Goal: Register for event/course: Register for event/course

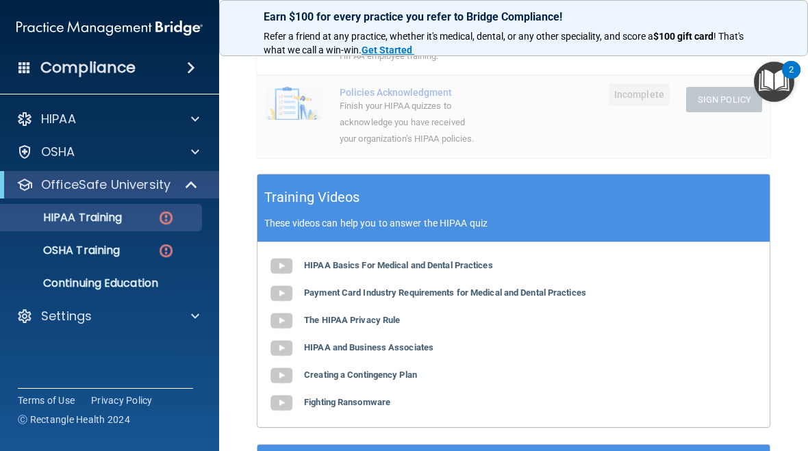
scroll to position [449, 0]
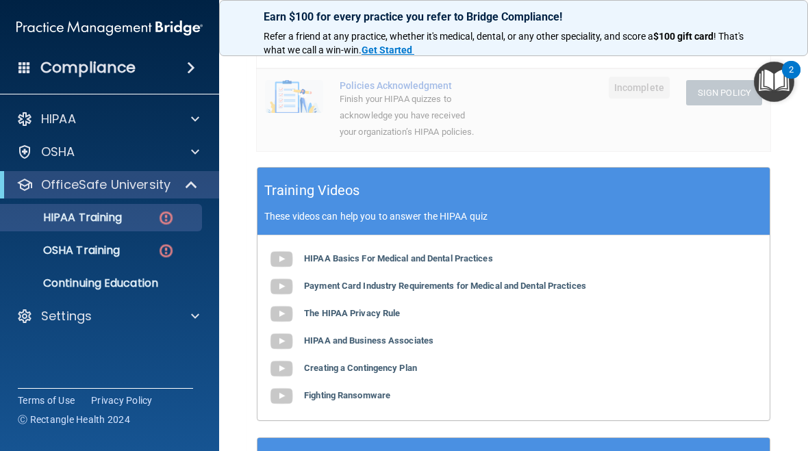
click at [607, 283] on div "HIPAA Basics For Medical and Dental Practices Payment Card Industry Requirement…" at bounding box center [513, 328] width 512 height 185
click at [586, 281] on b "Payment Card Industry Requirements for Medical and Dental Practices" at bounding box center [445, 286] width 282 height 10
click at [329, 299] on div "HIPAA Basics For Medical and Dental Practices Payment Card Industry Requirement…" at bounding box center [513, 328] width 512 height 185
click at [355, 311] on b "The HIPAA Privacy Rule" at bounding box center [352, 313] width 96 height 10
click at [365, 340] on b "HIPAA and Business Associates" at bounding box center [368, 341] width 129 height 10
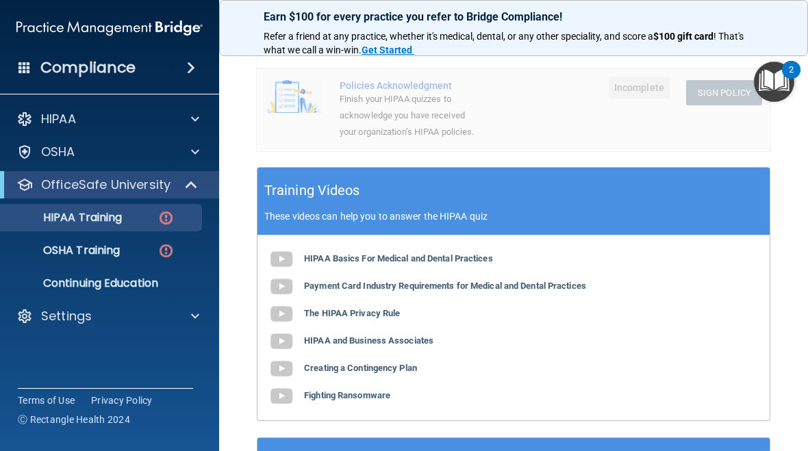
click at [390, 365] on b "Creating a Contingency Plan" at bounding box center [360, 368] width 113 height 10
click at [347, 390] on b "Fighting Ransomware" at bounding box center [347, 395] width 86 height 10
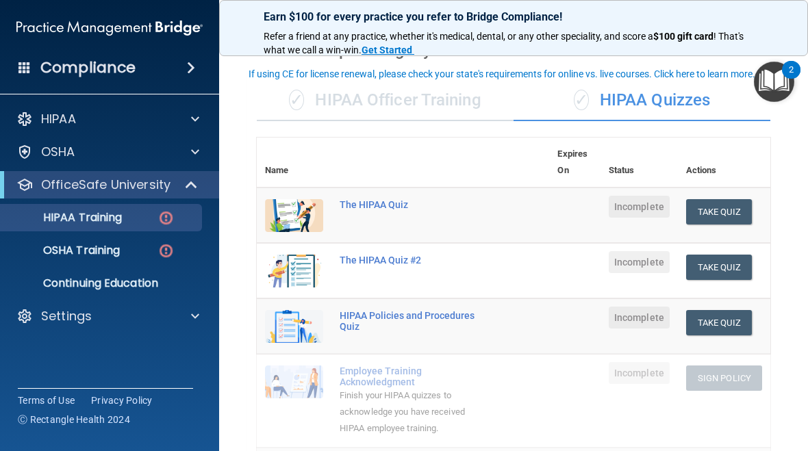
scroll to position [45, 0]
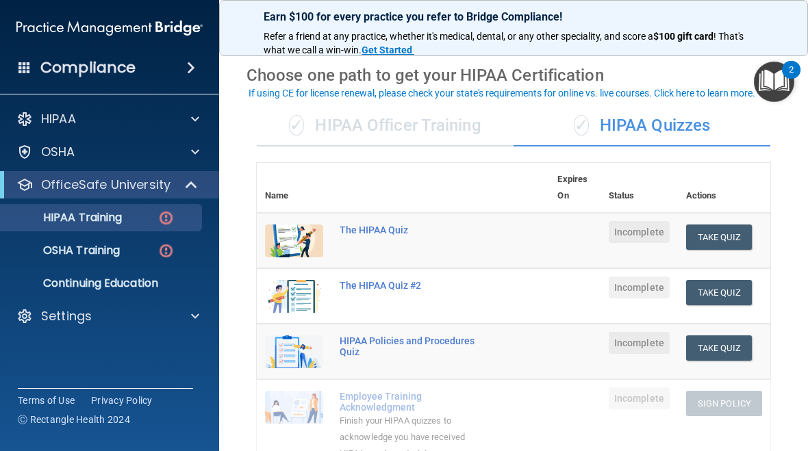
click at [377, 230] on div "The HIPAA Quiz" at bounding box center [410, 230] width 141 height 11
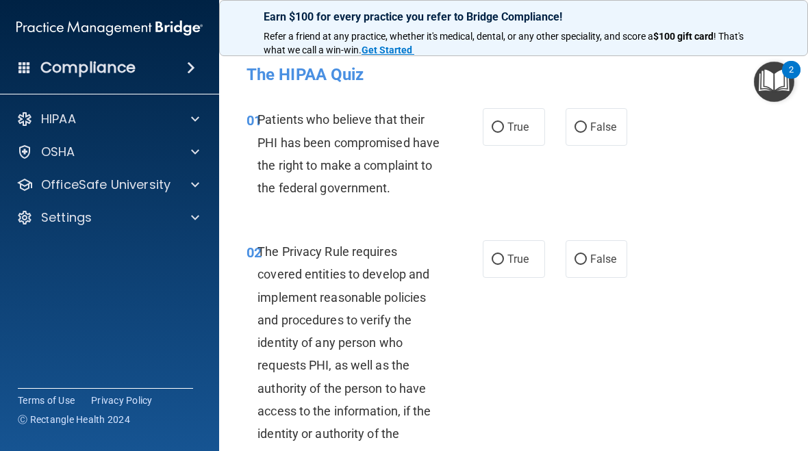
click at [514, 129] on span "True" at bounding box center [517, 127] width 21 height 13
click at [504, 129] on input "True" at bounding box center [498, 128] width 12 height 10
radio input "true"
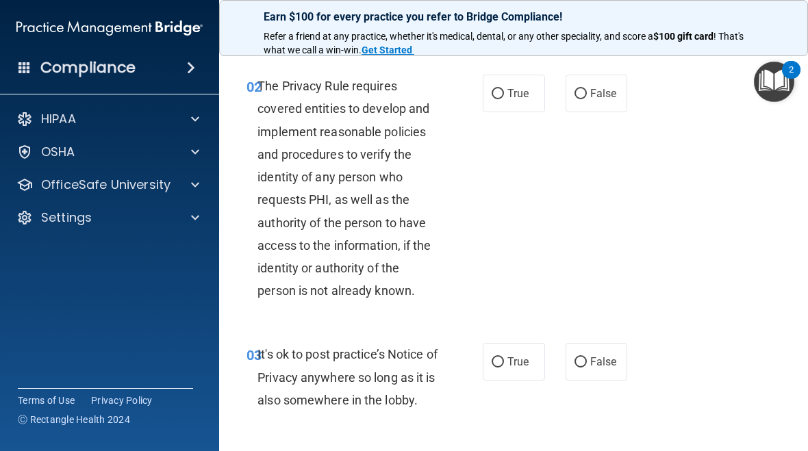
scroll to position [168, 0]
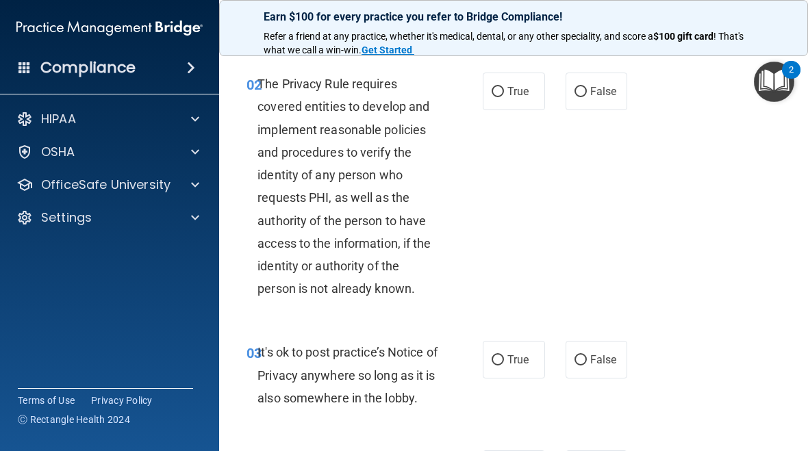
click at [513, 110] on label "True" at bounding box center [514, 92] width 62 height 38
click at [504, 97] on input "True" at bounding box center [498, 92] width 12 height 10
radio input "true"
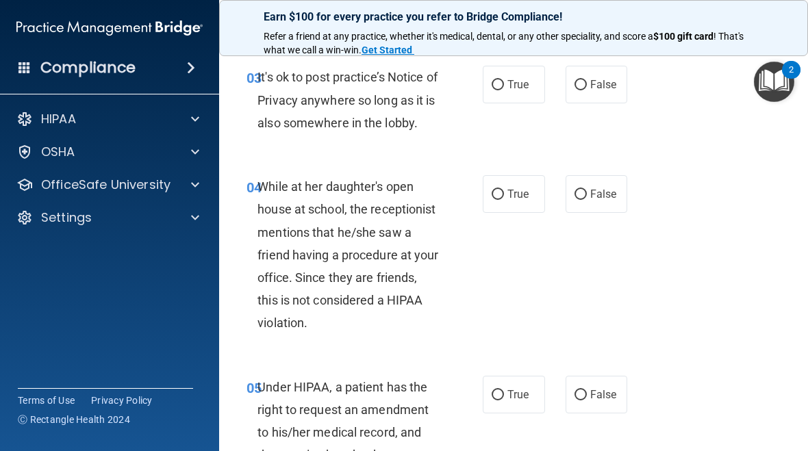
scroll to position [451, 0]
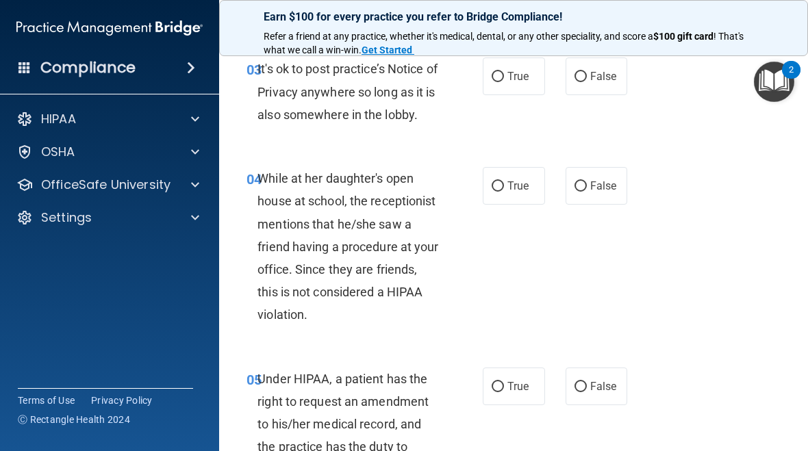
click at [601, 95] on label "False" at bounding box center [597, 77] width 62 height 38
click at [587, 82] on input "False" at bounding box center [581, 77] width 12 height 10
radio input "true"
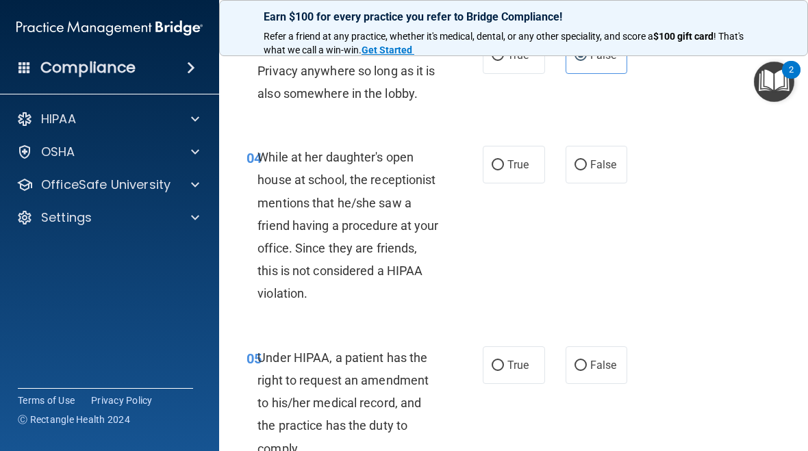
scroll to position [473, 0]
click at [512, 73] on label "True" at bounding box center [514, 55] width 62 height 38
click at [504, 60] on input "True" at bounding box center [498, 55] width 12 height 10
radio input "true"
radio input "false"
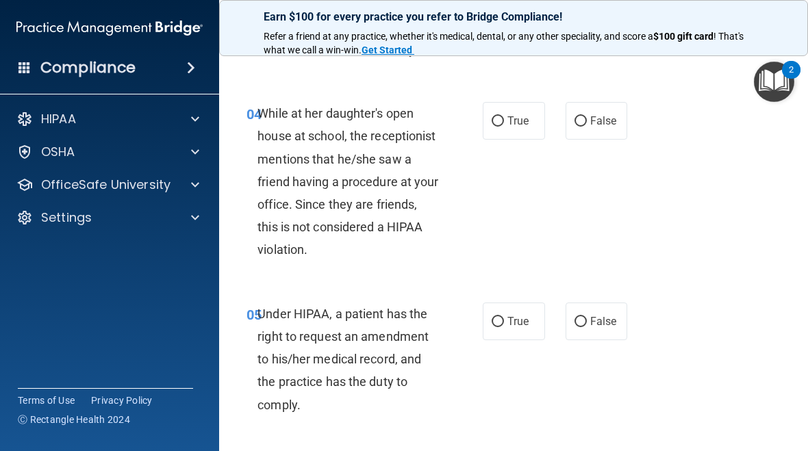
scroll to position [517, 0]
click at [576, 126] on input "False" at bounding box center [581, 121] width 12 height 10
radio input "true"
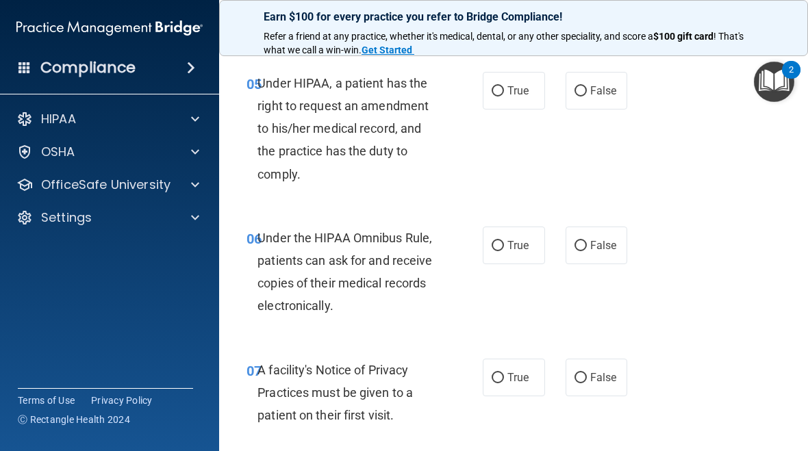
scroll to position [748, 0]
click at [514, 109] on label "True" at bounding box center [514, 90] width 62 height 38
click at [504, 96] on input "True" at bounding box center [498, 91] width 12 height 10
radio input "true"
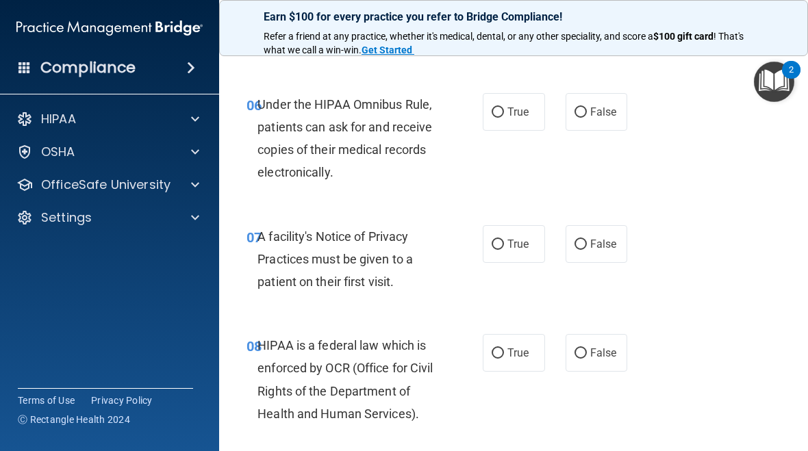
scroll to position [899, 0]
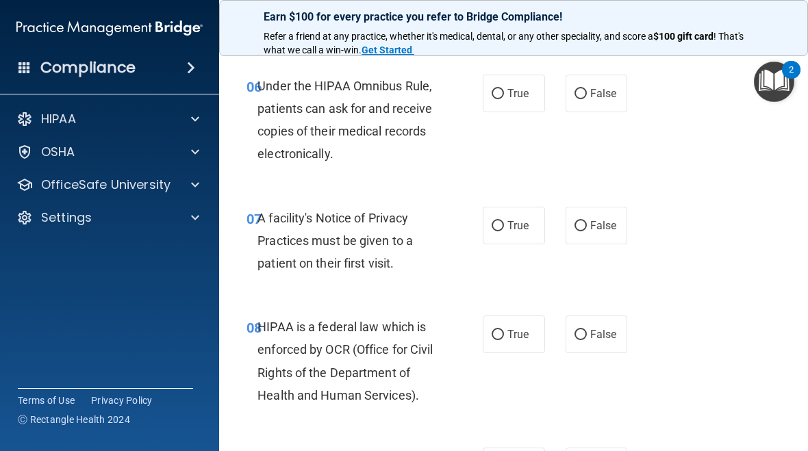
click at [512, 100] on span "True" at bounding box center [517, 93] width 21 height 13
click at [504, 99] on input "True" at bounding box center [498, 94] width 12 height 10
radio input "true"
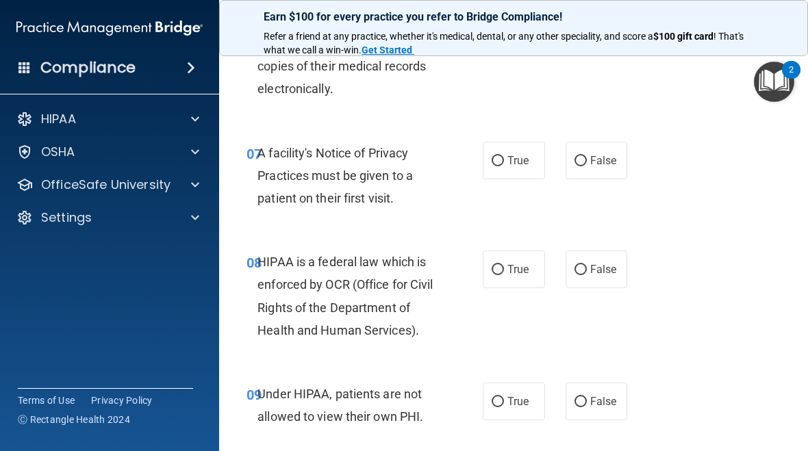
scroll to position [968, 0]
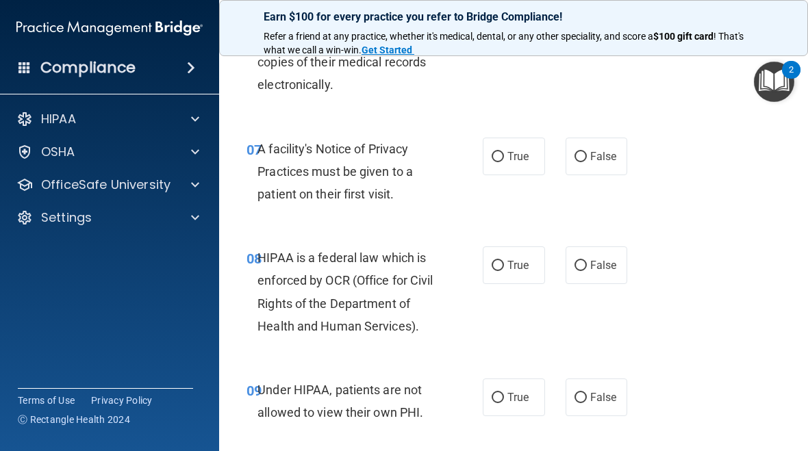
click at [519, 163] on span "True" at bounding box center [517, 156] width 21 height 13
click at [504, 162] on input "True" at bounding box center [498, 157] width 12 height 10
radio input "true"
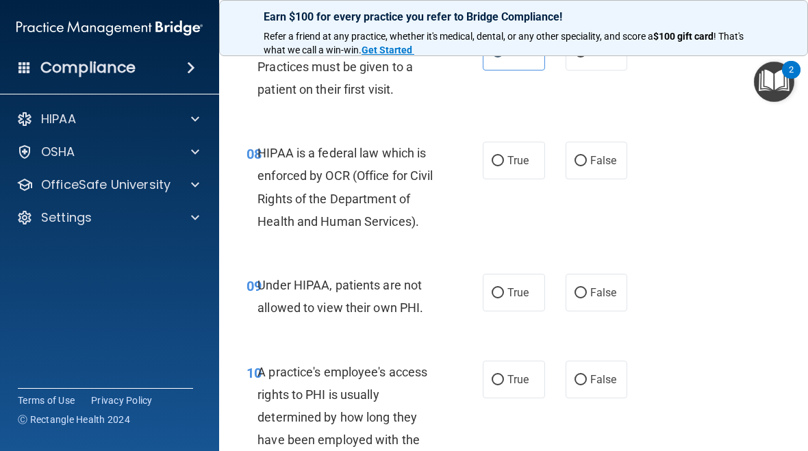
scroll to position [1091, 0]
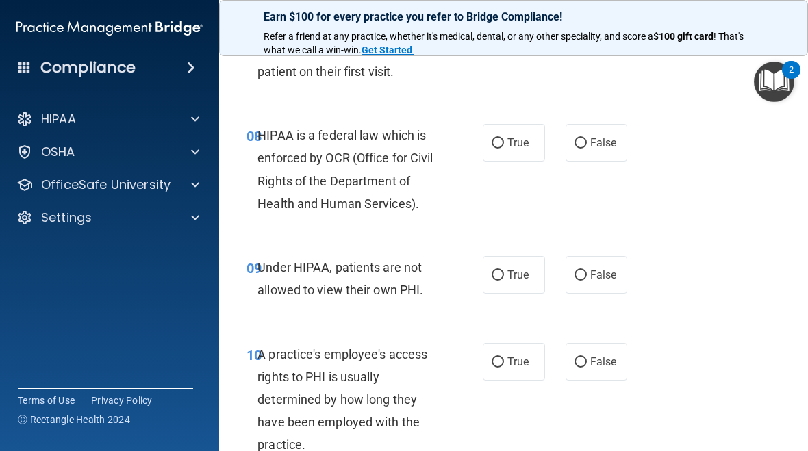
click at [598, 281] on span "False" at bounding box center [603, 274] width 27 height 13
click at [587, 281] on input "False" at bounding box center [581, 275] width 12 height 10
radio input "true"
click at [523, 149] on span "True" at bounding box center [517, 142] width 21 height 13
click at [504, 149] on input "True" at bounding box center [498, 143] width 12 height 10
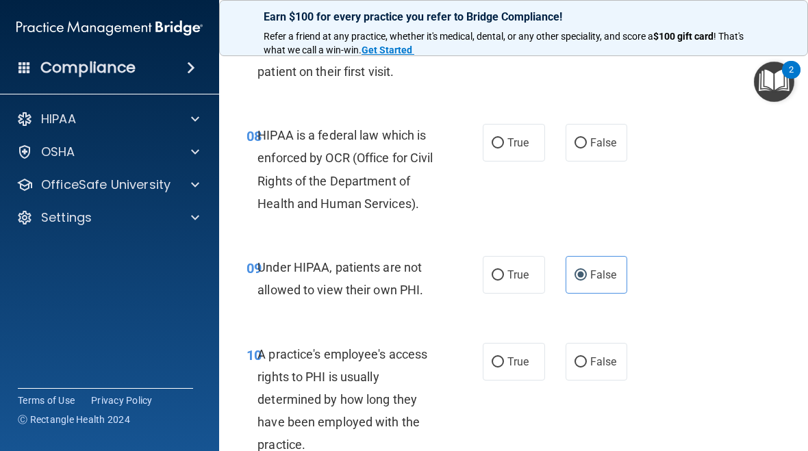
radio input "true"
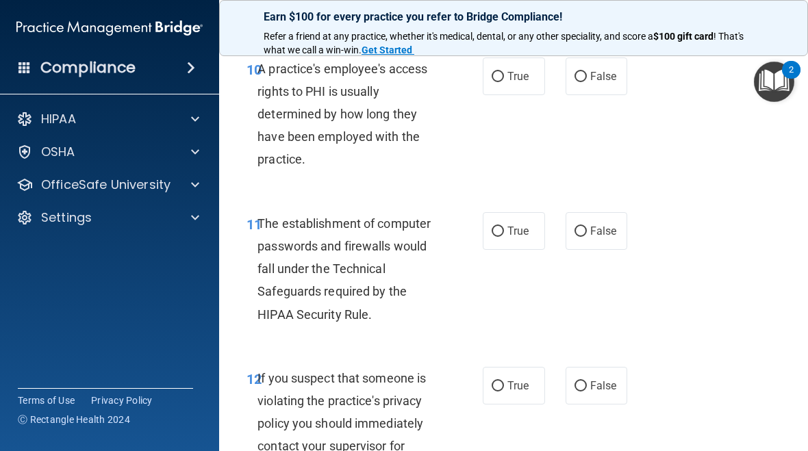
scroll to position [1377, 0]
click at [613, 82] on span "False" at bounding box center [603, 75] width 27 height 13
click at [587, 81] on input "False" at bounding box center [581, 76] width 12 height 10
radio input "true"
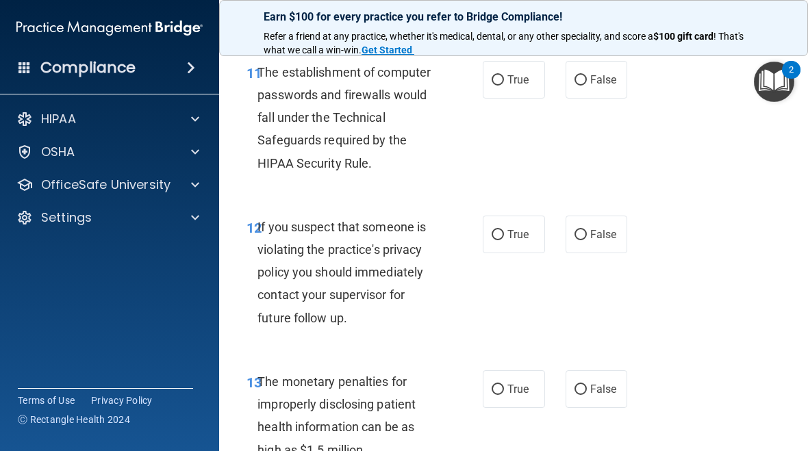
scroll to position [1534, 0]
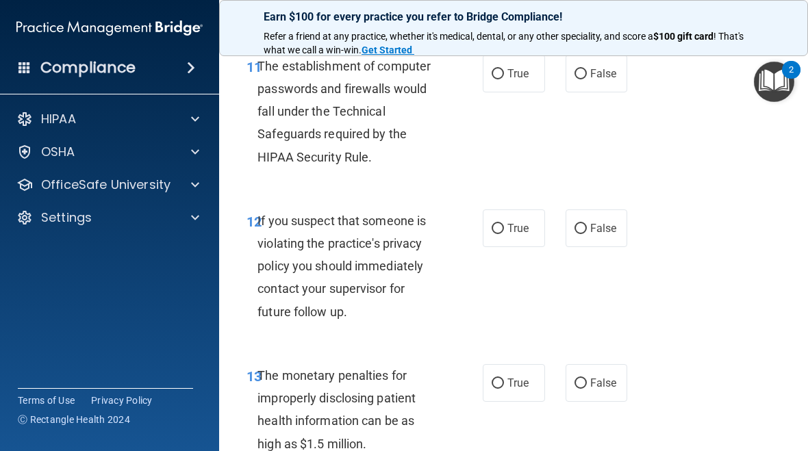
click at [529, 80] on span "True" at bounding box center [517, 73] width 21 height 13
click at [504, 79] on input "True" at bounding box center [498, 74] width 12 height 10
radio input "true"
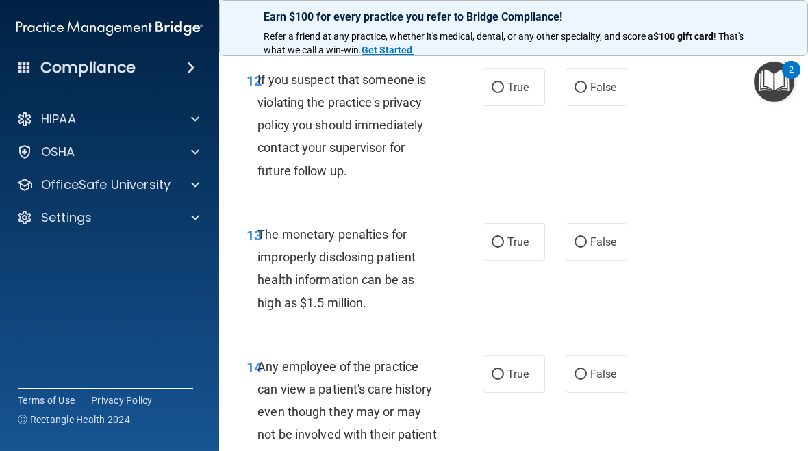
scroll to position [1676, 0]
click at [525, 93] on span "True" at bounding box center [517, 86] width 21 height 13
click at [504, 92] on input "True" at bounding box center [498, 87] width 12 height 10
radio input "true"
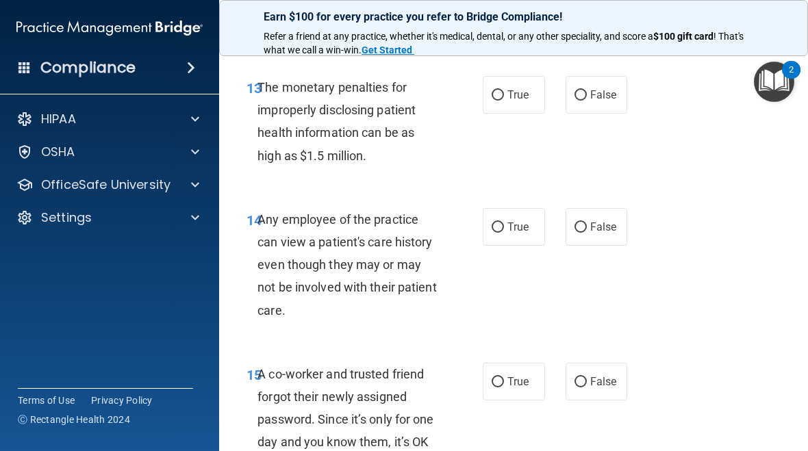
scroll to position [1823, 0]
click at [525, 101] on span "True" at bounding box center [517, 94] width 21 height 13
click at [504, 100] on input "True" at bounding box center [498, 95] width 12 height 10
radio input "true"
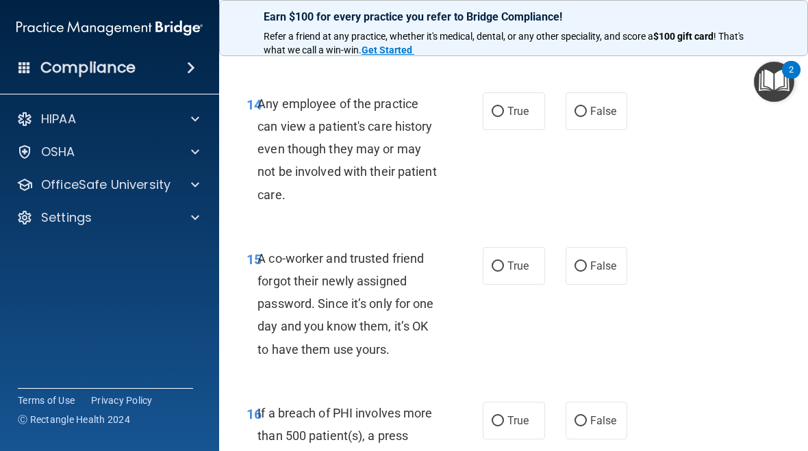
scroll to position [1943, 0]
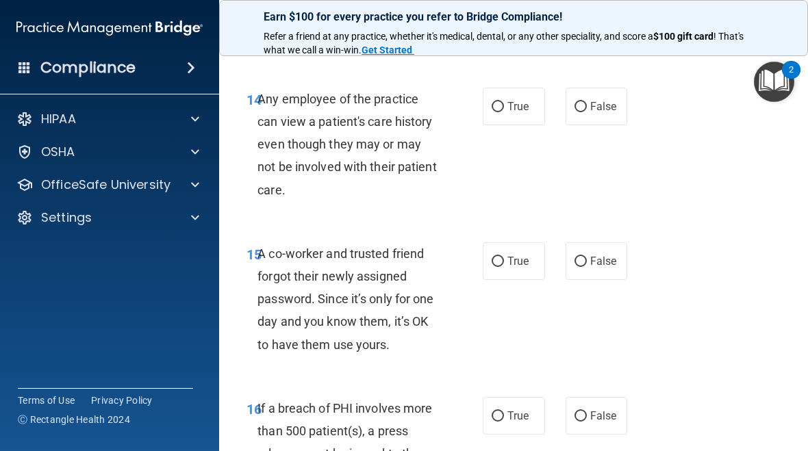
click at [610, 113] on span "False" at bounding box center [603, 106] width 27 height 13
click at [587, 112] on input "False" at bounding box center [581, 107] width 12 height 10
radio input "true"
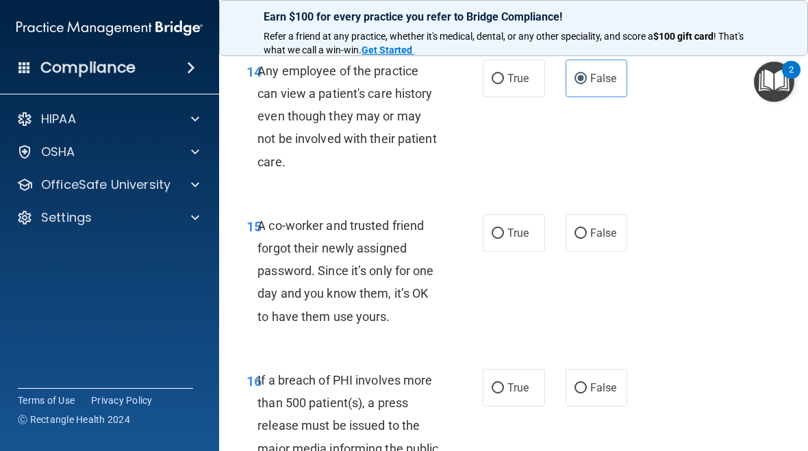
scroll to position [1974, 0]
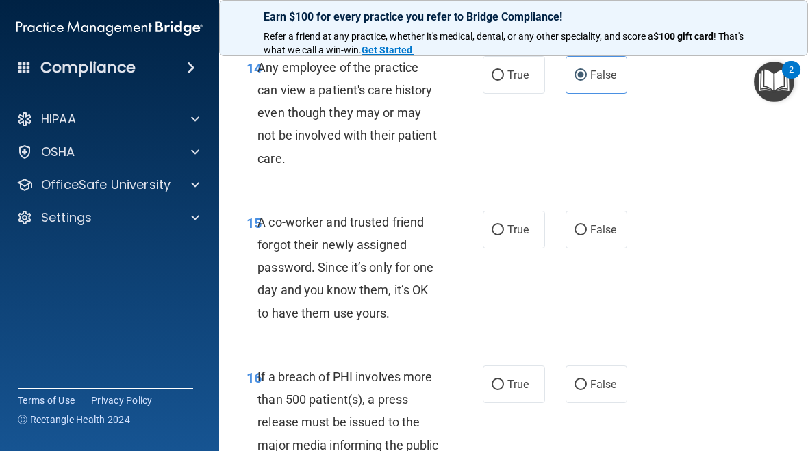
click at [503, 81] on input "True" at bounding box center [498, 76] width 12 height 10
radio input "true"
radio input "false"
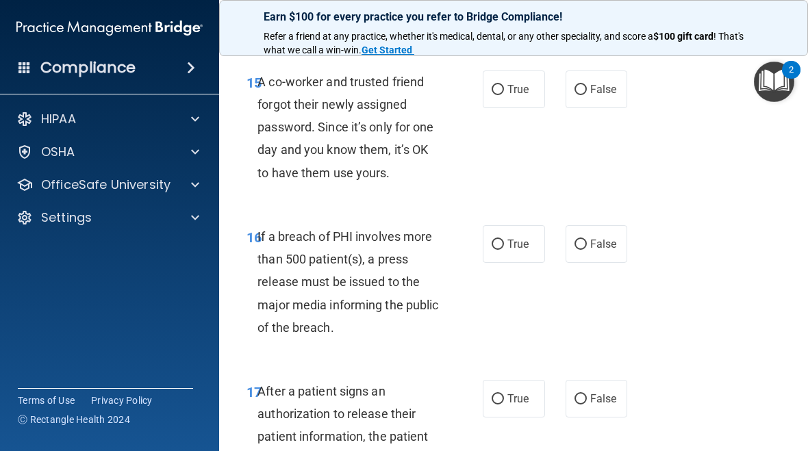
scroll to position [2117, 0]
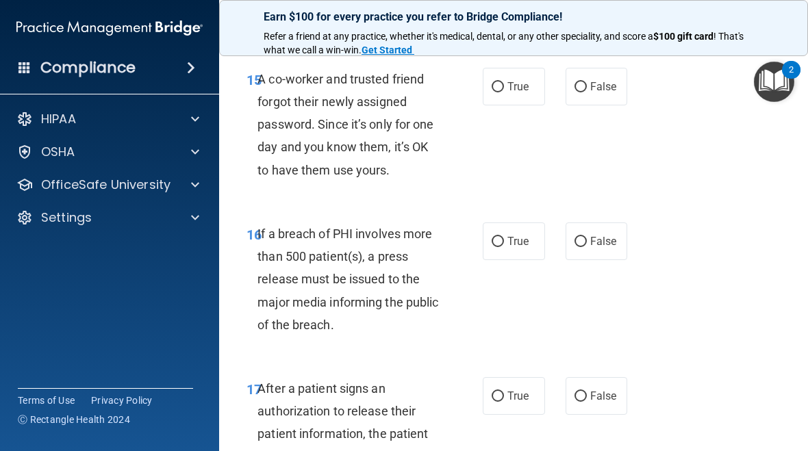
click at [599, 93] on span "False" at bounding box center [603, 86] width 27 height 13
click at [587, 92] on input "False" at bounding box center [581, 87] width 12 height 10
radio input "true"
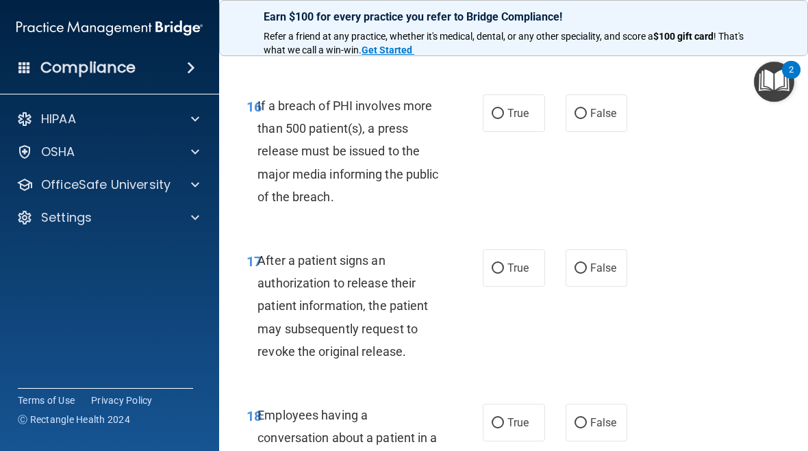
scroll to position [2243, 0]
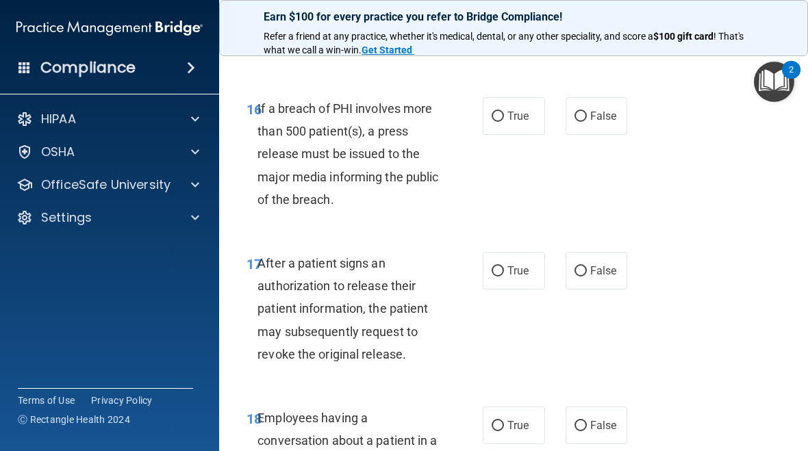
click at [531, 127] on label "True" at bounding box center [514, 116] width 62 height 38
click at [504, 122] on input "True" at bounding box center [498, 117] width 12 height 10
radio input "true"
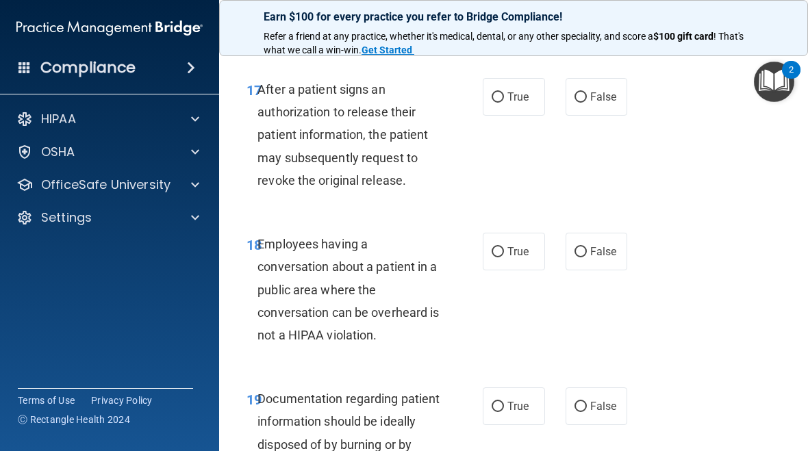
scroll to position [2421, 0]
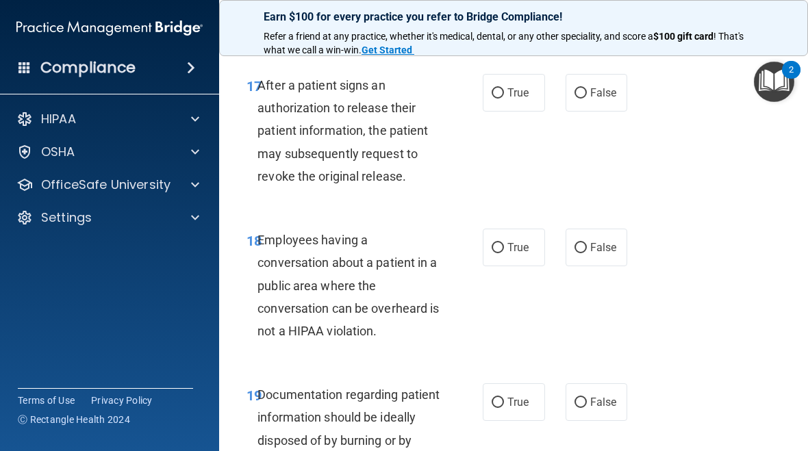
click at [531, 112] on label "True" at bounding box center [514, 93] width 62 height 38
click at [504, 99] on input "True" at bounding box center [498, 93] width 12 height 10
radio input "true"
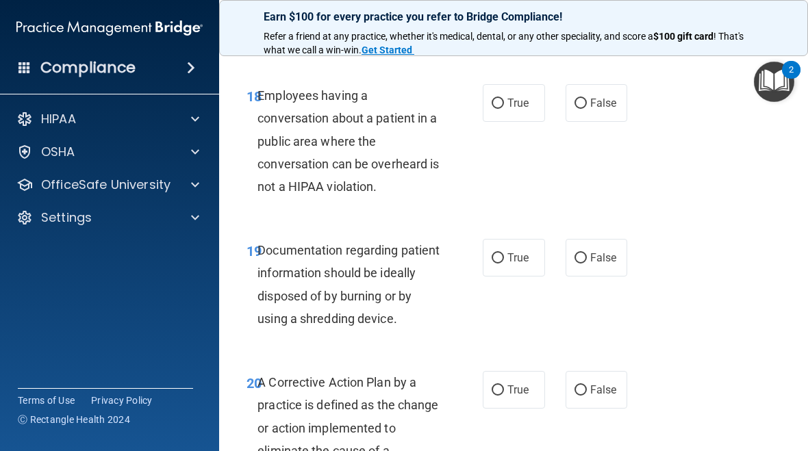
scroll to position [2567, 0]
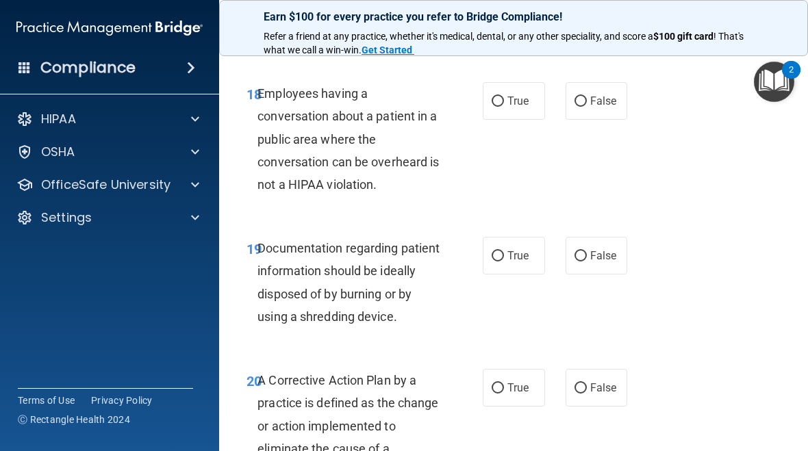
click at [596, 108] on span "False" at bounding box center [603, 101] width 27 height 13
click at [587, 107] on input "False" at bounding box center [581, 102] width 12 height 10
radio input "true"
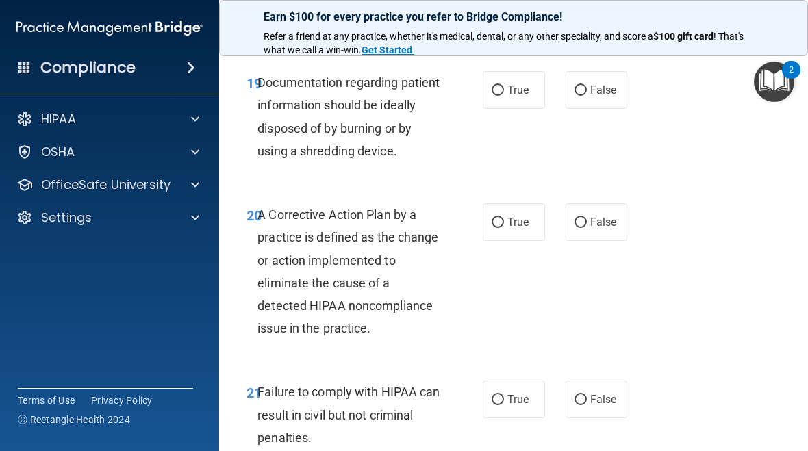
scroll to position [2734, 0]
click at [581, 95] on input "False" at bounding box center [581, 90] width 12 height 10
radio input "true"
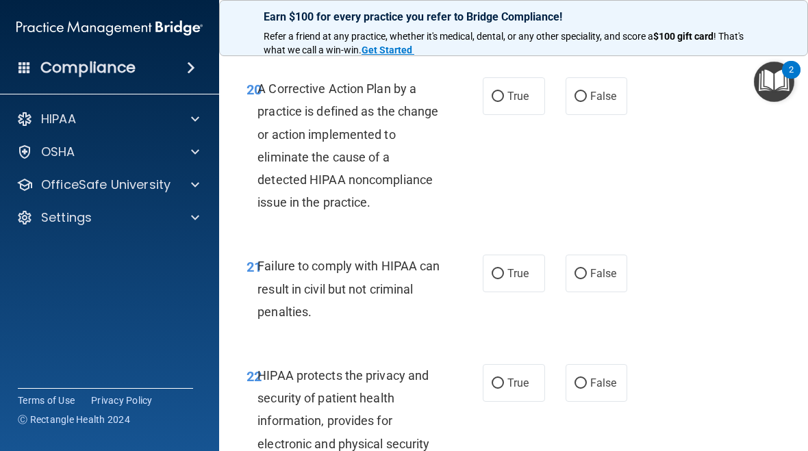
scroll to position [2860, 0]
click at [531, 105] on label "True" at bounding box center [514, 96] width 62 height 38
click at [504, 101] on input "True" at bounding box center [498, 96] width 12 height 10
radio input "true"
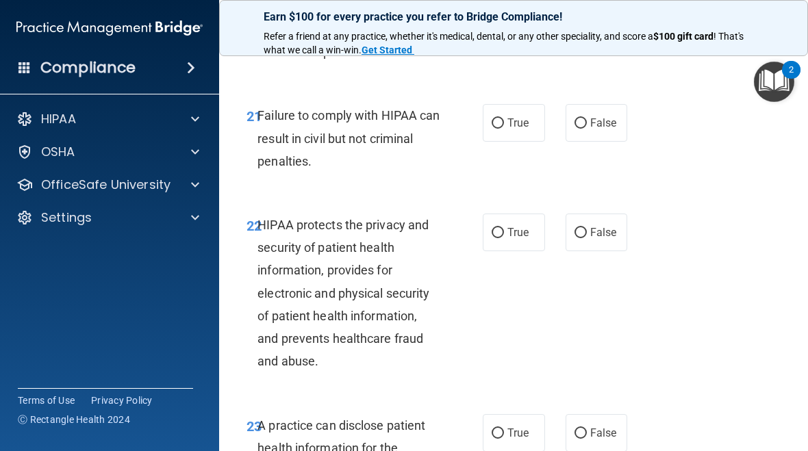
scroll to position [3011, 0]
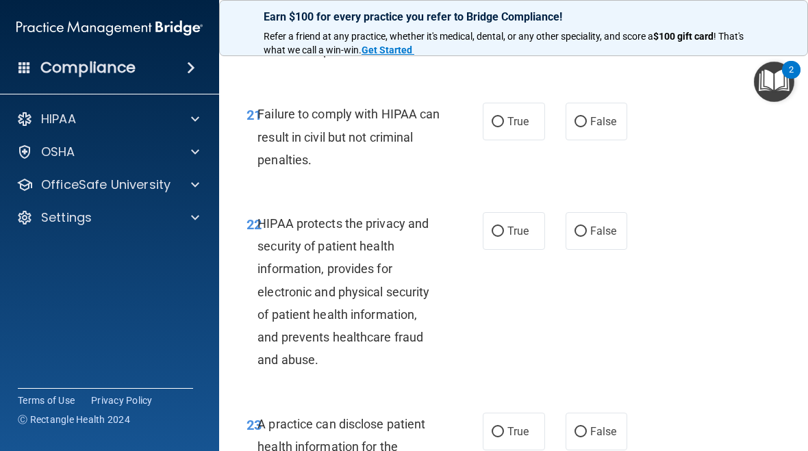
click at [598, 140] on label "False" at bounding box center [597, 122] width 62 height 38
click at [587, 127] on input "False" at bounding box center [581, 122] width 12 height 10
radio input "true"
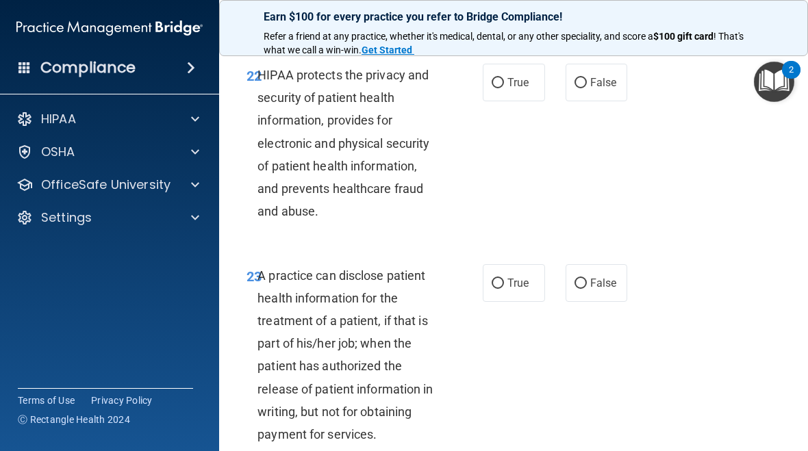
scroll to position [3150, 0]
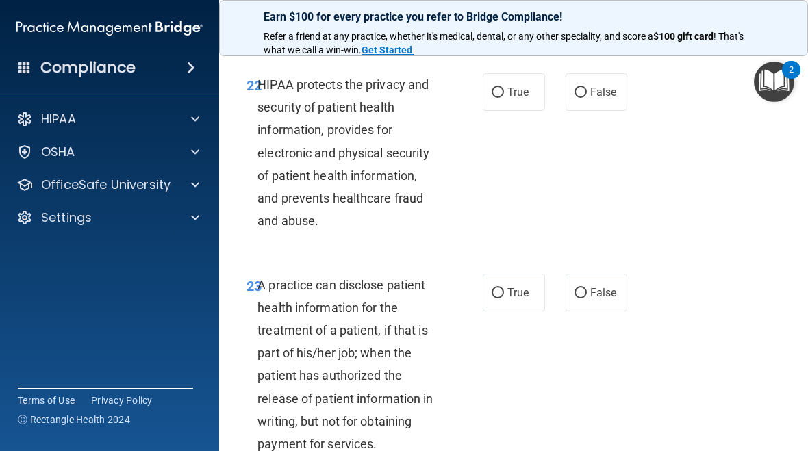
click at [531, 111] on label "True" at bounding box center [514, 92] width 62 height 38
click at [504, 98] on input "True" at bounding box center [498, 93] width 12 height 10
radio input "true"
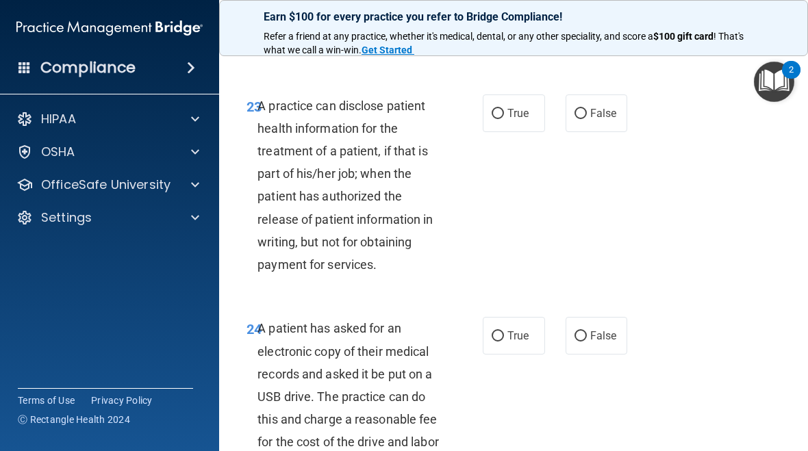
scroll to position [3331, 0]
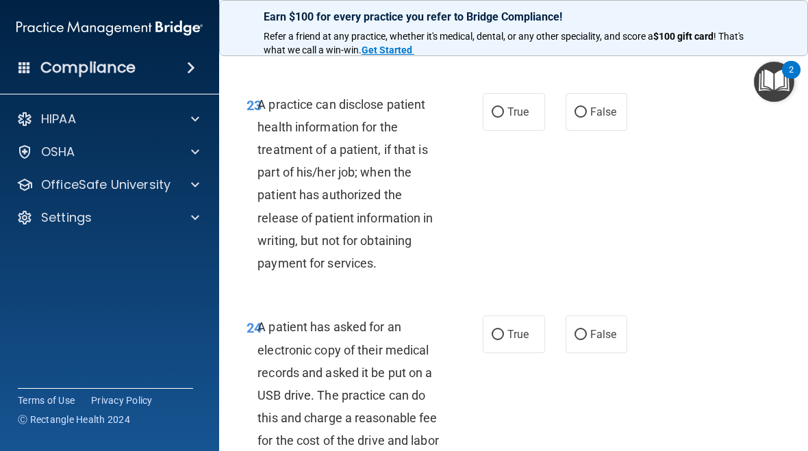
click at [514, 118] on span "True" at bounding box center [517, 111] width 21 height 13
click at [504, 118] on input "True" at bounding box center [498, 113] width 12 height 10
radio input "true"
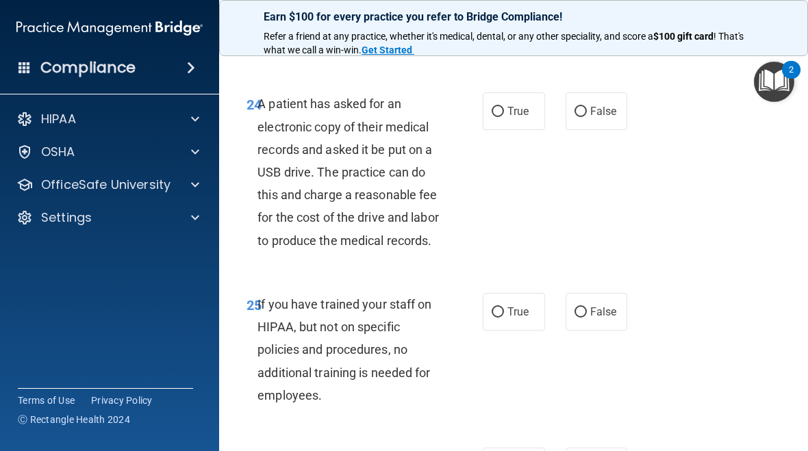
scroll to position [3551, 0]
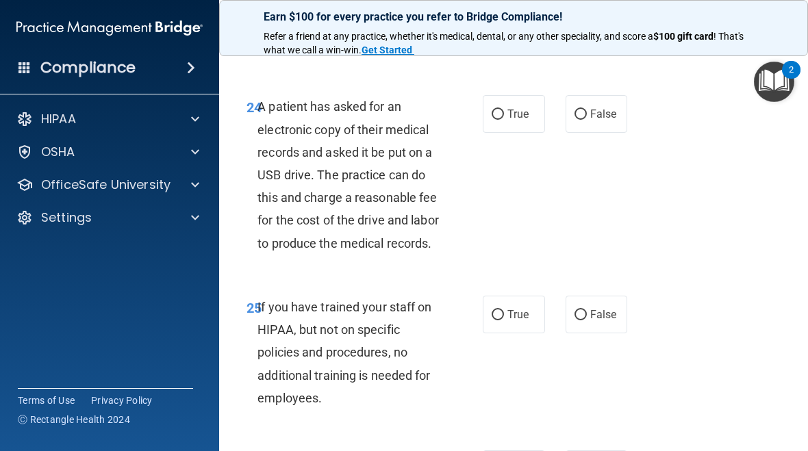
click at [612, 121] on span "False" at bounding box center [603, 114] width 27 height 13
click at [587, 120] on input "False" at bounding box center [581, 115] width 12 height 10
radio input "true"
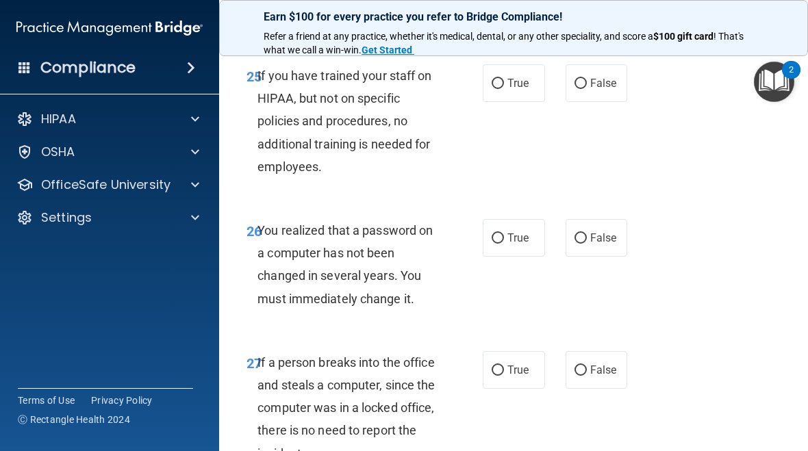
scroll to position [3784, 0]
click at [601, 101] on label "False" at bounding box center [597, 83] width 62 height 38
click at [587, 88] on input "False" at bounding box center [581, 83] width 12 height 10
radio input "true"
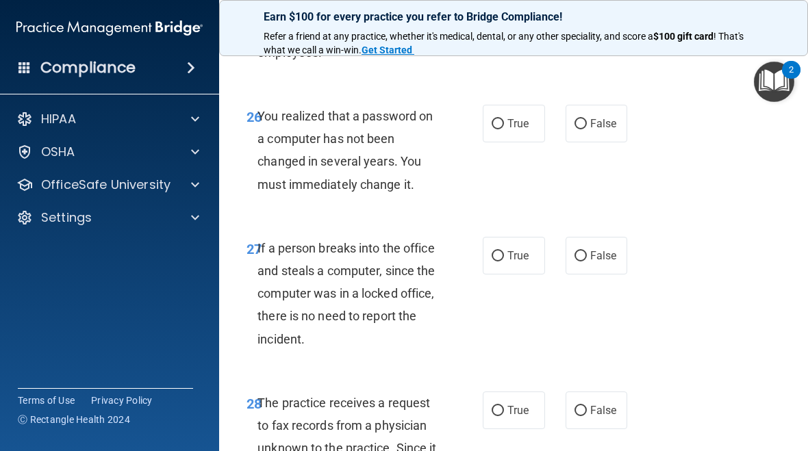
scroll to position [3898, 0]
click at [529, 129] on span "True" at bounding box center [517, 122] width 21 height 13
click at [504, 129] on input "True" at bounding box center [498, 123] width 12 height 10
radio input "true"
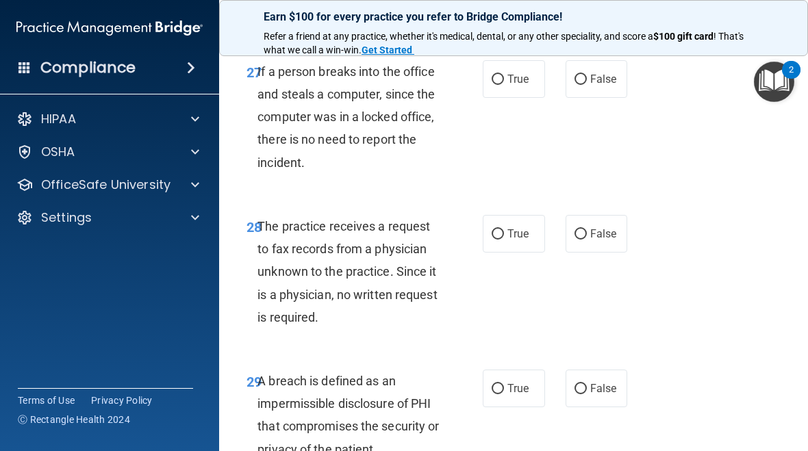
scroll to position [4075, 0]
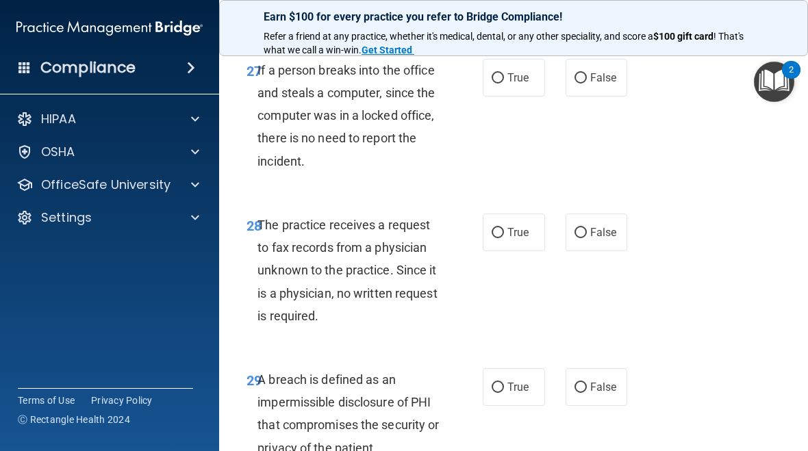
click at [608, 84] on span "False" at bounding box center [603, 77] width 27 height 13
click at [587, 84] on input "False" at bounding box center [581, 78] width 12 height 10
radio input "true"
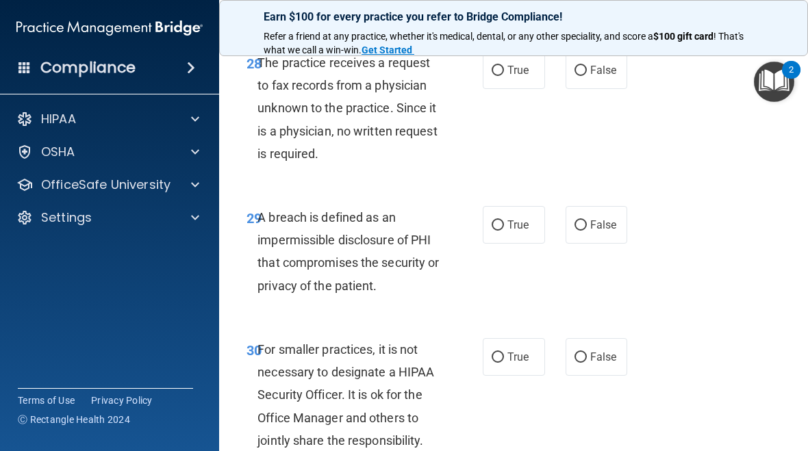
scroll to position [4238, 0]
click at [600, 76] on span "False" at bounding box center [603, 69] width 27 height 13
click at [587, 75] on input "False" at bounding box center [581, 70] width 12 height 10
radio input "true"
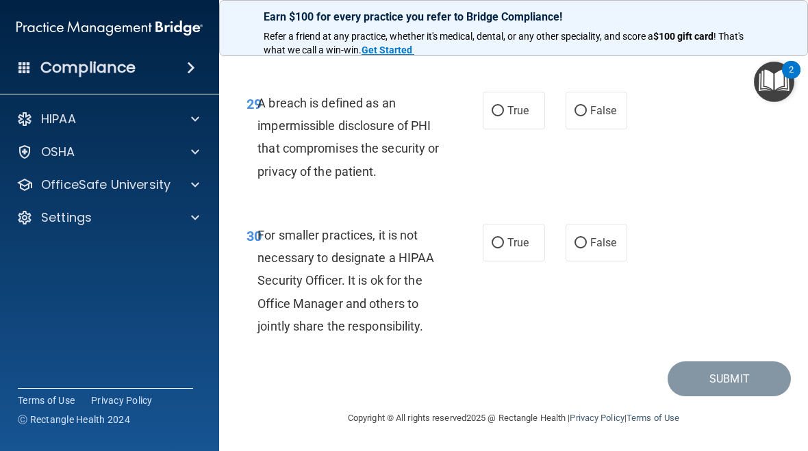
scroll to position [4365, 0]
click at [517, 117] on span "True" at bounding box center [517, 110] width 21 height 13
click at [504, 116] on input "True" at bounding box center [498, 111] width 12 height 10
radio input "true"
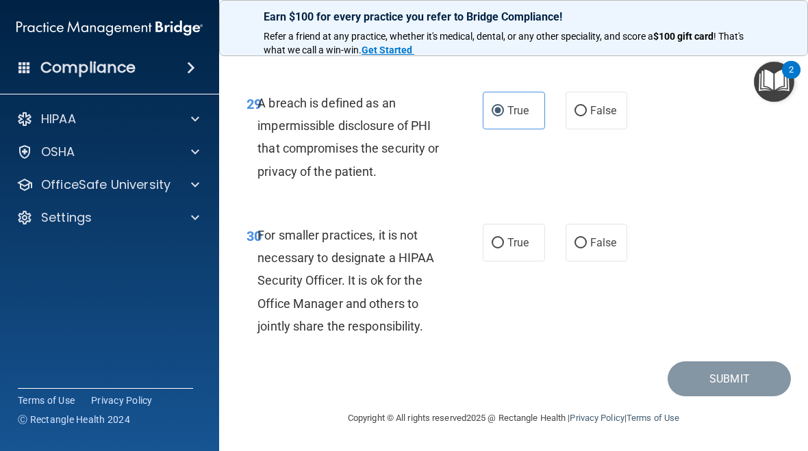
click at [603, 256] on label "False" at bounding box center [597, 243] width 62 height 38
click at [587, 249] on input "False" at bounding box center [581, 243] width 12 height 10
radio input "true"
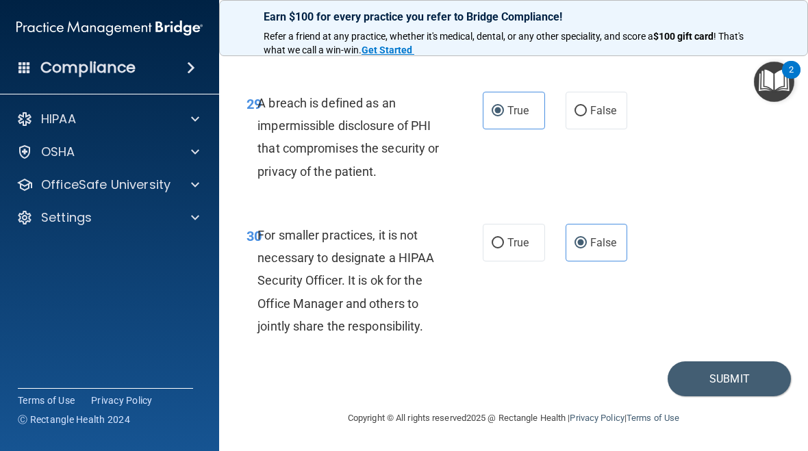
click at [735, 386] on button "Submit" at bounding box center [729, 379] width 123 height 35
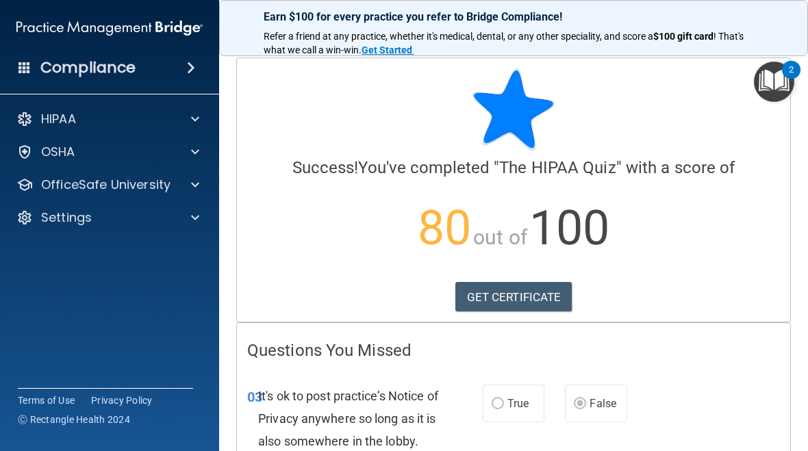
click at [499, 290] on link "GET CERTIFICATE" at bounding box center [513, 297] width 117 height 30
click at [194, 108] on div "HIPAA" at bounding box center [110, 118] width 220 height 27
click at [110, 114] on div "HIPAA" at bounding box center [91, 119] width 170 height 16
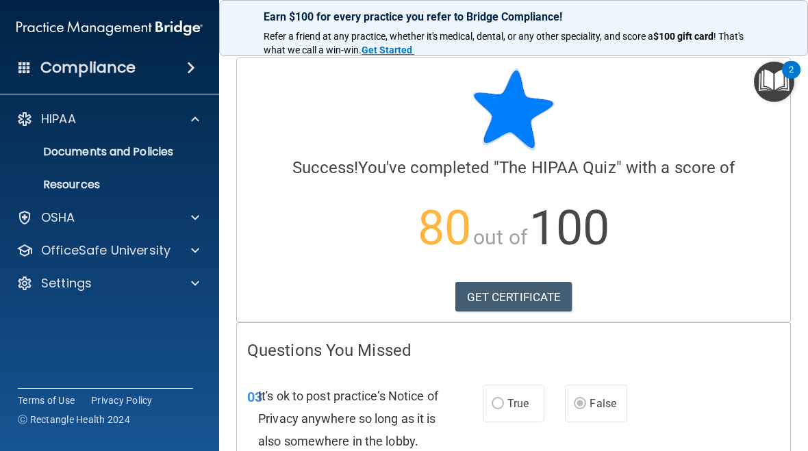
click at [121, 254] on p "OfficeSafe University" at bounding box center [105, 250] width 129 height 16
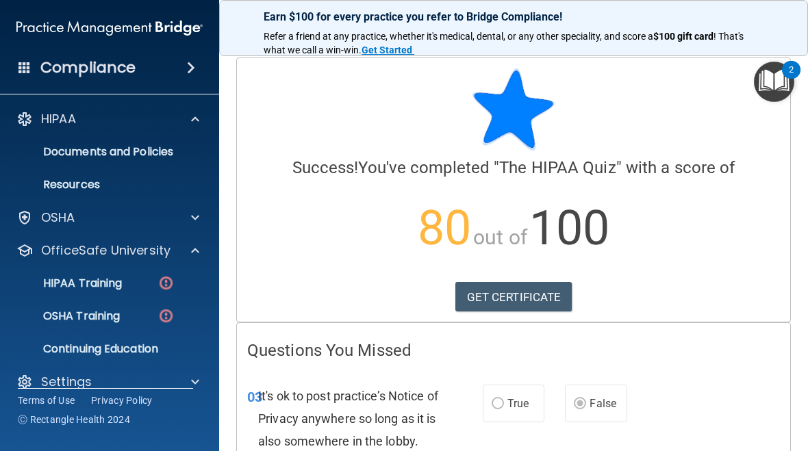
click at [118, 286] on p "HIPAA Training" at bounding box center [65, 284] width 113 height 14
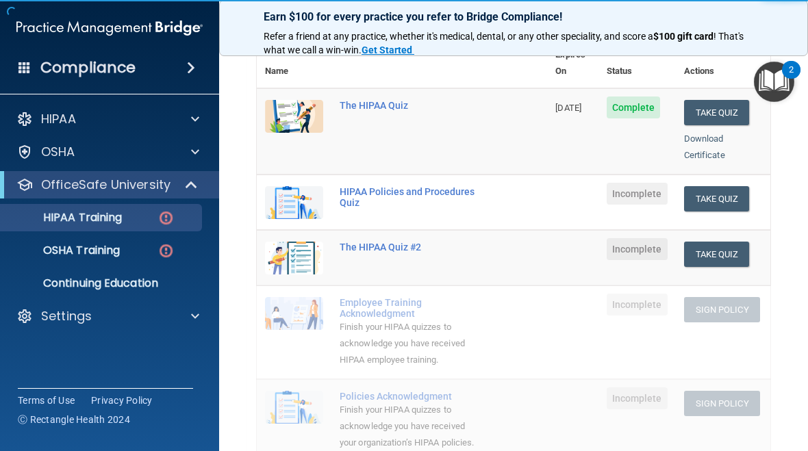
scroll to position [172, 0]
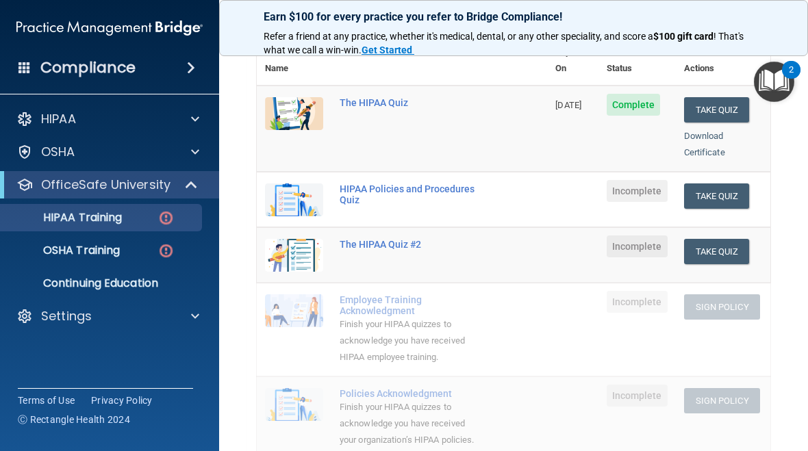
click at [391, 184] on div "HIPAA Policies and Procedures Quiz" at bounding box center [409, 195] width 139 height 22
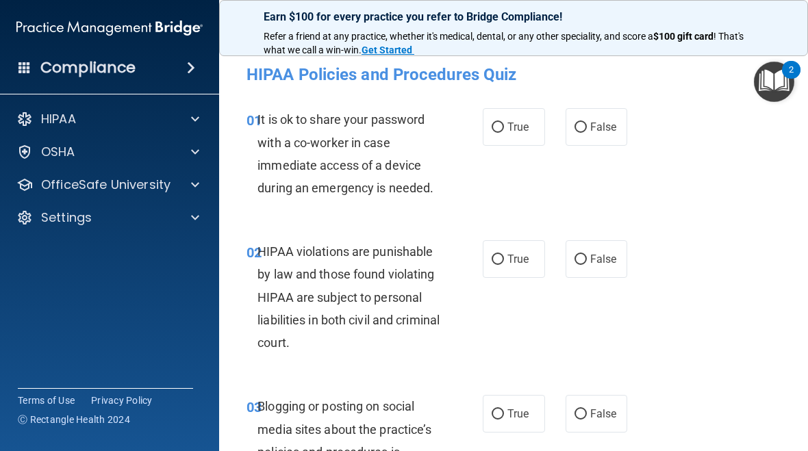
click at [618, 119] on label "False" at bounding box center [597, 127] width 62 height 38
click at [587, 123] on input "False" at bounding box center [581, 128] width 12 height 10
radio input "true"
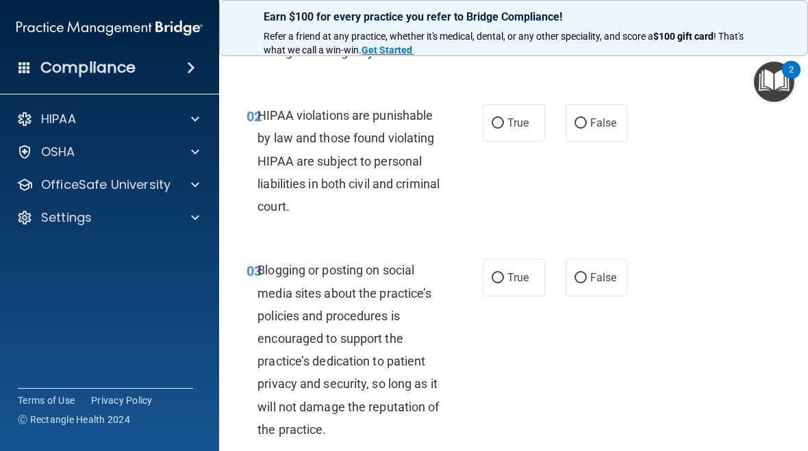
scroll to position [137, 0]
click at [537, 122] on label "True" at bounding box center [514, 122] width 62 height 38
click at [504, 122] on input "True" at bounding box center [498, 123] width 12 height 10
radio input "true"
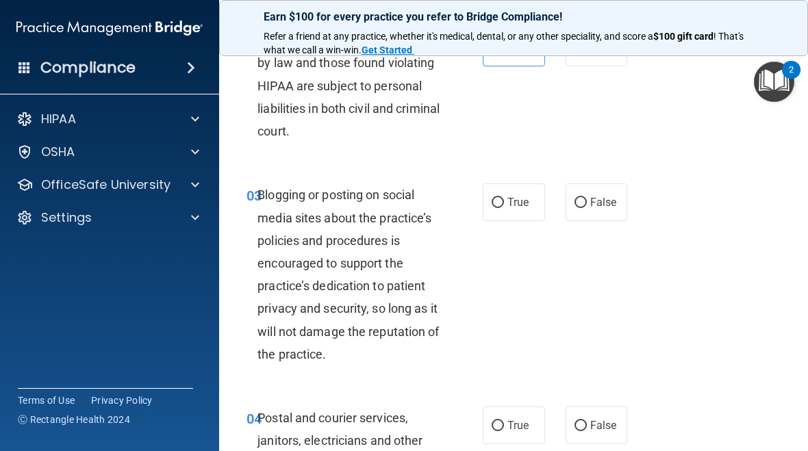
scroll to position [270, 0]
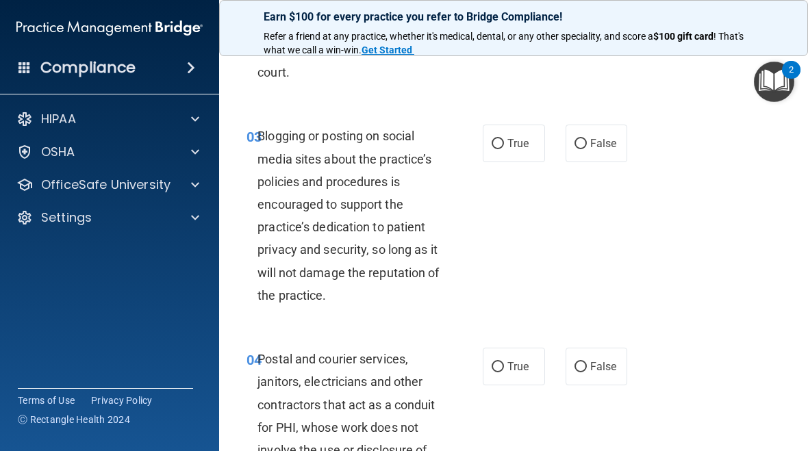
click at [603, 137] on span "False" at bounding box center [603, 143] width 27 height 13
click at [587, 139] on input "False" at bounding box center [581, 144] width 12 height 10
radio input "true"
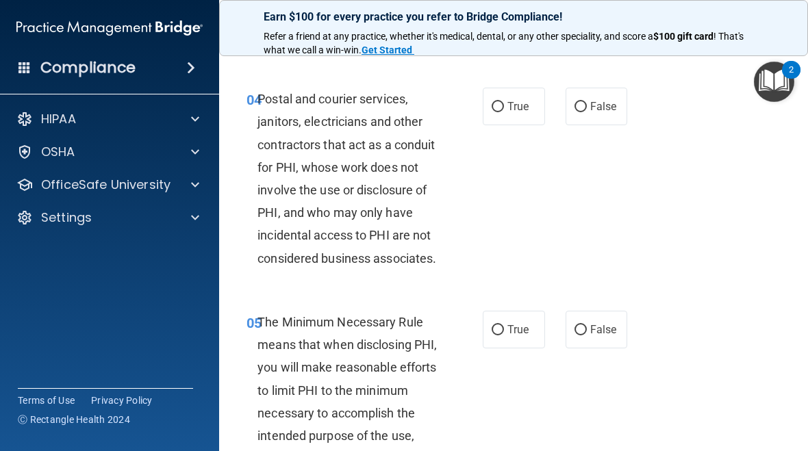
scroll to position [531, 0]
click at [612, 89] on label "False" at bounding box center [597, 106] width 62 height 38
click at [587, 101] on input "False" at bounding box center [581, 106] width 12 height 10
radio input "true"
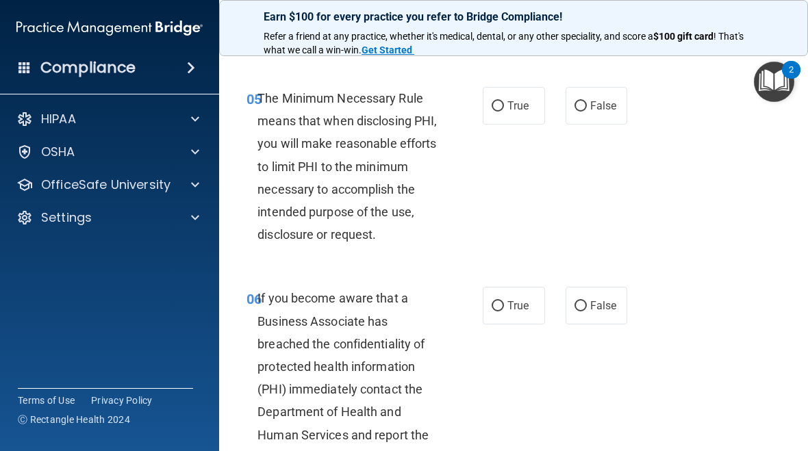
scroll to position [757, 0]
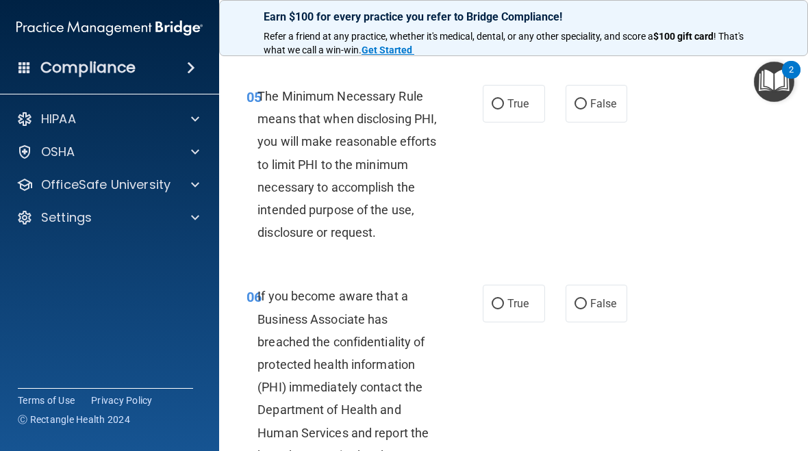
click at [531, 89] on label "True" at bounding box center [514, 104] width 62 height 38
click at [504, 99] on input "True" at bounding box center [498, 104] width 12 height 10
radio input "true"
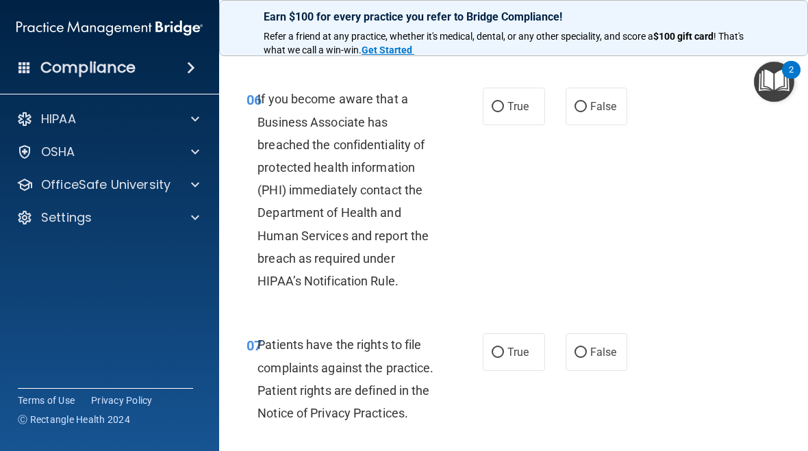
scroll to position [955, 0]
click at [514, 102] on span "True" at bounding box center [517, 105] width 21 height 13
click at [504, 102] on input "True" at bounding box center [498, 106] width 12 height 10
radio input "true"
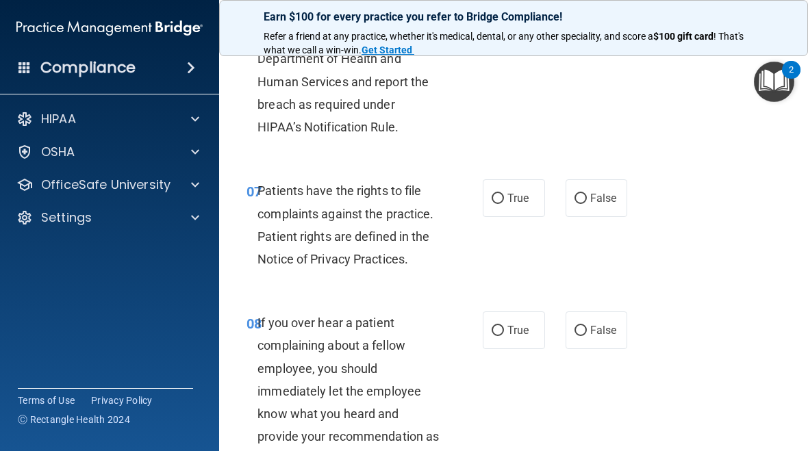
scroll to position [1115, 0]
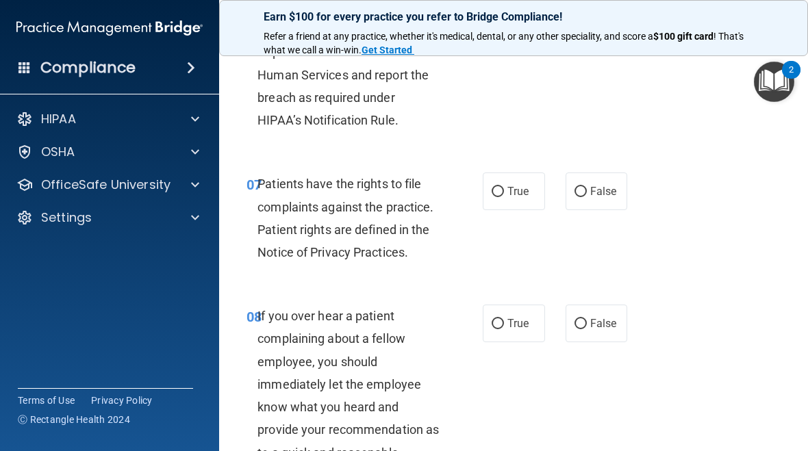
click at [524, 186] on span "True" at bounding box center [517, 191] width 21 height 13
click at [504, 187] on input "True" at bounding box center [498, 192] width 12 height 10
radio input "true"
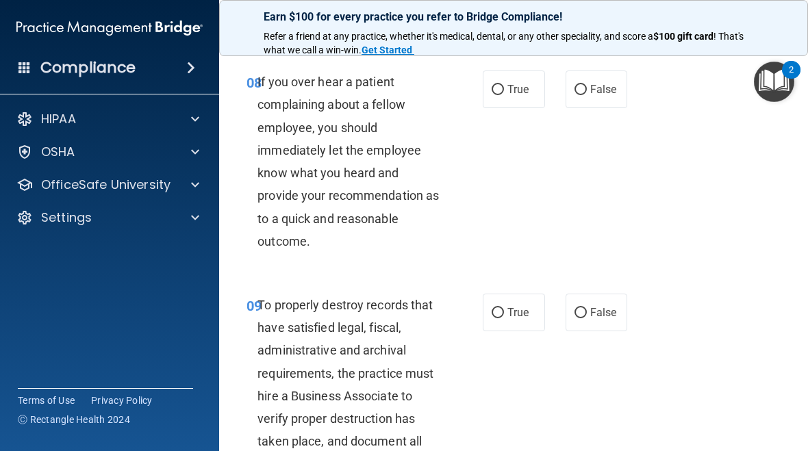
scroll to position [1351, 0]
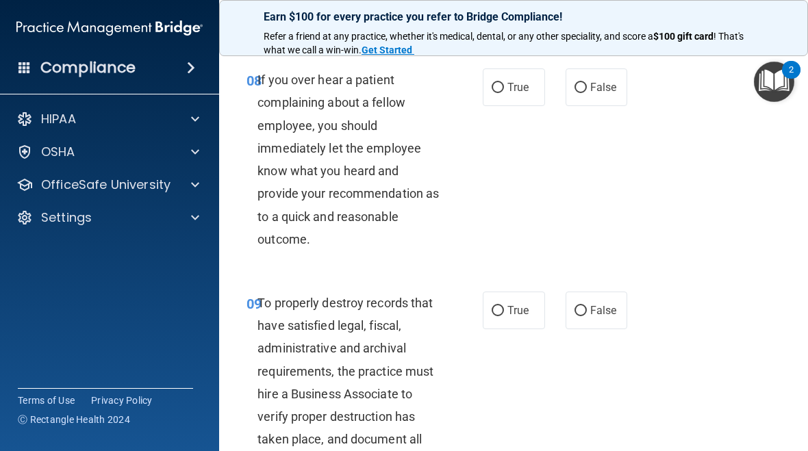
click at [620, 80] on label "False" at bounding box center [597, 87] width 62 height 38
click at [587, 83] on input "False" at bounding box center [581, 88] width 12 height 10
radio input "true"
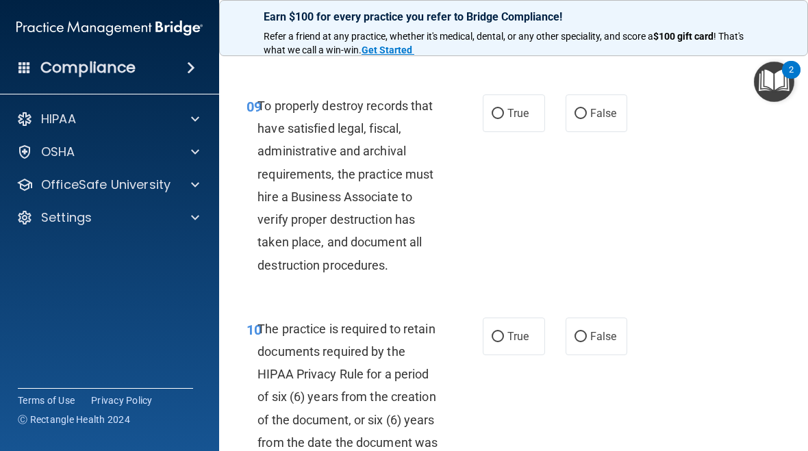
scroll to position [1548, 0]
click at [507, 120] on label "True" at bounding box center [514, 114] width 62 height 38
click at [504, 120] on input "True" at bounding box center [498, 115] width 12 height 10
radio input "true"
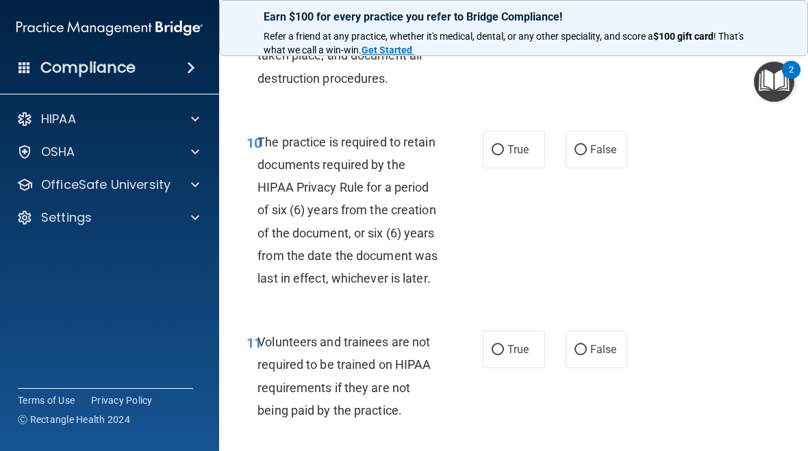
scroll to position [1782, 0]
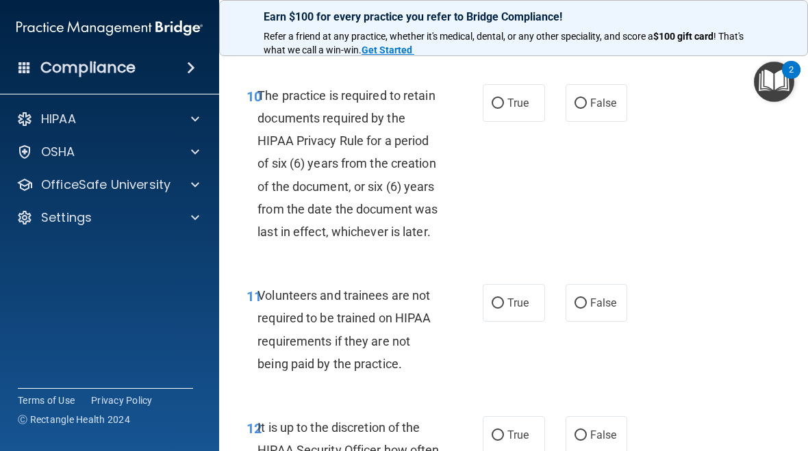
click at [601, 97] on span "False" at bounding box center [603, 103] width 27 height 13
click at [587, 99] on input "False" at bounding box center [581, 104] width 12 height 10
radio input "true"
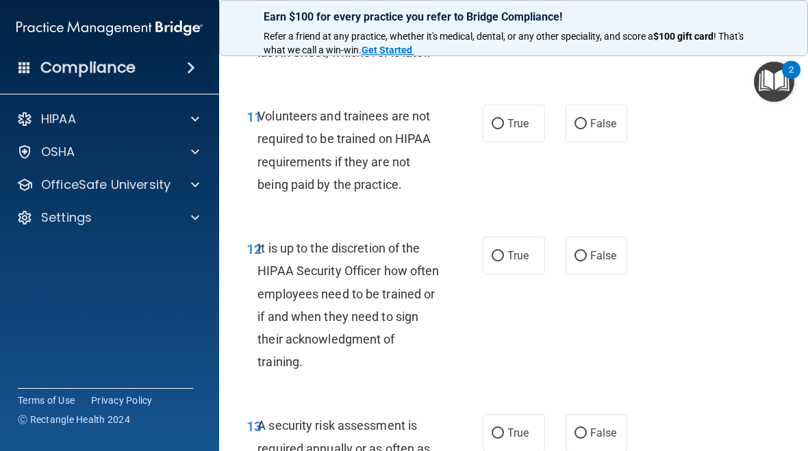
scroll to position [1997, 0]
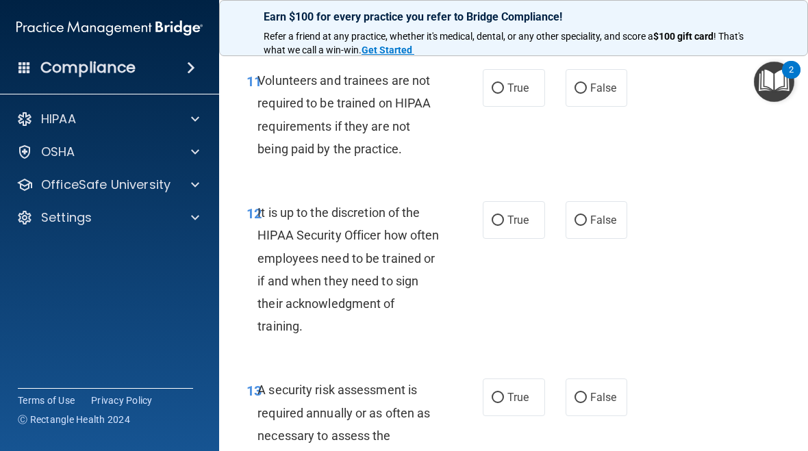
click at [605, 81] on span "False" at bounding box center [603, 87] width 27 height 13
click at [587, 84] on input "False" at bounding box center [581, 89] width 12 height 10
radio input "true"
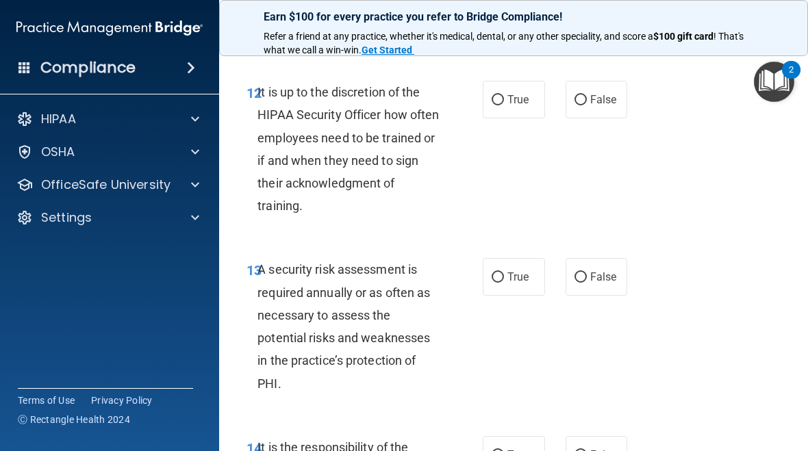
scroll to position [2119, 0]
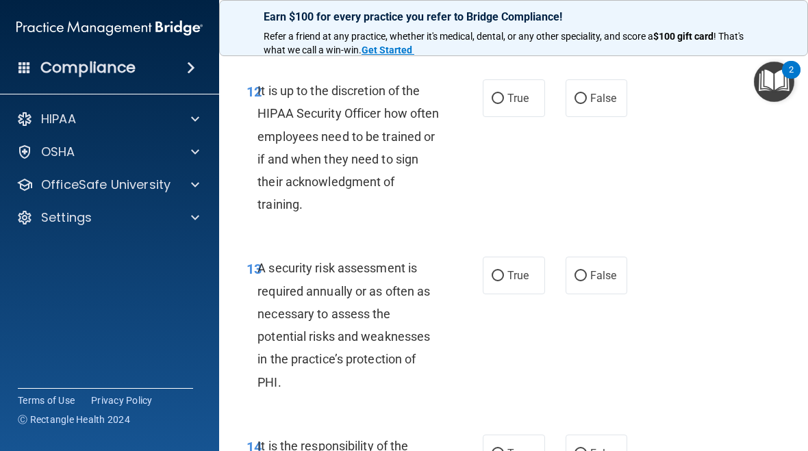
click at [603, 92] on span "False" at bounding box center [603, 98] width 27 height 13
click at [587, 94] on input "False" at bounding box center [581, 99] width 12 height 10
radio input "true"
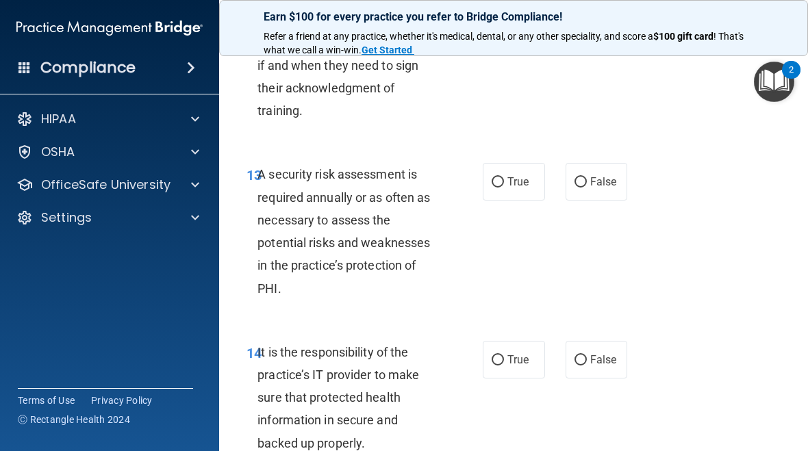
scroll to position [2230, 0]
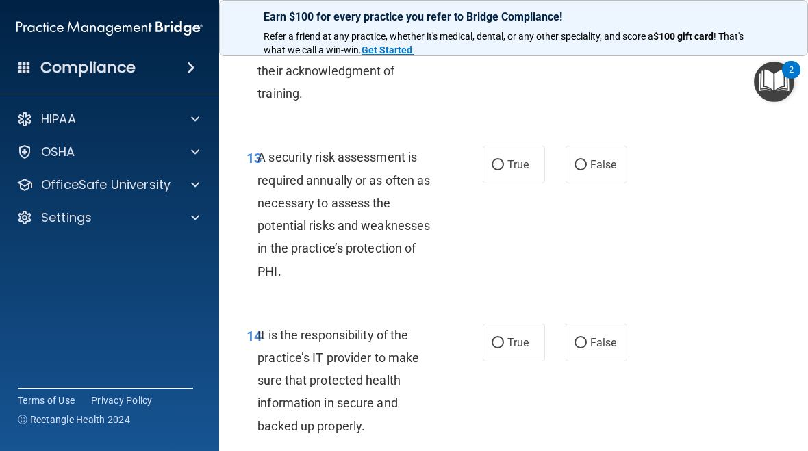
click at [517, 168] on label "True" at bounding box center [514, 165] width 62 height 38
click at [504, 168] on input "True" at bounding box center [498, 165] width 12 height 10
radio input "true"
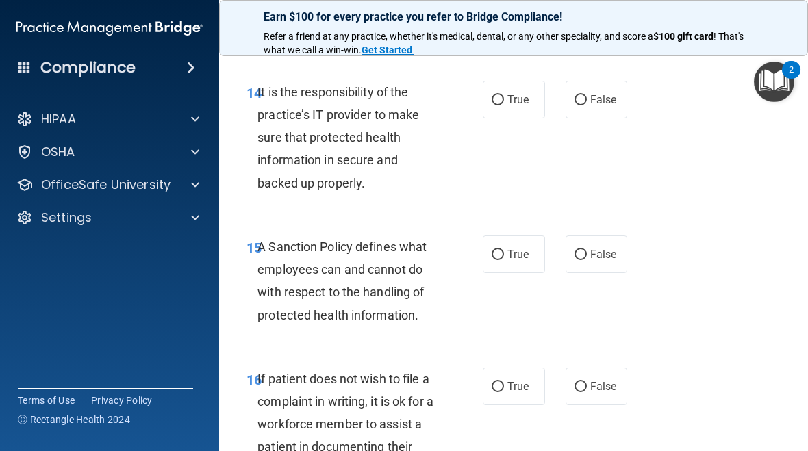
scroll to position [2471, 0]
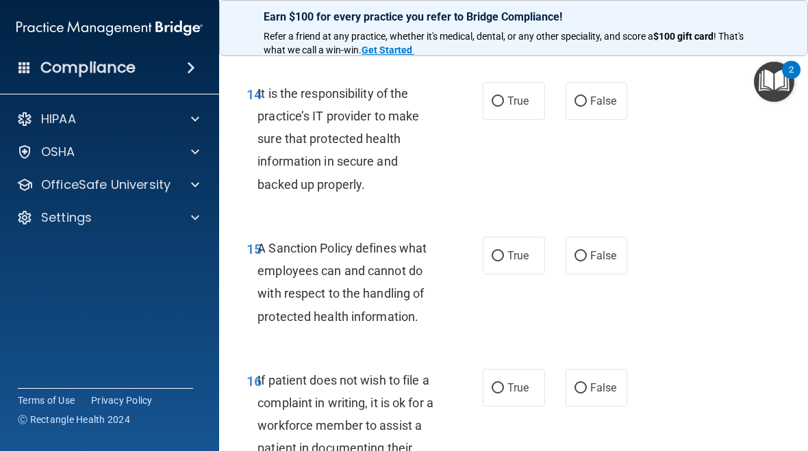
click at [518, 101] on label "True" at bounding box center [514, 101] width 62 height 38
click at [504, 101] on input "True" at bounding box center [498, 102] width 12 height 10
radio input "true"
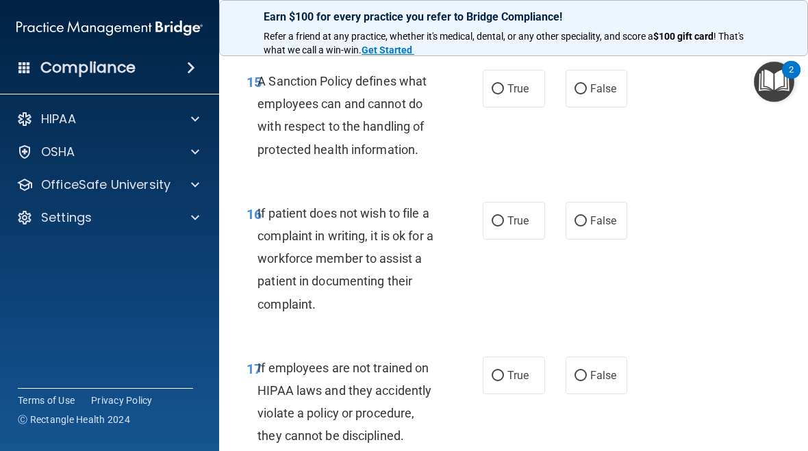
scroll to position [2639, 0]
click at [574, 83] on label "False" at bounding box center [597, 88] width 62 height 38
click at [575, 84] on input "False" at bounding box center [581, 89] width 12 height 10
radio input "true"
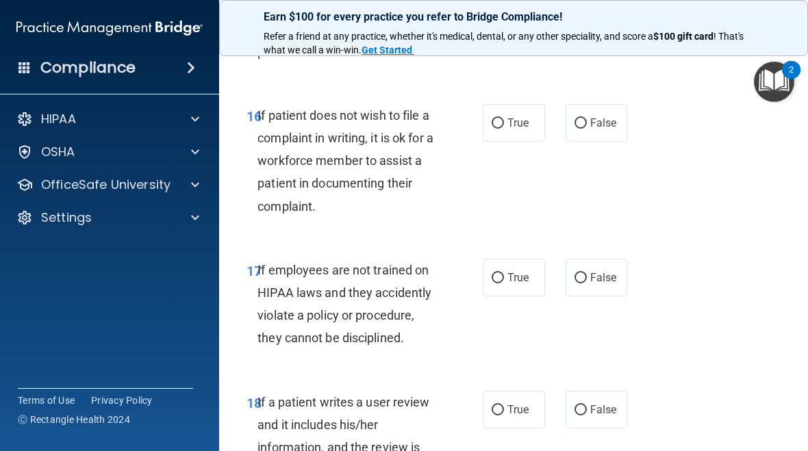
scroll to position [2741, 0]
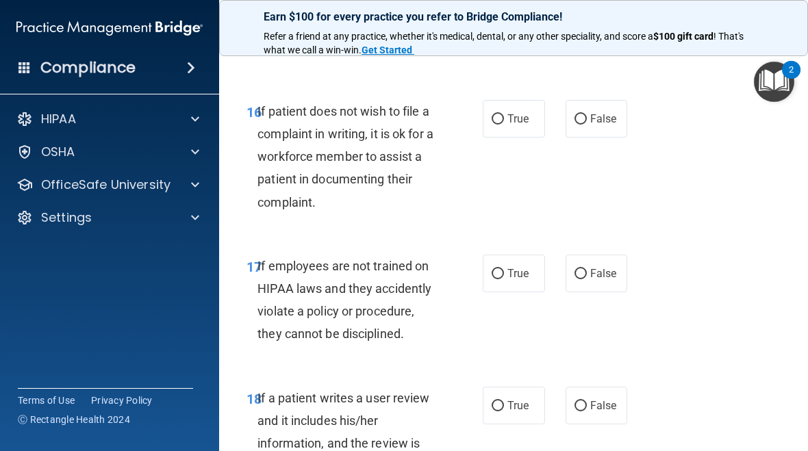
click at [525, 112] on span "True" at bounding box center [517, 118] width 21 height 13
click at [504, 114] on input "True" at bounding box center [498, 119] width 12 height 10
radio input "true"
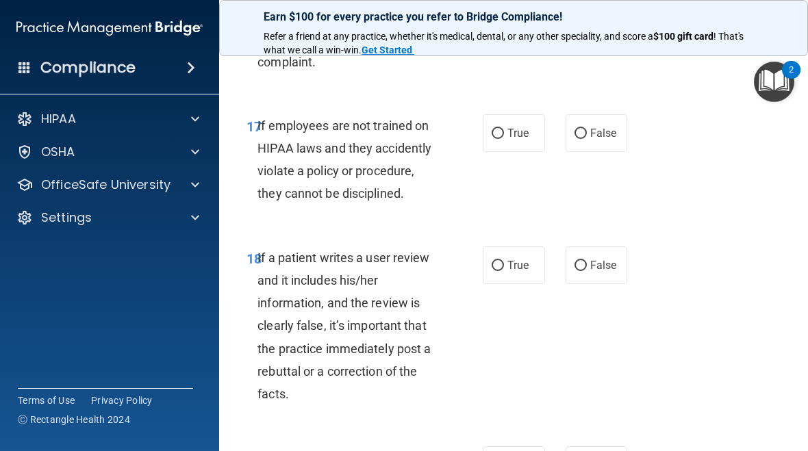
scroll to position [2884, 0]
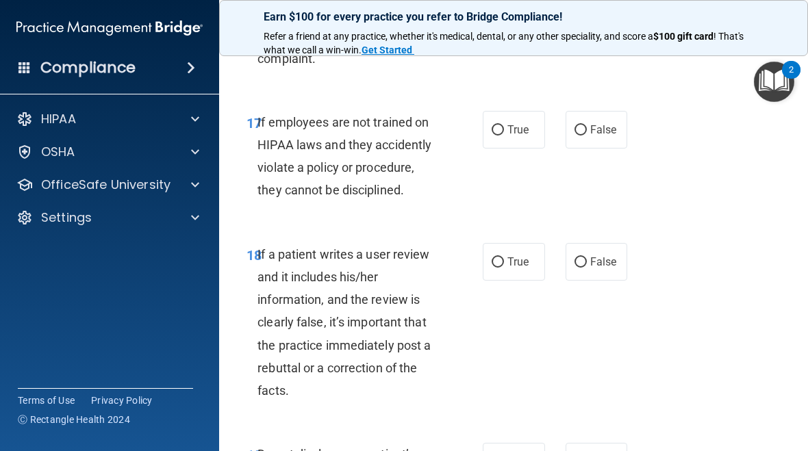
click at [593, 123] on span "False" at bounding box center [603, 129] width 27 height 13
click at [587, 125] on input "False" at bounding box center [581, 130] width 12 height 10
radio input "true"
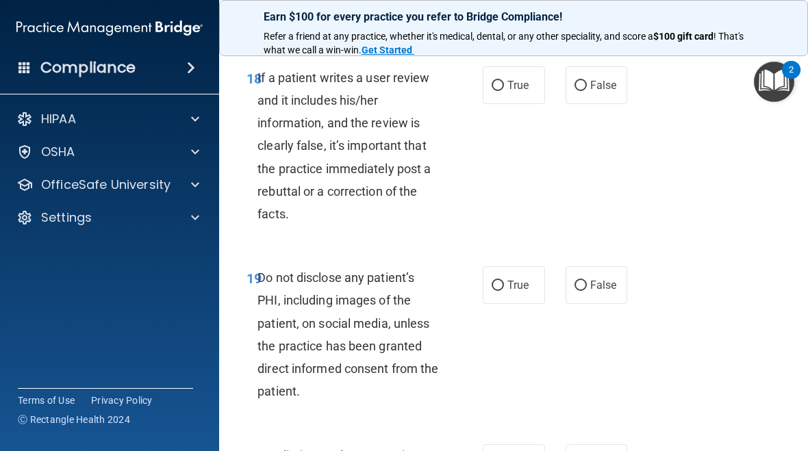
scroll to position [3041, 0]
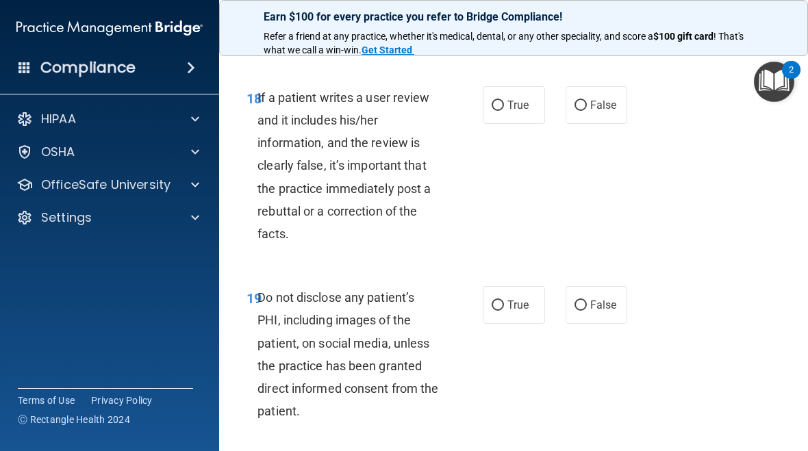
click at [525, 96] on label "True" at bounding box center [514, 105] width 62 height 38
click at [504, 101] on input "True" at bounding box center [498, 106] width 12 height 10
radio input "true"
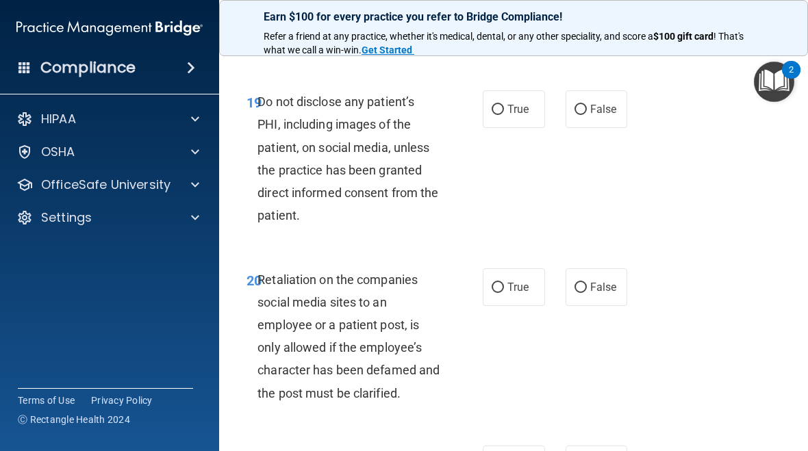
scroll to position [3240, 0]
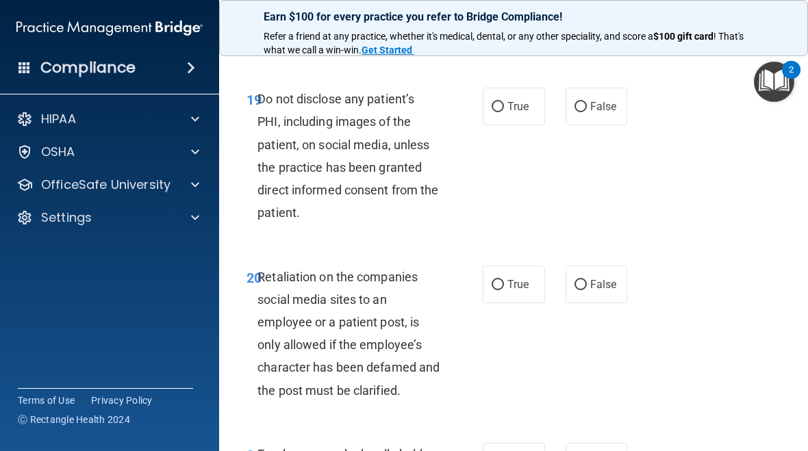
click at [519, 102] on label "True" at bounding box center [514, 107] width 62 height 38
click at [504, 102] on input "True" at bounding box center [498, 107] width 12 height 10
radio input "true"
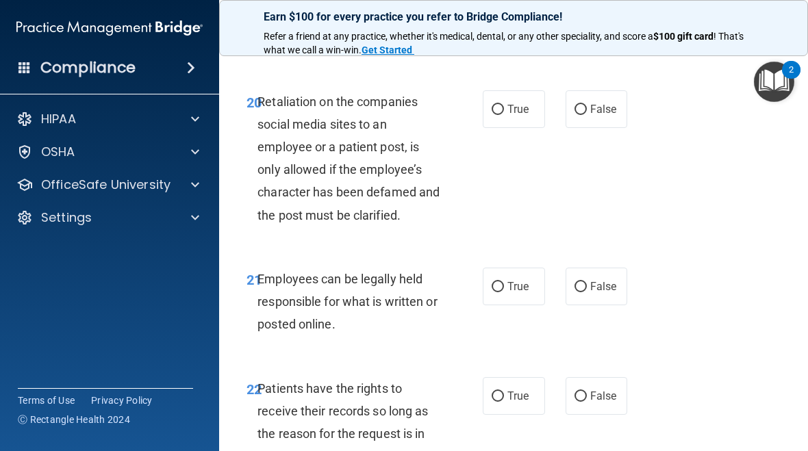
scroll to position [3421, 0]
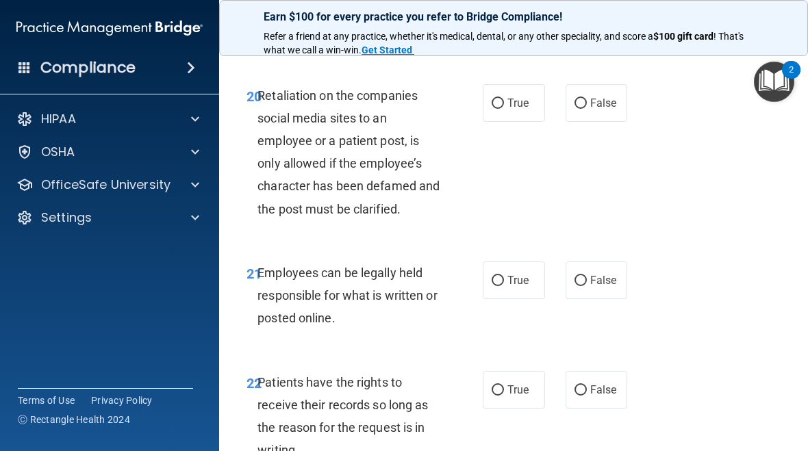
click at [586, 99] on label "False" at bounding box center [597, 103] width 62 height 38
click at [586, 99] on input "False" at bounding box center [581, 104] width 12 height 10
radio input "true"
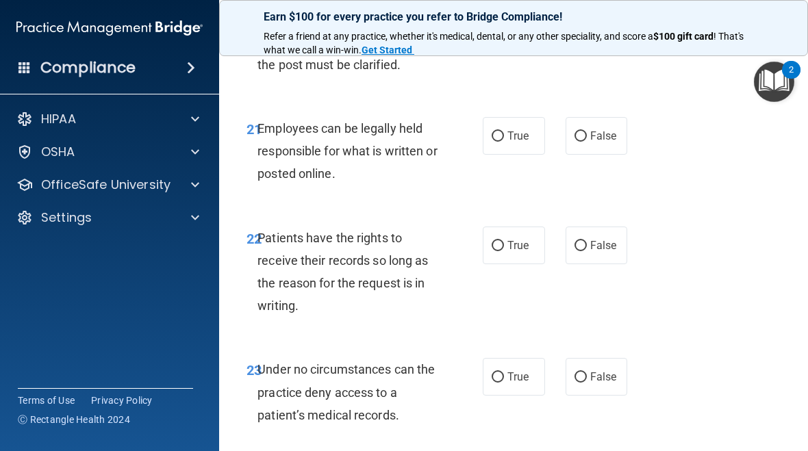
scroll to position [3570, 0]
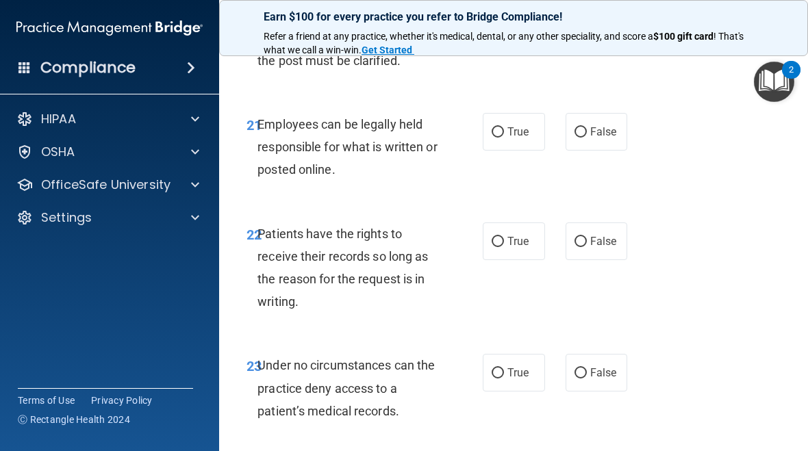
click at [517, 121] on label "True" at bounding box center [514, 132] width 62 height 38
click at [504, 127] on input "True" at bounding box center [498, 132] width 12 height 10
radio input "true"
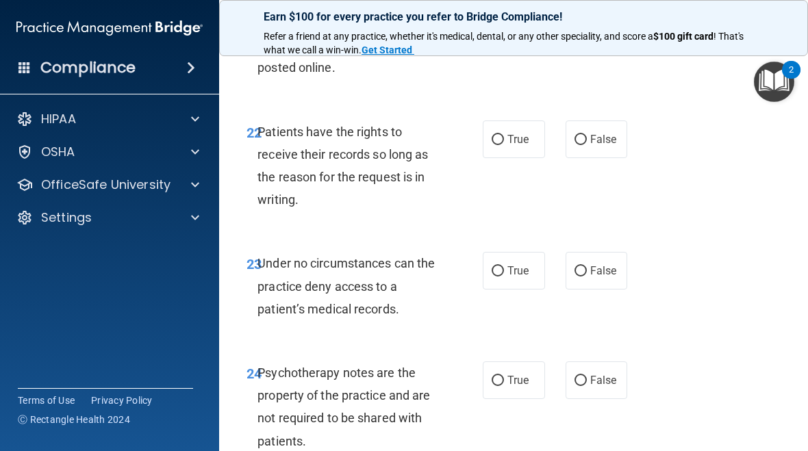
scroll to position [3675, 0]
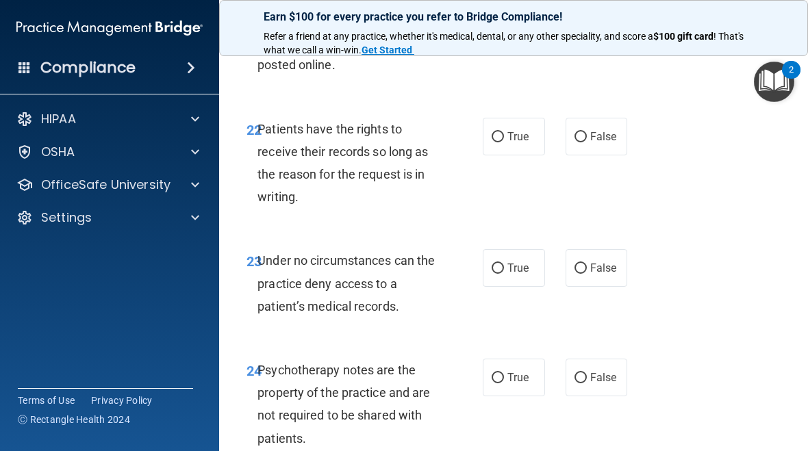
click at [518, 132] on label "True" at bounding box center [514, 137] width 62 height 38
click at [504, 132] on input "True" at bounding box center [498, 137] width 12 height 10
radio input "true"
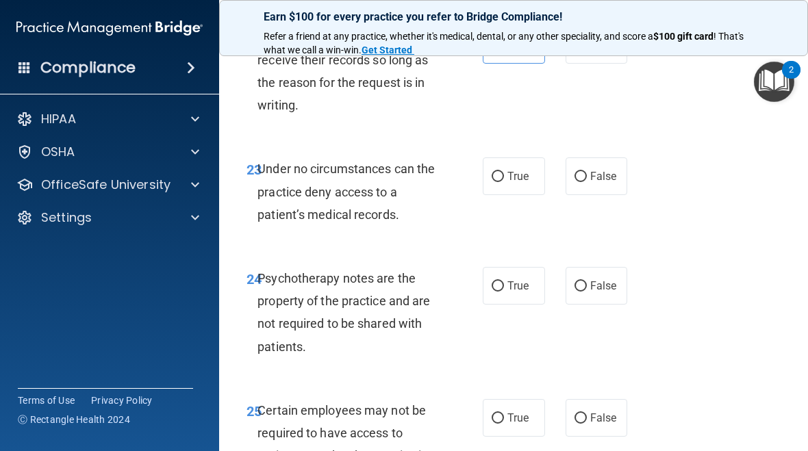
scroll to position [3774, 0]
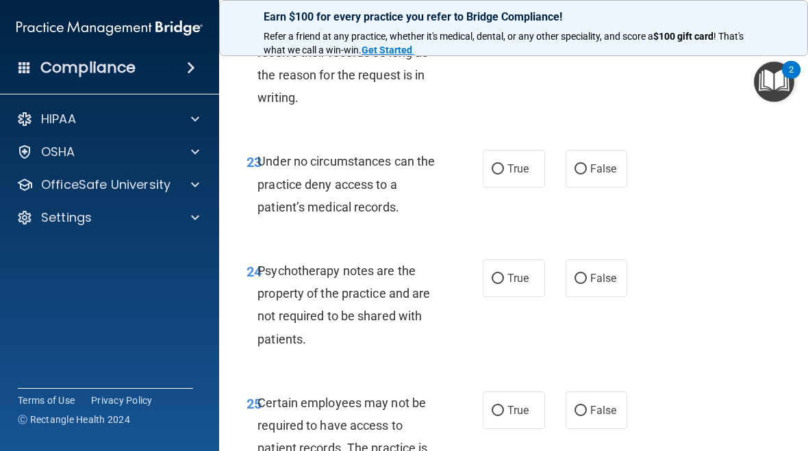
click at [602, 156] on label "False" at bounding box center [597, 169] width 62 height 38
click at [587, 164] on input "False" at bounding box center [581, 169] width 12 height 10
radio input "true"
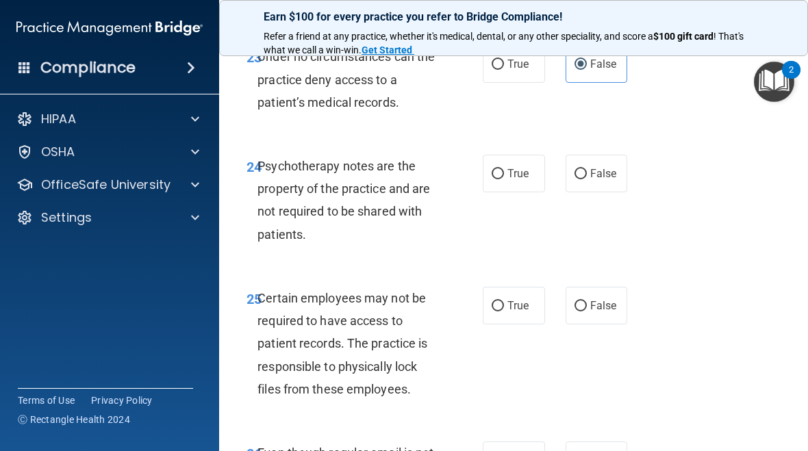
scroll to position [3879, 0]
click at [523, 160] on label "True" at bounding box center [514, 173] width 62 height 38
click at [504, 168] on input "True" at bounding box center [498, 173] width 12 height 10
radio input "true"
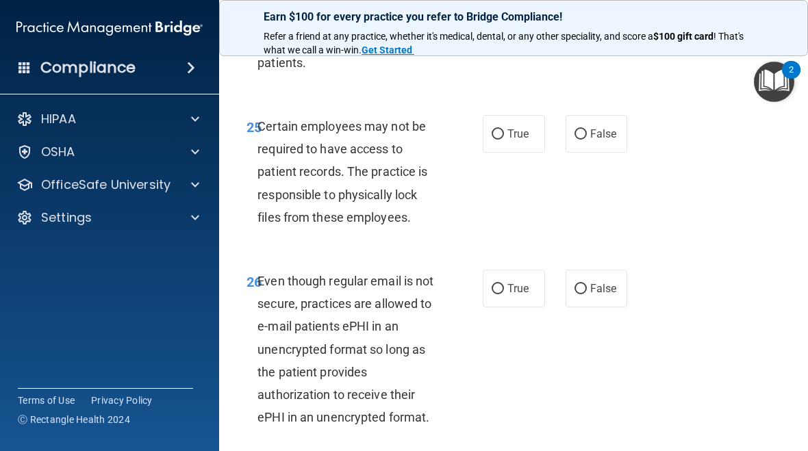
scroll to position [4053, 0]
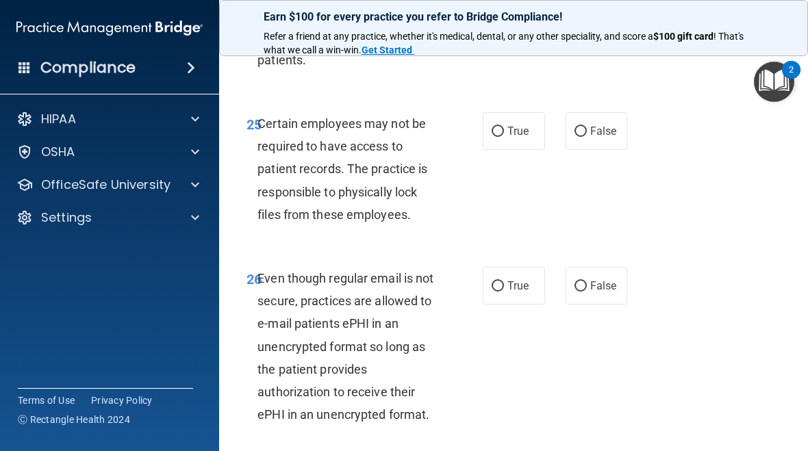
click at [525, 125] on label "True" at bounding box center [514, 131] width 62 height 38
click at [504, 127] on input "True" at bounding box center [498, 132] width 12 height 10
radio input "true"
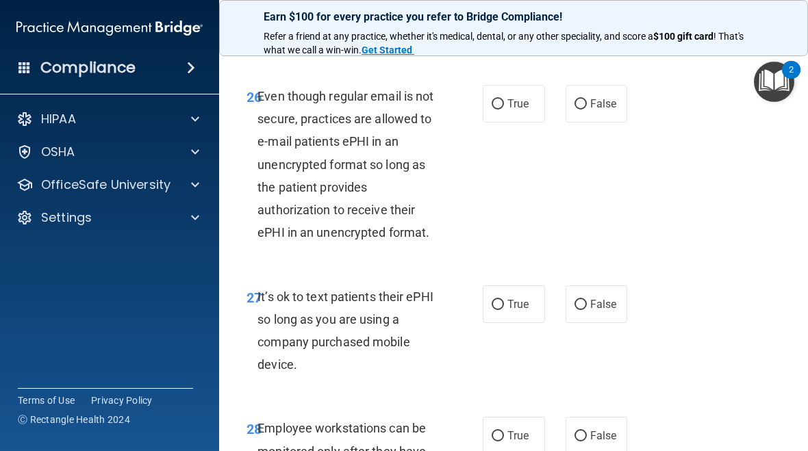
scroll to position [4237, 0]
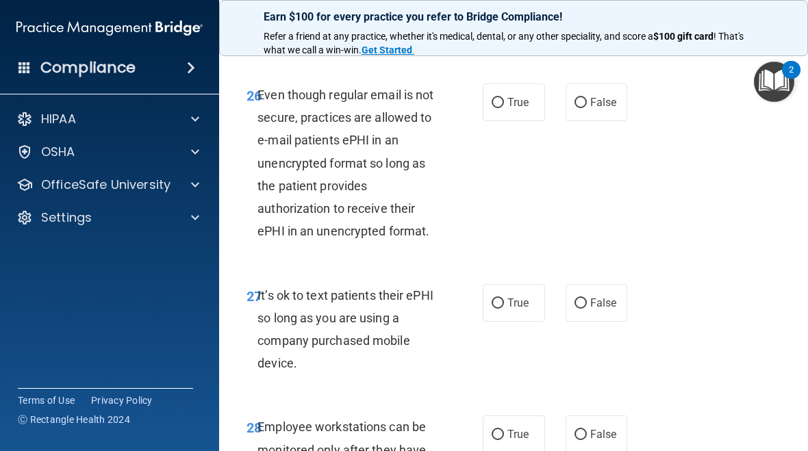
click at [593, 96] on span "False" at bounding box center [603, 102] width 27 height 13
click at [587, 98] on input "False" at bounding box center [581, 103] width 12 height 10
radio input "true"
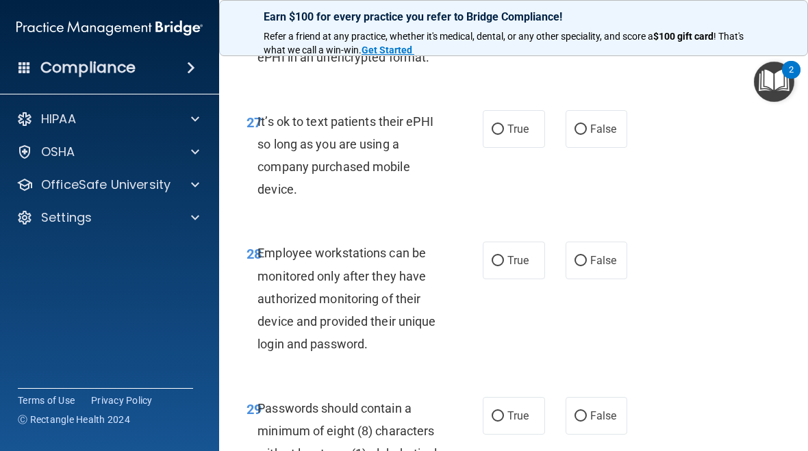
scroll to position [4412, 0]
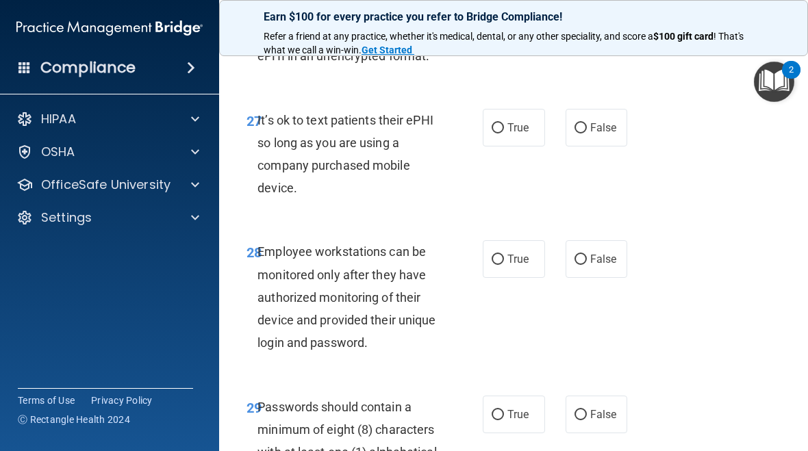
click at [596, 112] on label "False" at bounding box center [597, 128] width 62 height 38
click at [587, 123] on input "False" at bounding box center [581, 128] width 12 height 10
radio input "true"
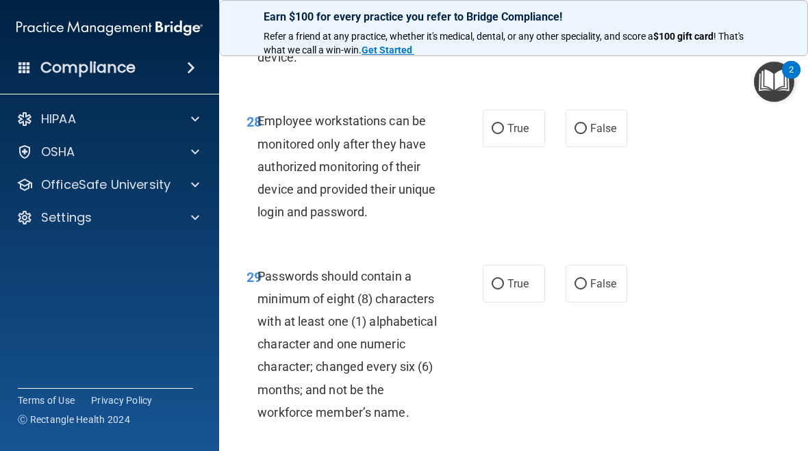
scroll to position [4546, 0]
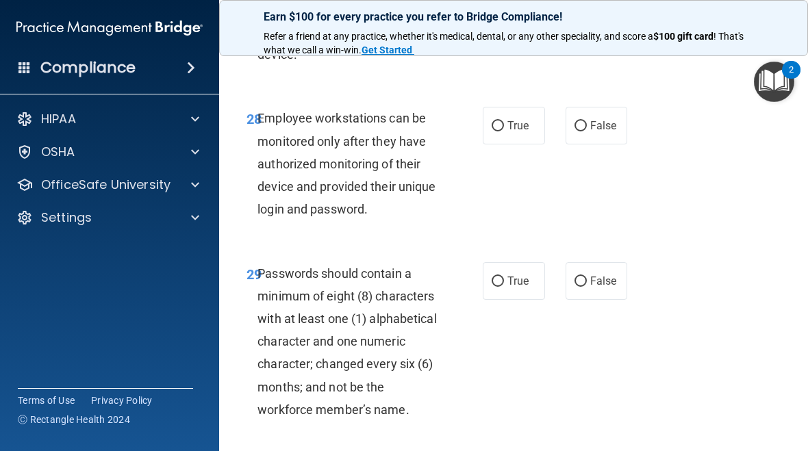
click at [594, 119] on span "False" at bounding box center [603, 125] width 27 height 13
click at [587, 121] on input "False" at bounding box center [581, 126] width 12 height 10
radio input "true"
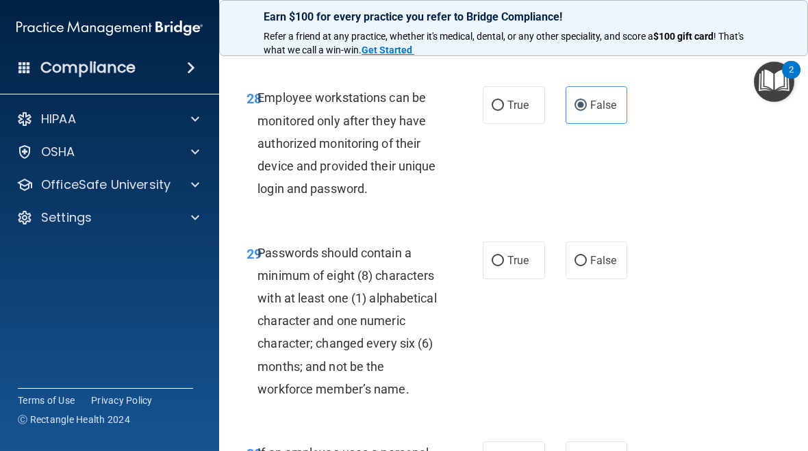
scroll to position [4567, 0]
click at [509, 241] on label "True" at bounding box center [514, 260] width 62 height 38
click at [504, 255] on input "True" at bounding box center [498, 260] width 12 height 10
radio input "true"
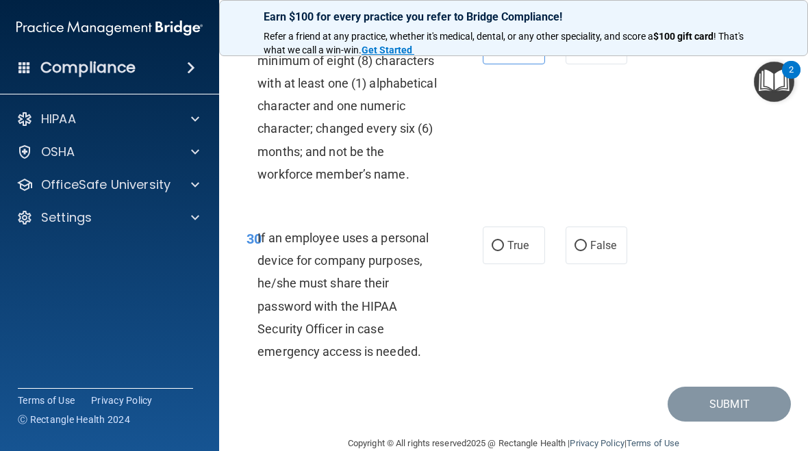
scroll to position [4781, 0]
click at [579, 242] on input "False" at bounding box center [581, 247] width 12 height 10
radio input "true"
click at [722, 388] on button "Submit" at bounding box center [729, 405] width 123 height 35
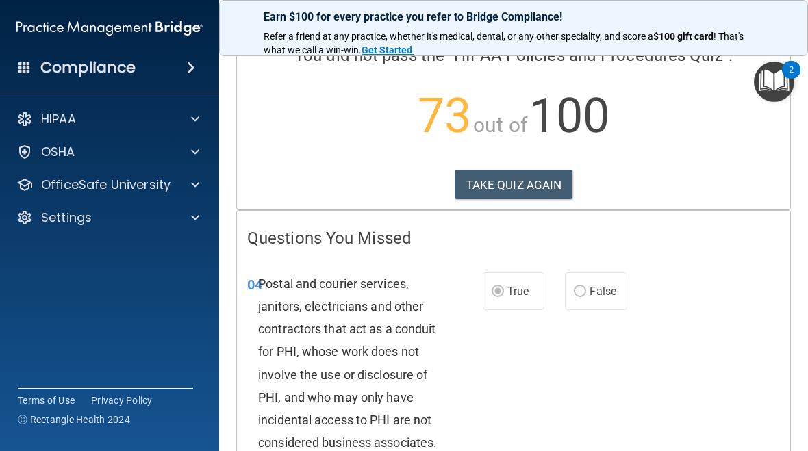
scroll to position [50, 0]
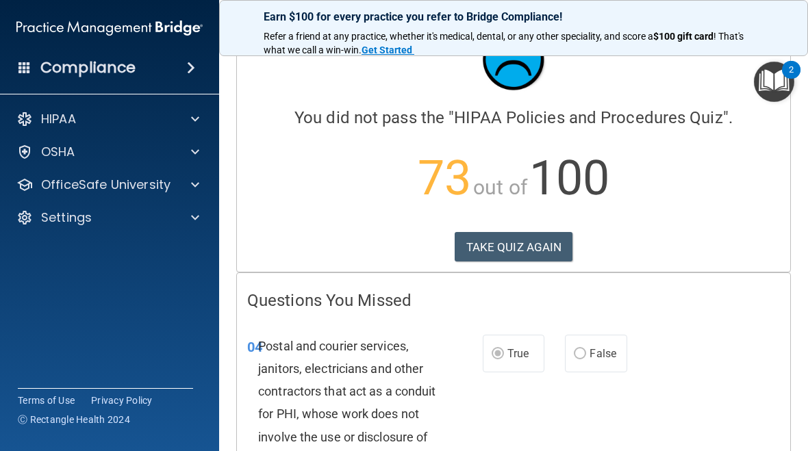
click at [561, 249] on button "TAKE QUIZ AGAIN" at bounding box center [514, 247] width 118 height 30
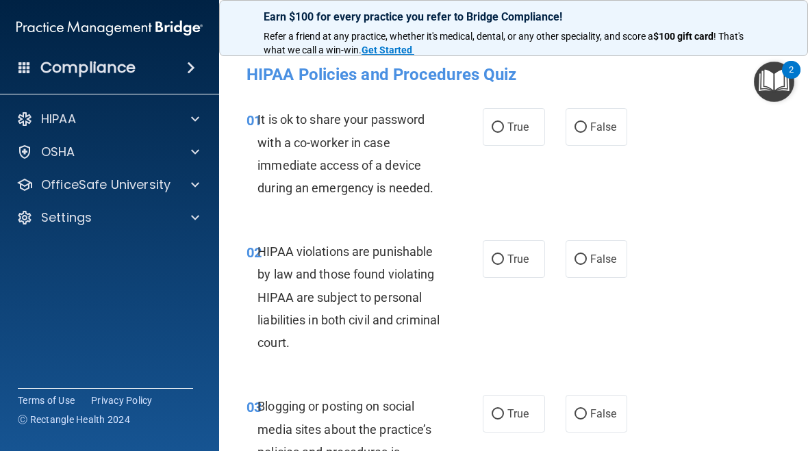
click at [602, 129] on span "False" at bounding box center [603, 127] width 27 height 13
click at [587, 129] on input "False" at bounding box center [581, 128] width 12 height 10
radio input "true"
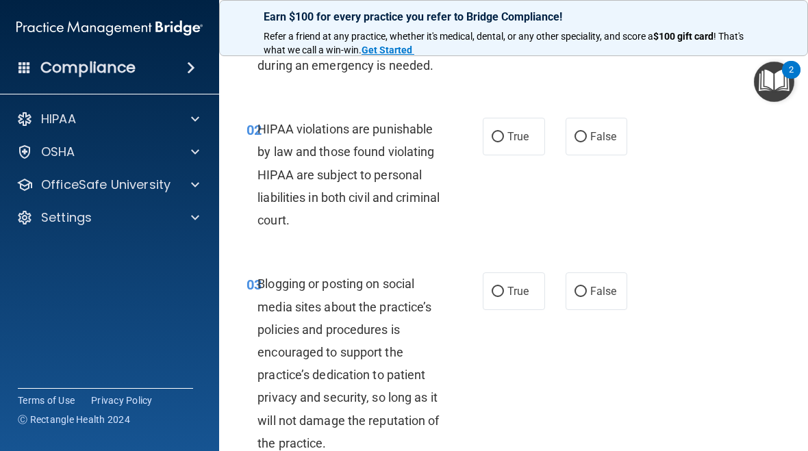
scroll to position [121, 0]
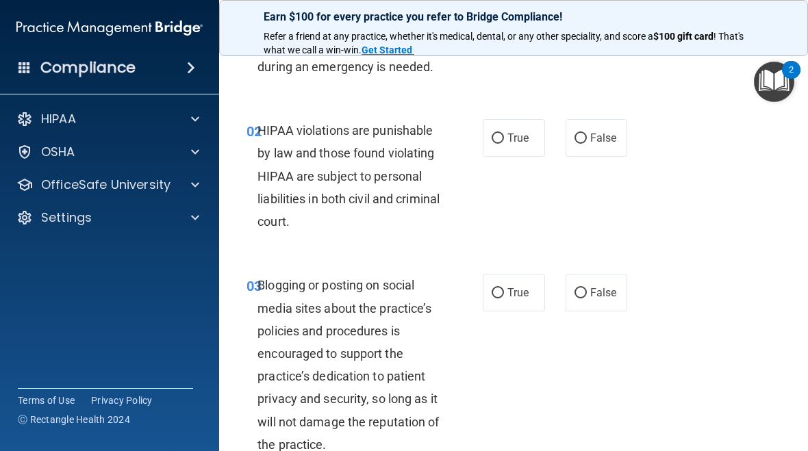
click at [514, 152] on label "True" at bounding box center [514, 138] width 62 height 38
click at [504, 144] on input "True" at bounding box center [498, 139] width 12 height 10
radio input "true"
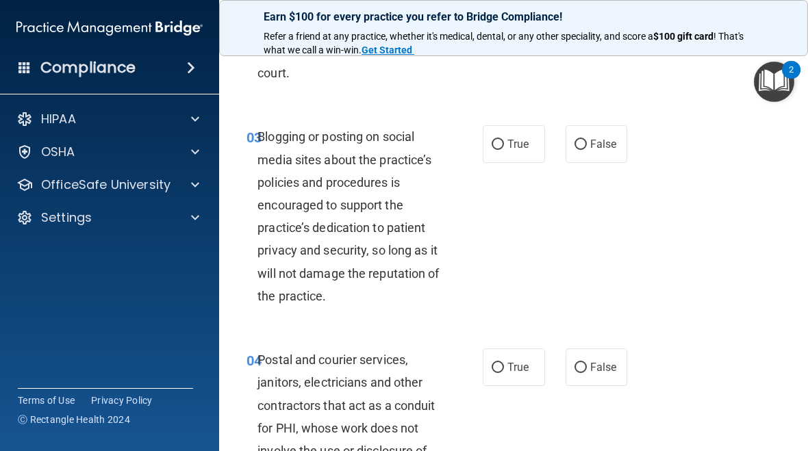
scroll to position [279, 0]
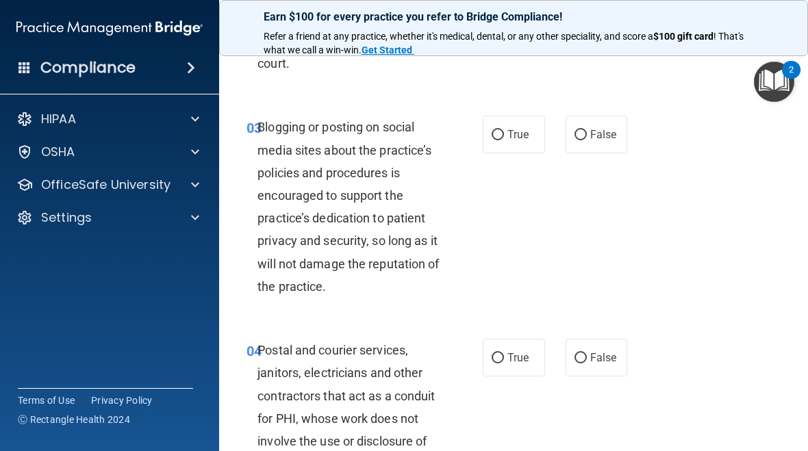
click at [594, 140] on label "False" at bounding box center [597, 135] width 62 height 38
click at [587, 140] on input "False" at bounding box center [581, 135] width 12 height 10
radio input "true"
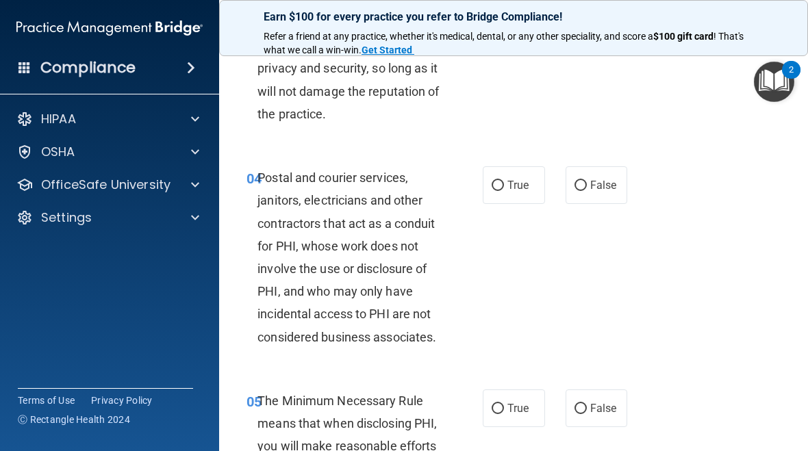
scroll to position [454, 0]
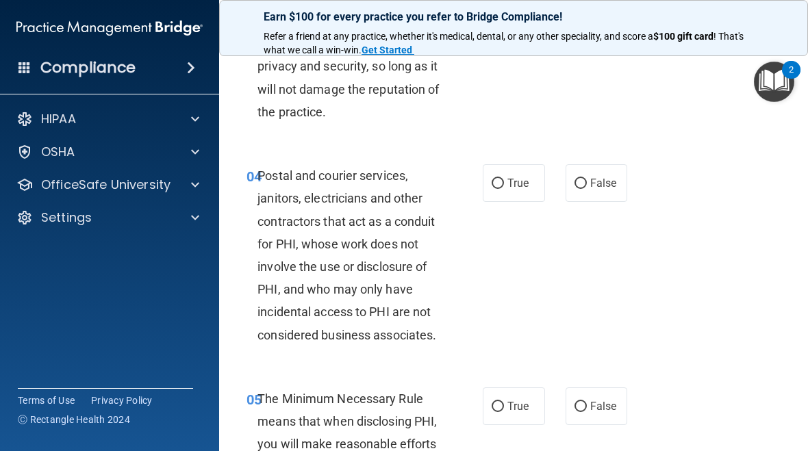
click at [517, 190] on label "True" at bounding box center [514, 183] width 62 height 38
click at [504, 189] on input "True" at bounding box center [498, 184] width 12 height 10
radio input "true"
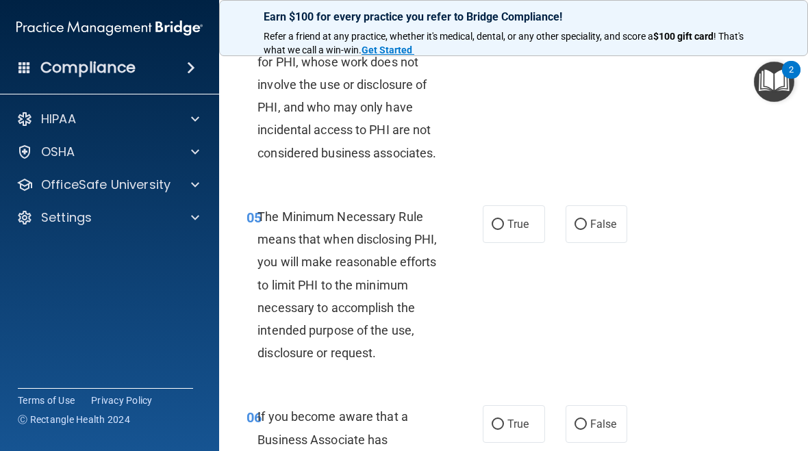
scroll to position [642, 0]
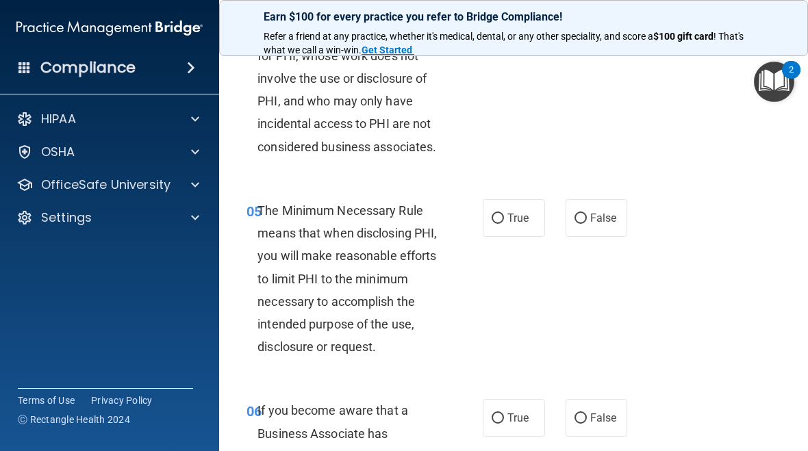
click at [530, 214] on label "True" at bounding box center [514, 218] width 62 height 38
click at [504, 214] on input "True" at bounding box center [498, 219] width 12 height 10
radio input "true"
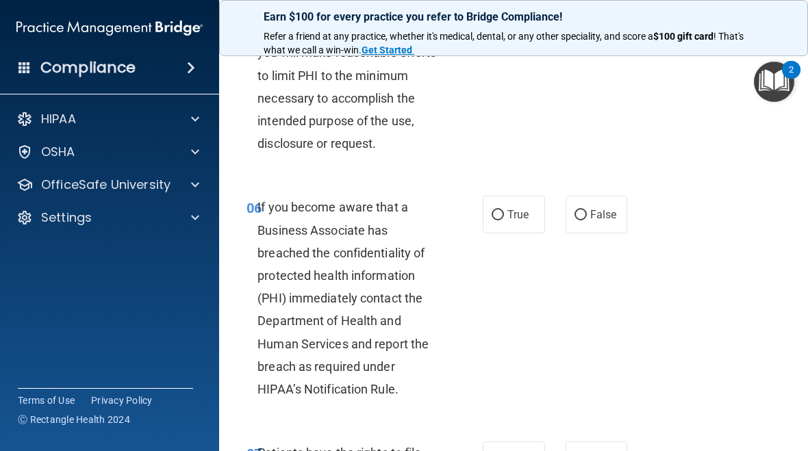
scroll to position [847, 0]
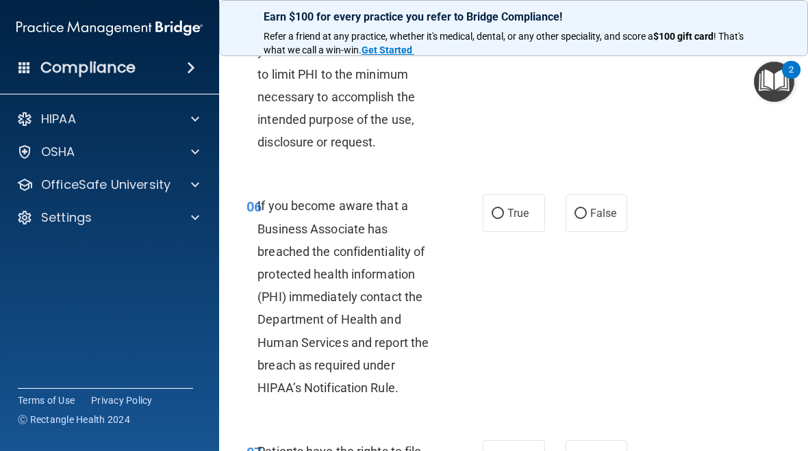
click at [610, 214] on span "False" at bounding box center [603, 213] width 27 height 13
click at [587, 214] on input "False" at bounding box center [581, 214] width 12 height 10
radio input "true"
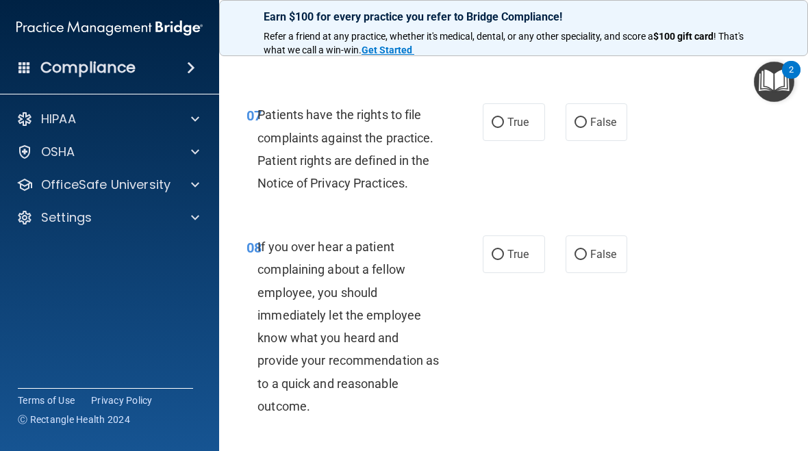
scroll to position [1190, 0]
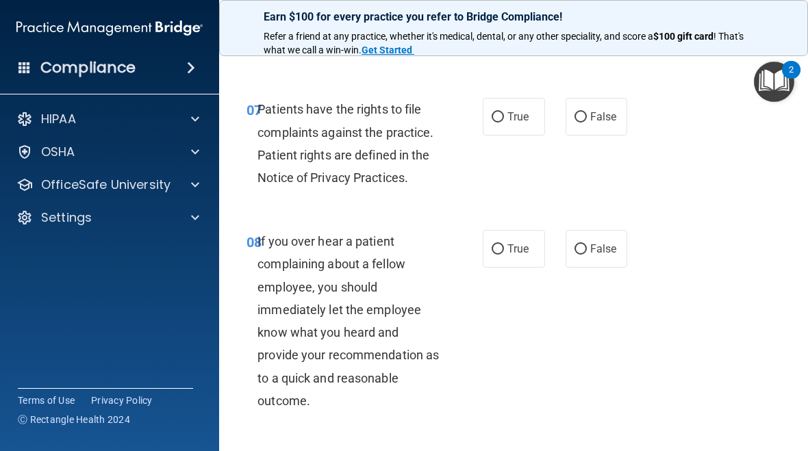
click at [500, 114] on input "True" at bounding box center [498, 117] width 12 height 10
radio input "true"
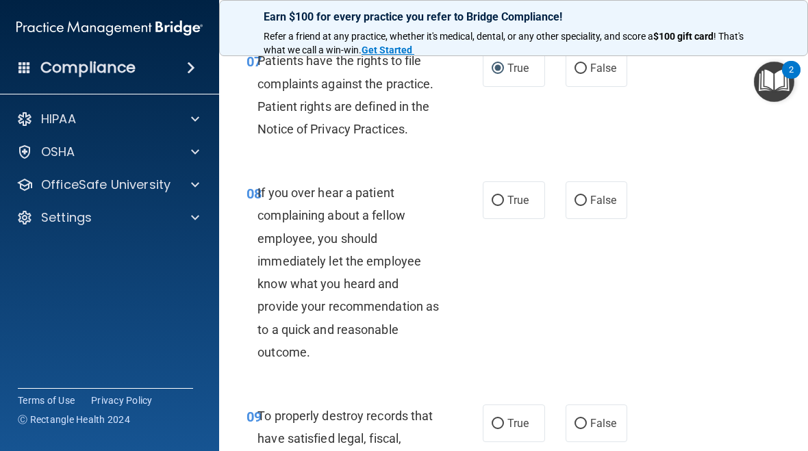
scroll to position [1241, 0]
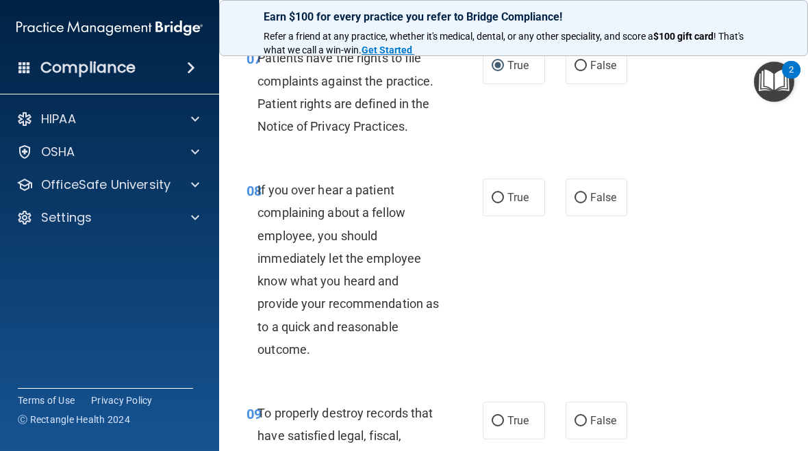
click at [595, 203] on label "False" at bounding box center [597, 198] width 62 height 38
click at [587, 203] on input "False" at bounding box center [581, 198] width 12 height 10
radio input "true"
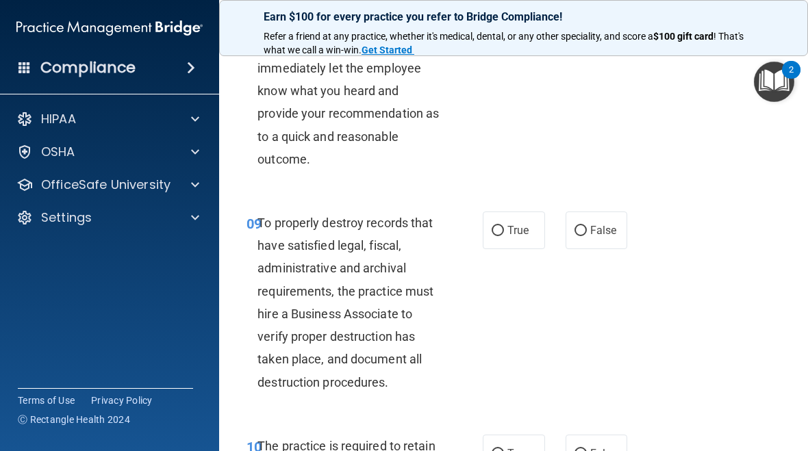
scroll to position [1433, 0]
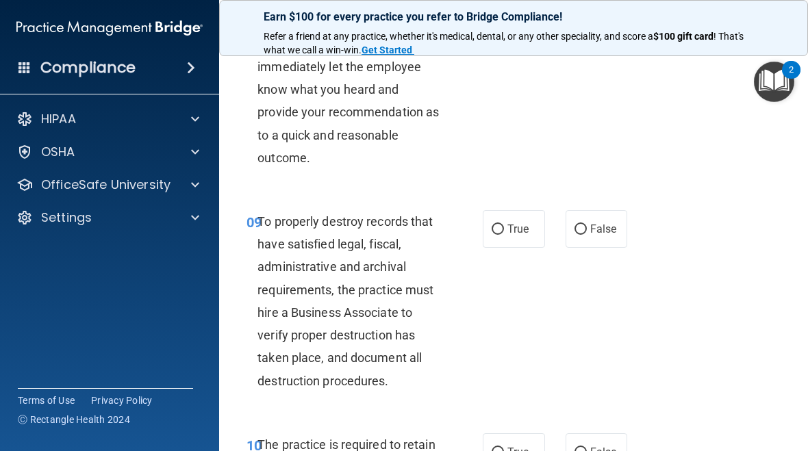
click at [593, 238] on label "False" at bounding box center [597, 229] width 62 height 38
click at [587, 235] on input "False" at bounding box center [581, 230] width 12 height 10
radio input "true"
click at [517, 446] on span "True" at bounding box center [517, 452] width 21 height 13
click at [504, 448] on input "True" at bounding box center [498, 453] width 12 height 10
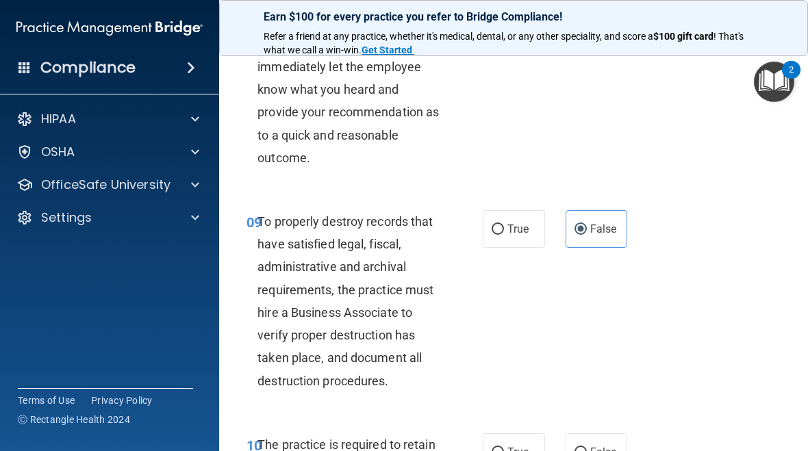
radio input "true"
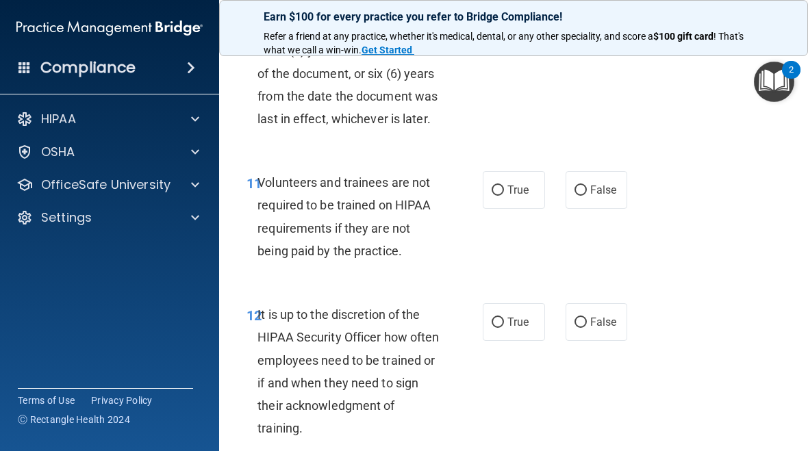
scroll to position [1898, 0]
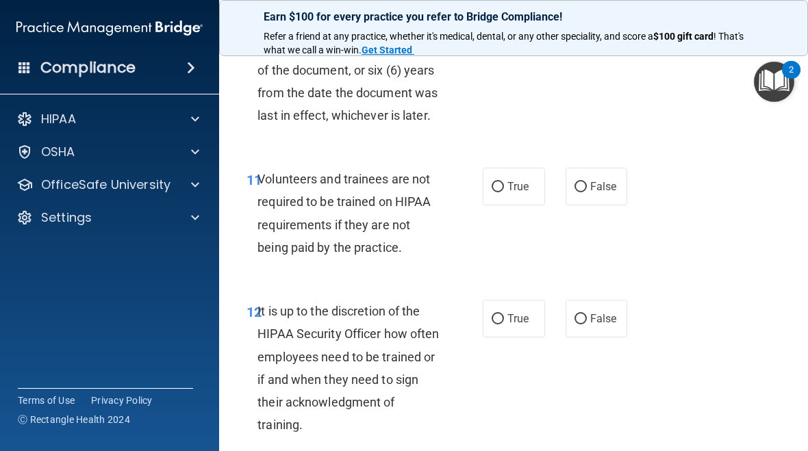
click at [580, 194] on label "False" at bounding box center [597, 187] width 62 height 38
click at [580, 192] on input "False" at bounding box center [581, 187] width 12 height 10
radio input "true"
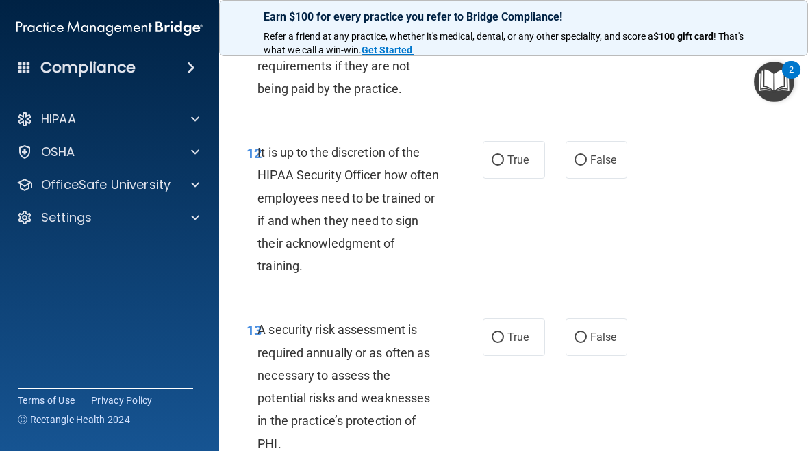
scroll to position [2059, 0]
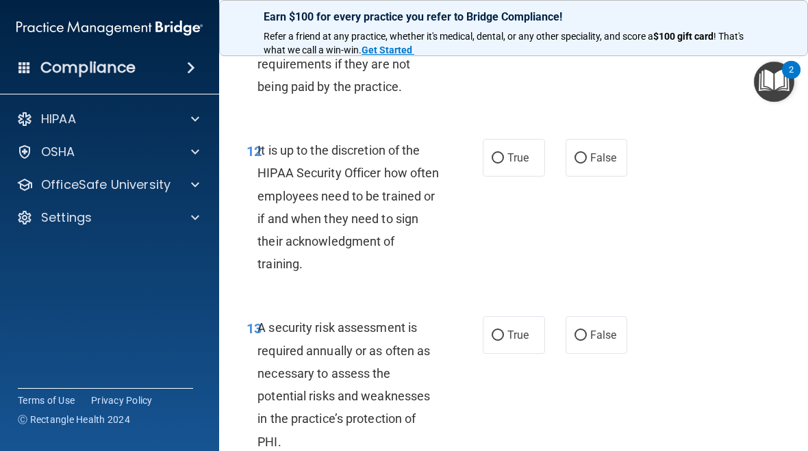
click at [584, 153] on input "False" at bounding box center [581, 158] width 12 height 10
radio input "true"
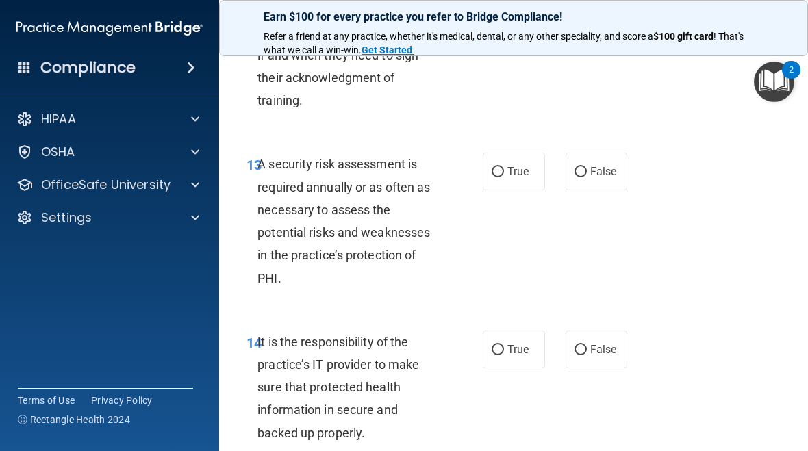
scroll to position [2235, 0]
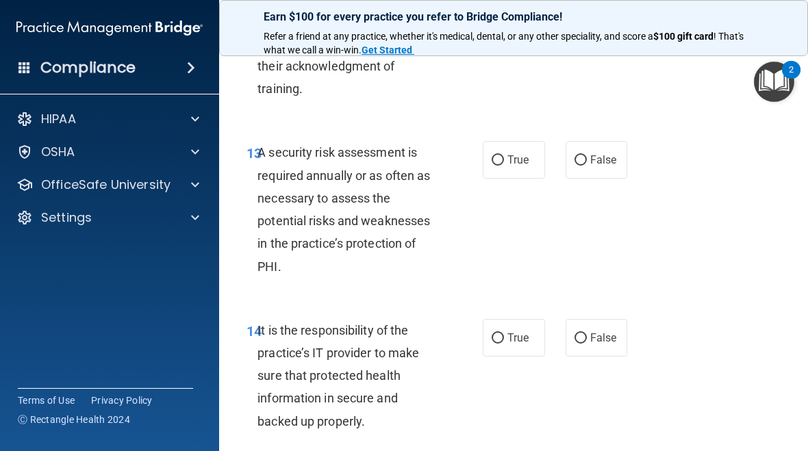
click at [523, 153] on span "True" at bounding box center [517, 159] width 21 height 13
click at [504, 155] on input "True" at bounding box center [498, 160] width 12 height 10
radio input "true"
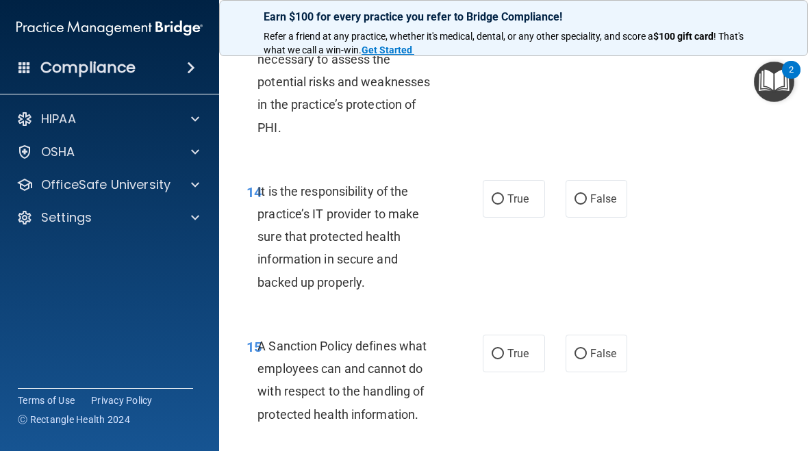
scroll to position [2375, 0]
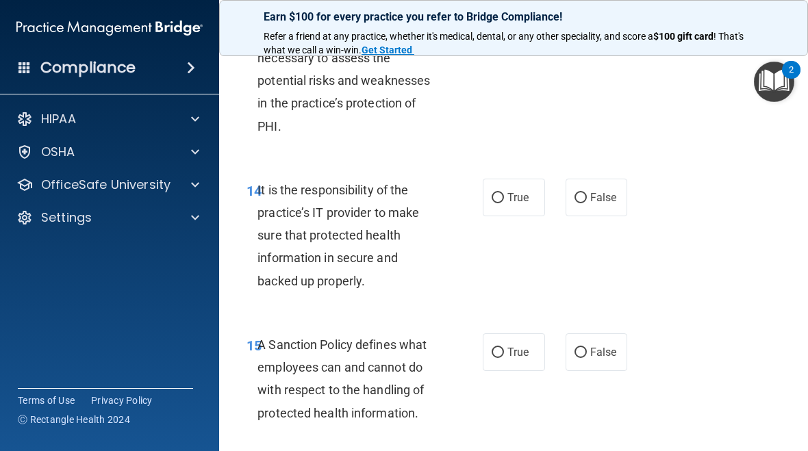
click at [599, 197] on label "False" at bounding box center [597, 198] width 62 height 38
click at [587, 197] on input "False" at bounding box center [581, 198] width 12 height 10
radio input "true"
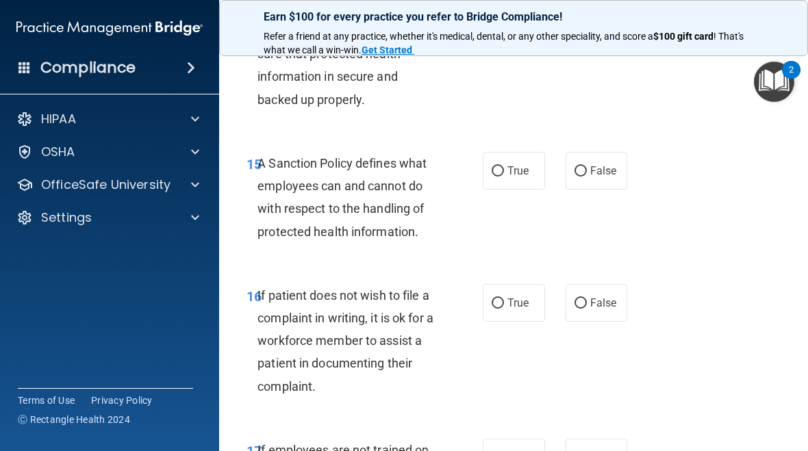
scroll to position [2567, 0]
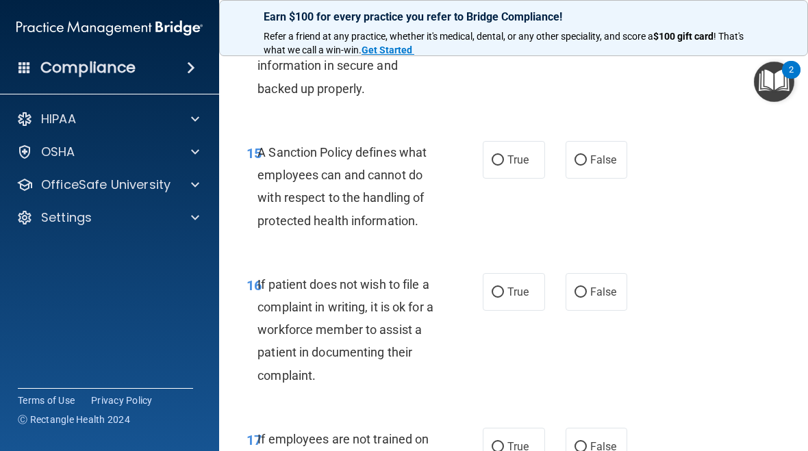
click at [598, 153] on span "False" at bounding box center [603, 159] width 27 height 13
click at [587, 155] on input "False" at bounding box center [581, 160] width 12 height 10
radio input "true"
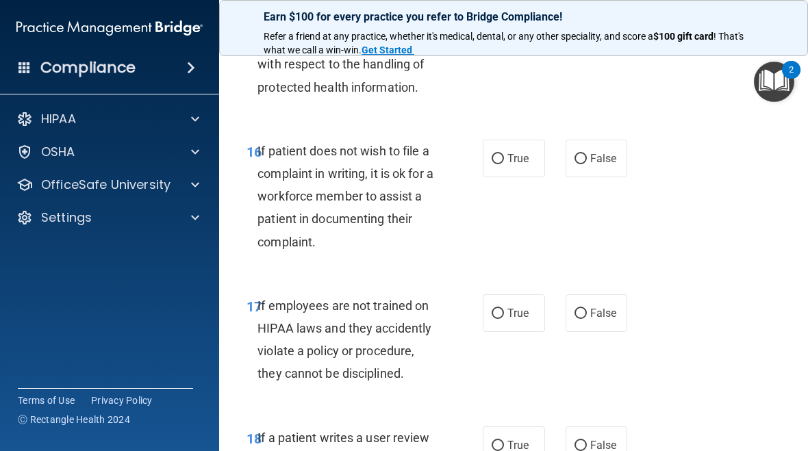
scroll to position [2707, 0]
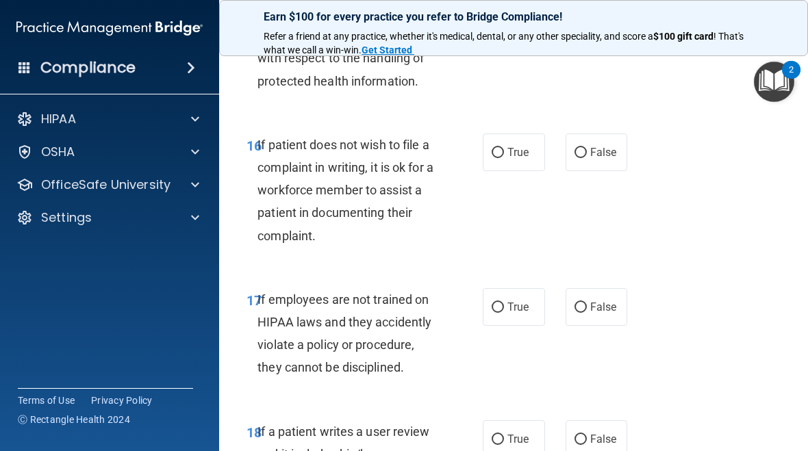
click at [522, 146] on span "True" at bounding box center [517, 152] width 21 height 13
click at [504, 148] on input "True" at bounding box center [498, 153] width 12 height 10
radio input "true"
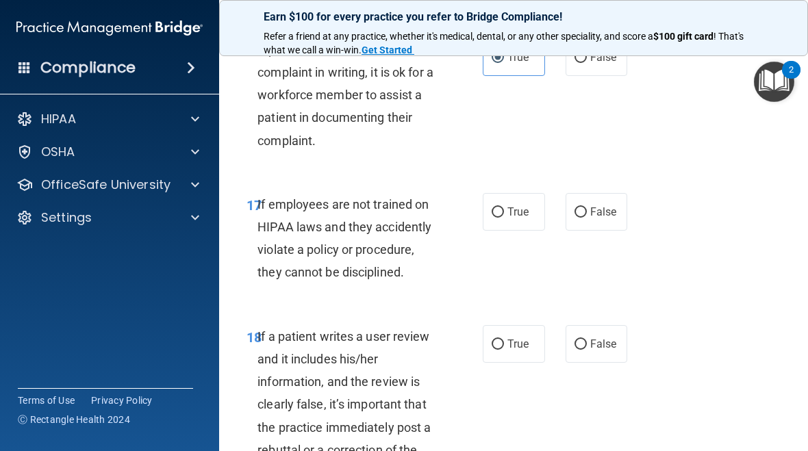
scroll to position [2804, 0]
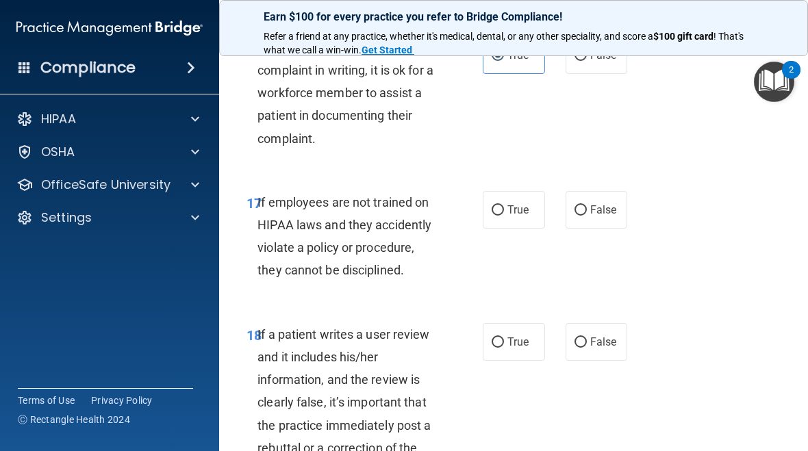
click at [601, 205] on label "False" at bounding box center [597, 210] width 62 height 38
click at [587, 205] on input "False" at bounding box center [581, 210] width 12 height 10
radio input "true"
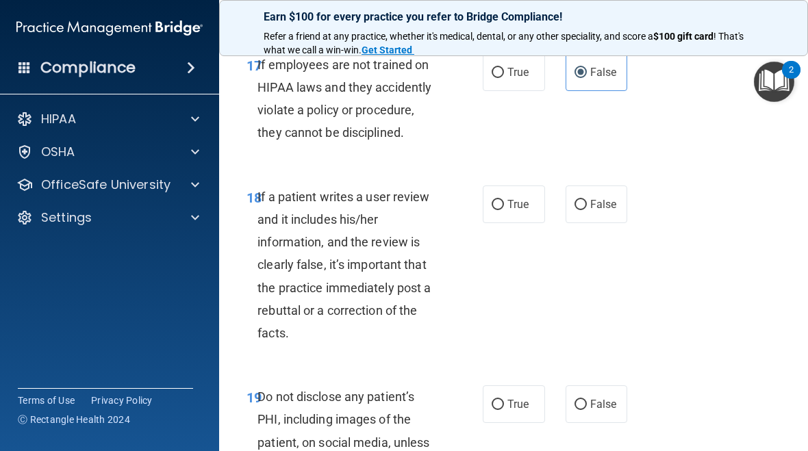
scroll to position [2950, 0]
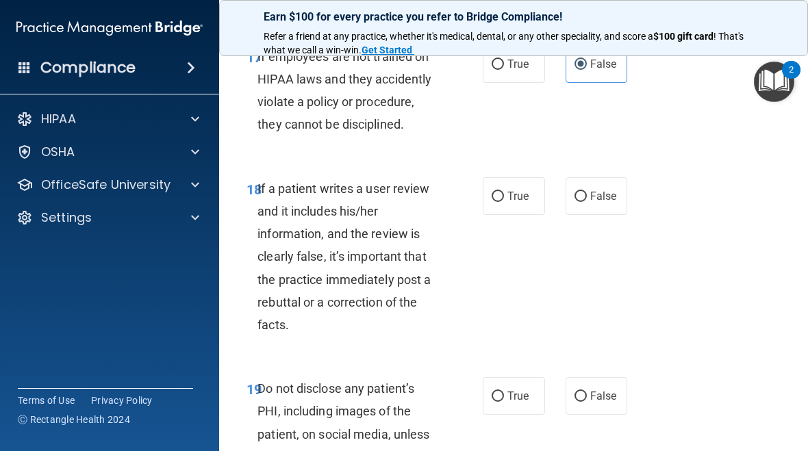
click at [597, 190] on span "False" at bounding box center [603, 196] width 27 height 13
click at [587, 192] on input "False" at bounding box center [581, 197] width 12 height 10
radio input "true"
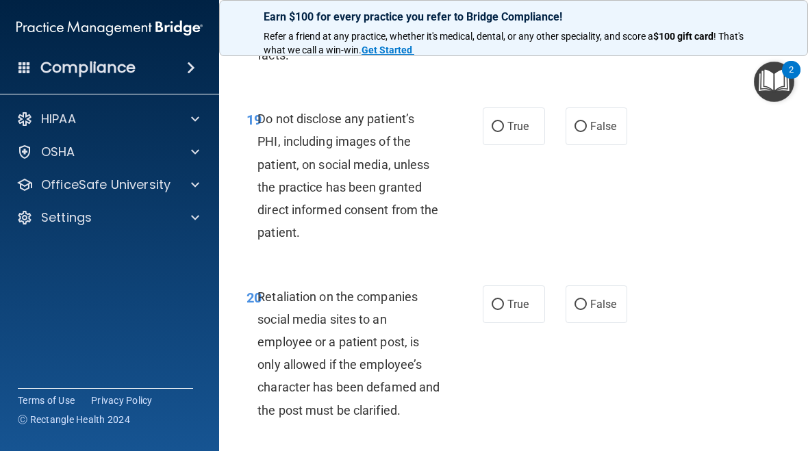
scroll to position [3225, 0]
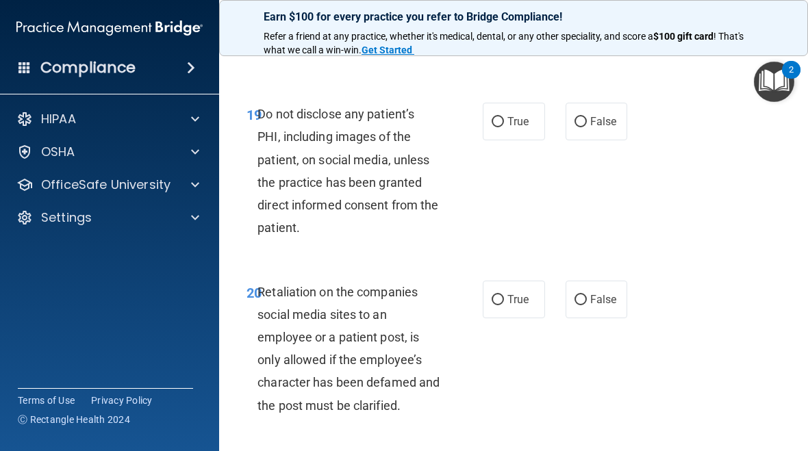
click at [514, 115] on span "True" at bounding box center [517, 121] width 21 height 13
click at [504, 117] on input "True" at bounding box center [498, 122] width 12 height 10
radio input "true"
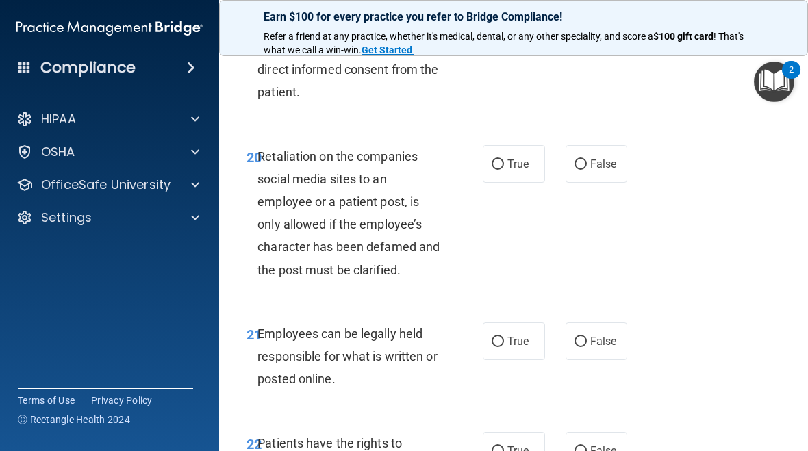
scroll to position [3361, 0]
click at [609, 157] on span "False" at bounding box center [603, 163] width 27 height 13
click at [587, 159] on input "False" at bounding box center [581, 164] width 12 height 10
radio input "true"
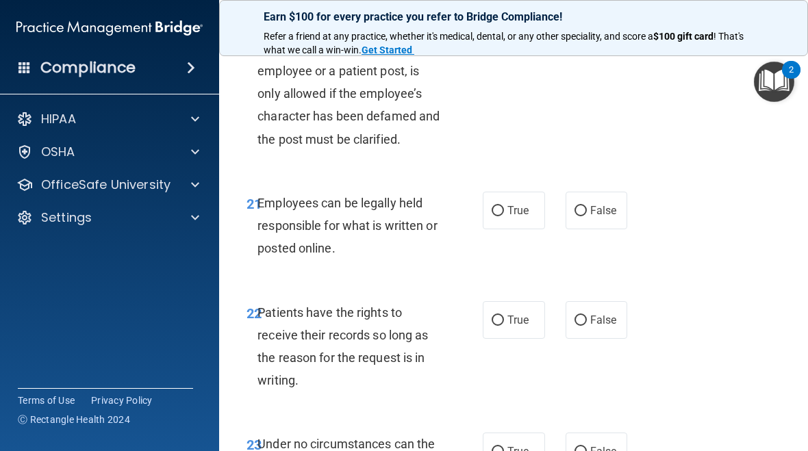
scroll to position [3497, 0]
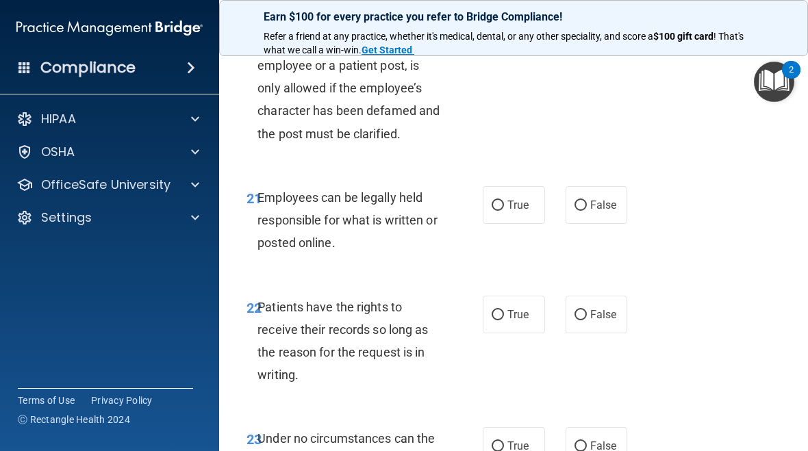
click at [527, 199] on span "True" at bounding box center [517, 205] width 21 height 13
click at [504, 201] on input "True" at bounding box center [498, 206] width 12 height 10
radio input "true"
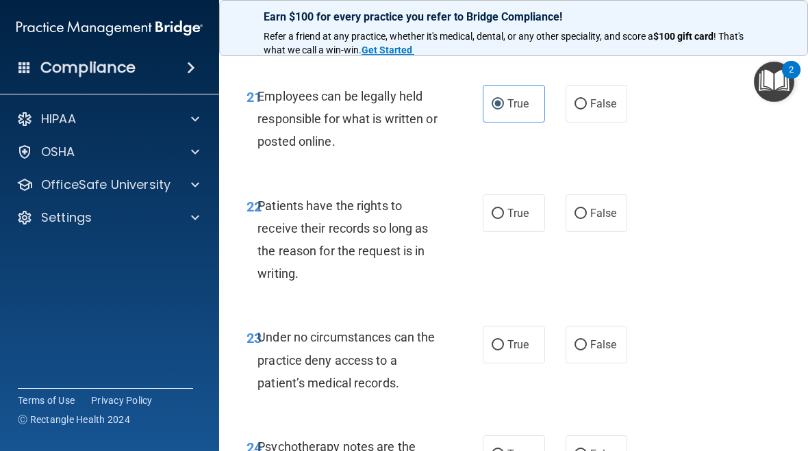
scroll to position [3599, 0]
click at [595, 207] on label "False" at bounding box center [597, 213] width 62 height 38
click at [587, 208] on input "False" at bounding box center [581, 213] width 12 height 10
radio input "true"
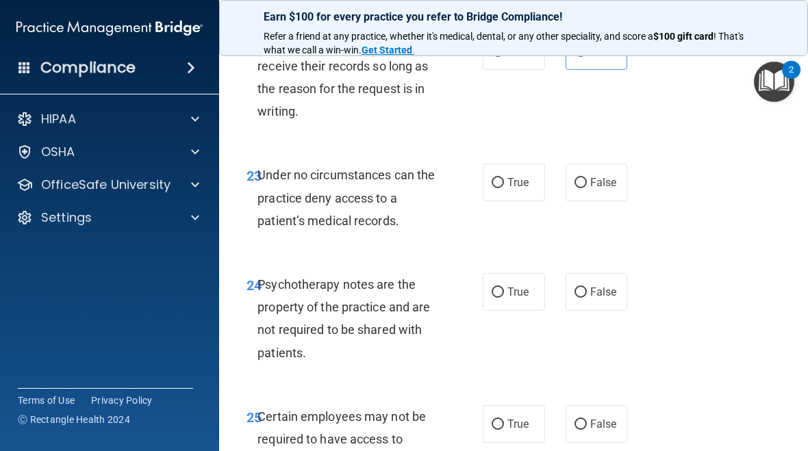
scroll to position [3761, 0]
click at [516, 176] on label "True" at bounding box center [514, 182] width 62 height 38
click at [504, 177] on input "True" at bounding box center [498, 182] width 12 height 10
radio input "true"
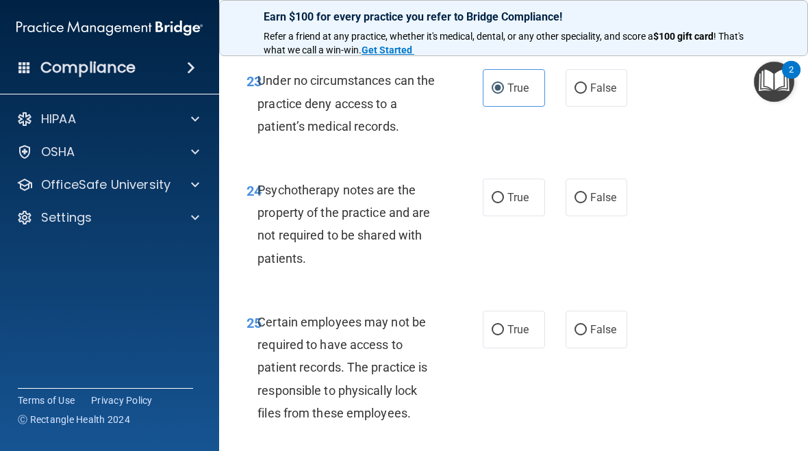
scroll to position [3855, 0]
click at [529, 190] on span "True" at bounding box center [517, 196] width 21 height 13
click at [504, 192] on input "True" at bounding box center [498, 197] width 12 height 10
radio input "true"
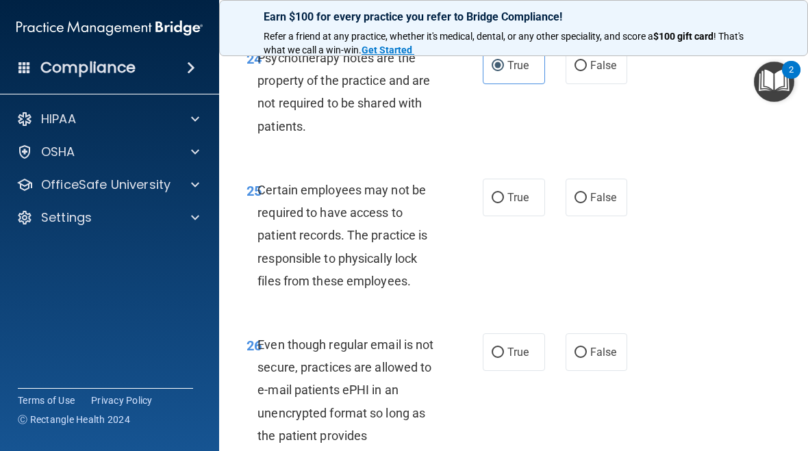
scroll to position [3994, 0]
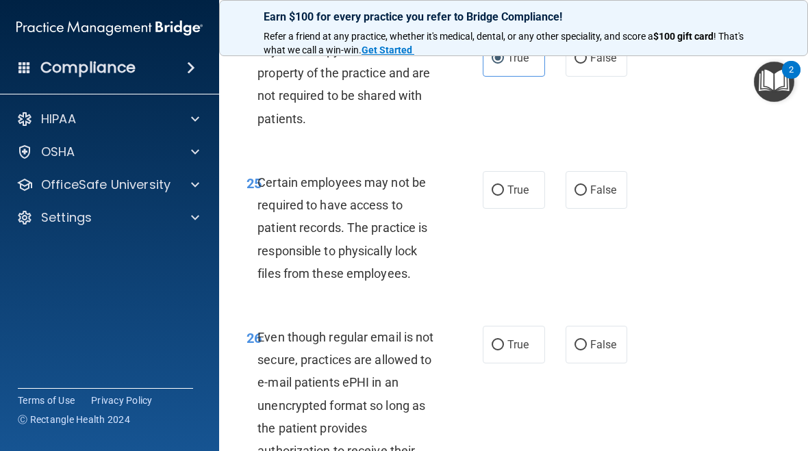
click at [531, 177] on label "True" at bounding box center [514, 190] width 62 height 38
click at [504, 186] on input "True" at bounding box center [498, 191] width 12 height 10
radio input "true"
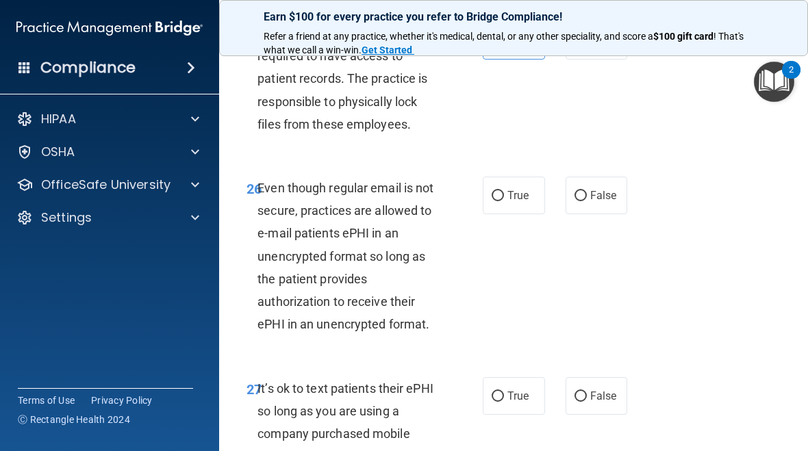
scroll to position [4145, 0]
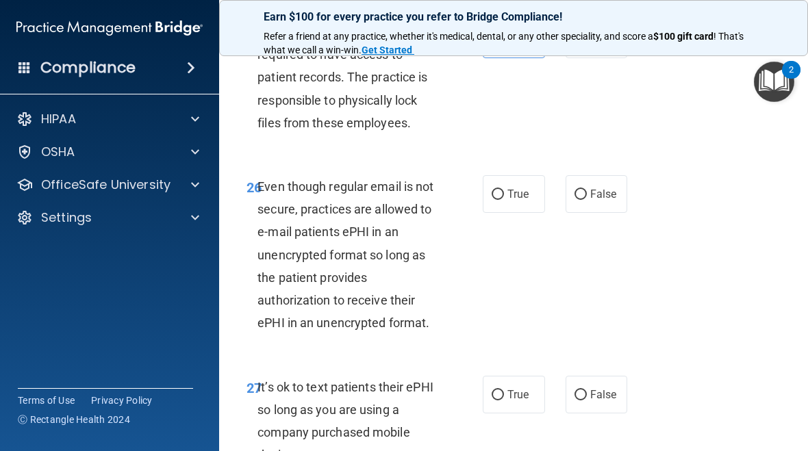
click at [514, 185] on label "True" at bounding box center [514, 194] width 62 height 38
click at [504, 190] on input "True" at bounding box center [498, 195] width 12 height 10
radio input "true"
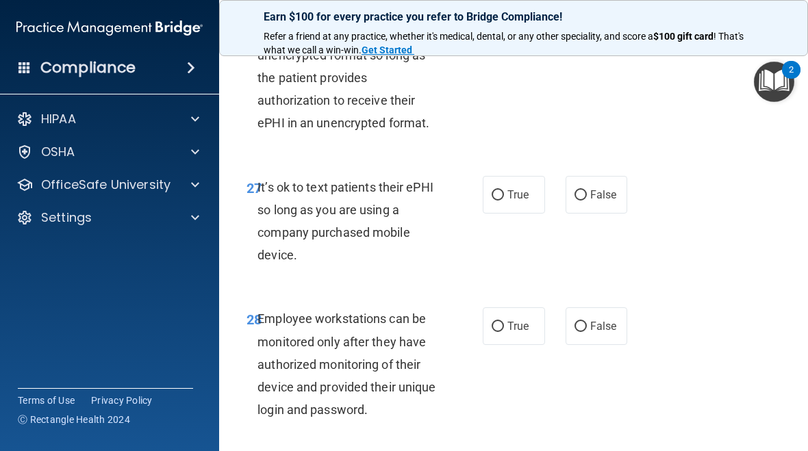
scroll to position [4351, 0]
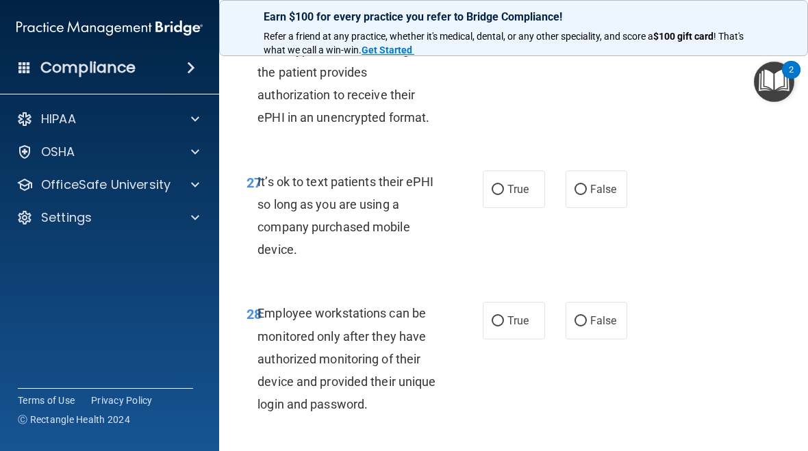
click at [586, 185] on input "False" at bounding box center [581, 190] width 12 height 10
radio input "true"
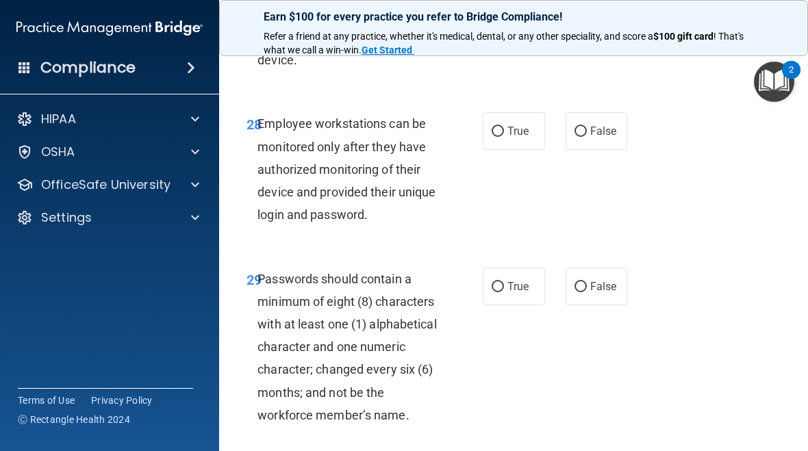
scroll to position [4542, 0]
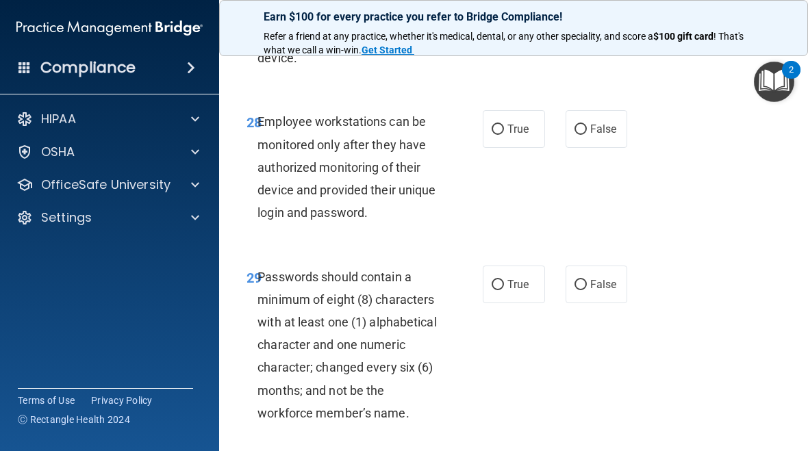
click at [537, 266] on label "True" at bounding box center [514, 285] width 62 height 38
click at [504, 280] on input "True" at bounding box center [498, 285] width 12 height 10
radio input "true"
click at [511, 93] on div "28 Employee workstations can be monitored only after they have authorized monit…" at bounding box center [513, 170] width 555 height 155
click at [517, 123] on span "True" at bounding box center [517, 129] width 21 height 13
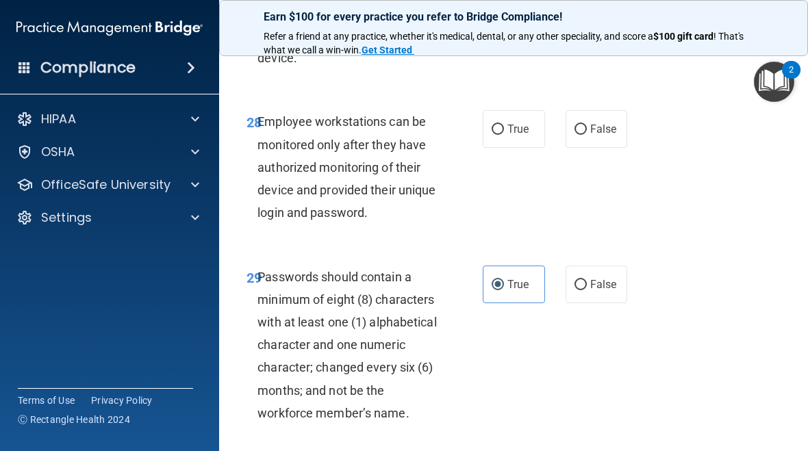
click at [504, 125] on input "True" at bounding box center [498, 130] width 12 height 10
radio input "true"
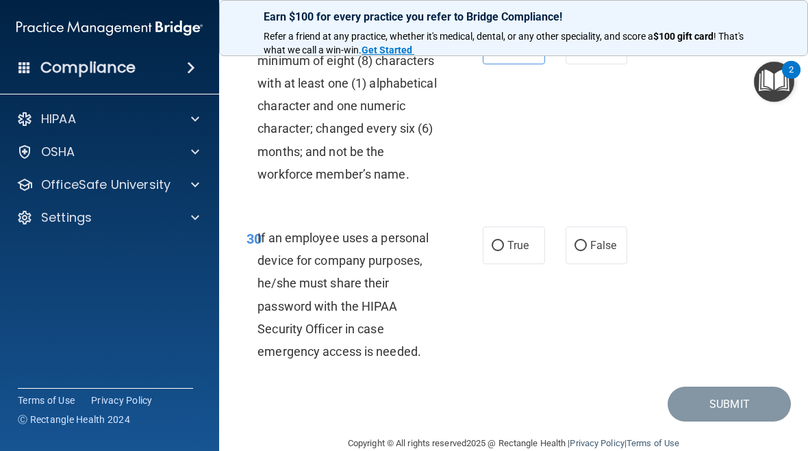
scroll to position [4781, 0]
click at [586, 242] on input "False" at bounding box center [581, 247] width 12 height 10
radio input "true"
click at [703, 388] on button "Submit" at bounding box center [729, 405] width 123 height 35
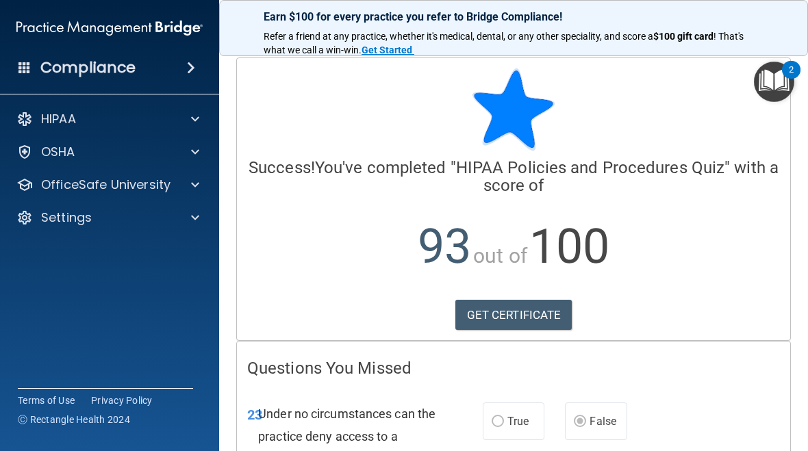
click at [180, 112] on div at bounding box center [193, 119] width 34 height 16
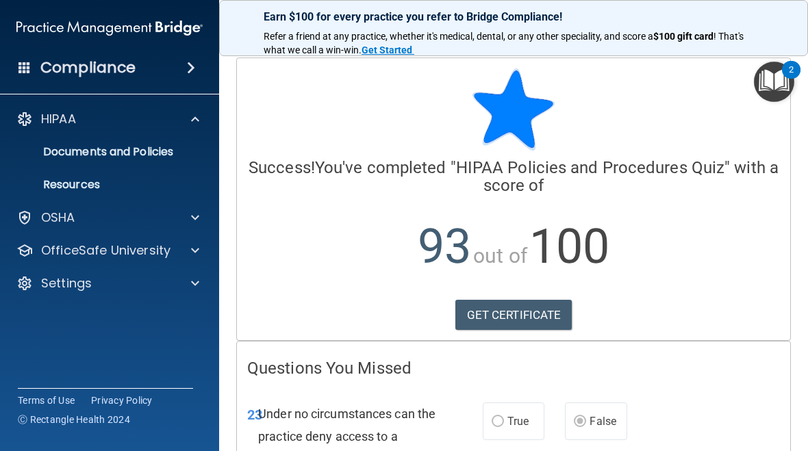
click at [134, 244] on p "OfficeSafe University" at bounding box center [105, 250] width 129 height 16
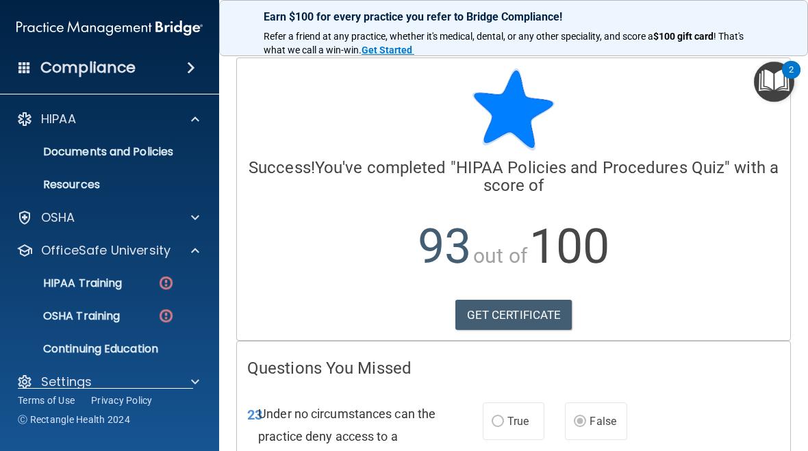
click at [119, 283] on p "HIPAA Training" at bounding box center [65, 284] width 113 height 14
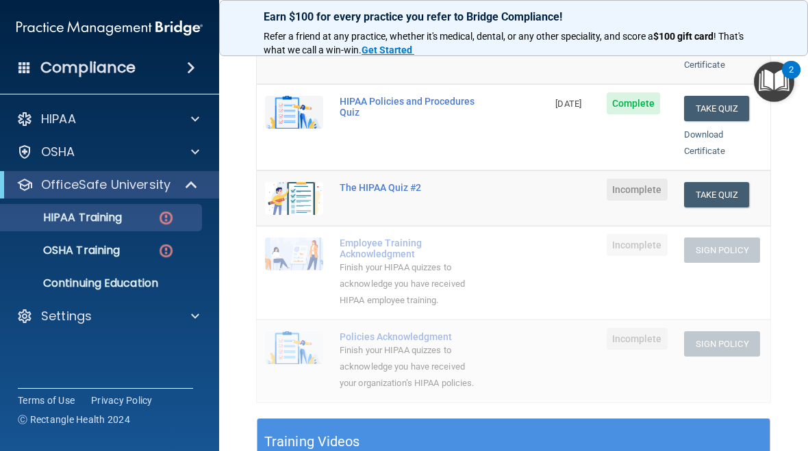
scroll to position [253, 0]
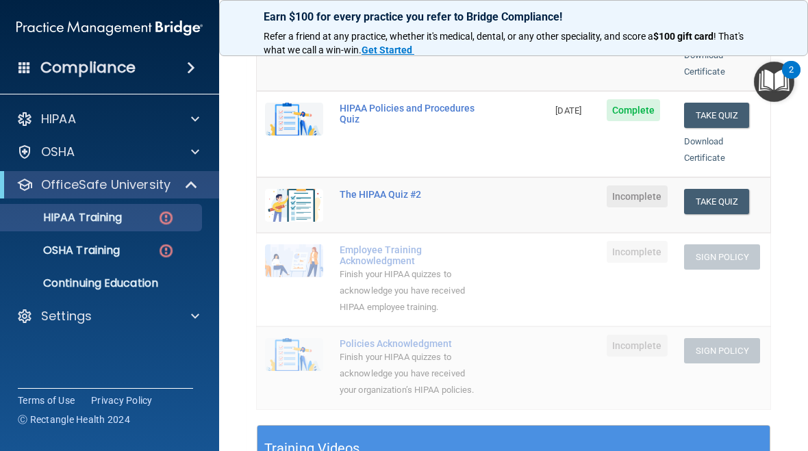
click at [392, 189] on div "The HIPAA Quiz #2" at bounding box center [409, 194] width 139 height 11
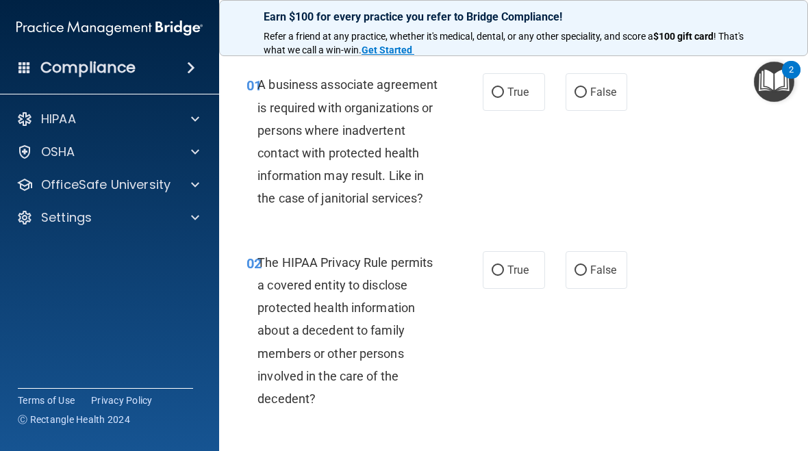
scroll to position [25, 0]
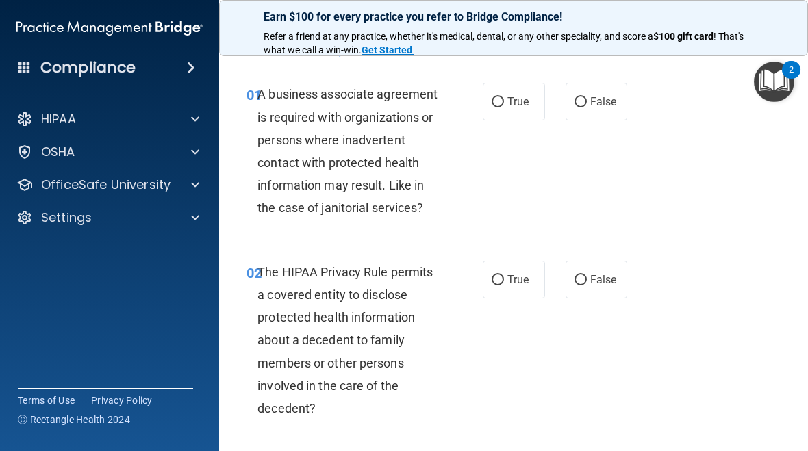
click at [503, 98] on input "True" at bounding box center [498, 102] width 12 height 10
radio input "true"
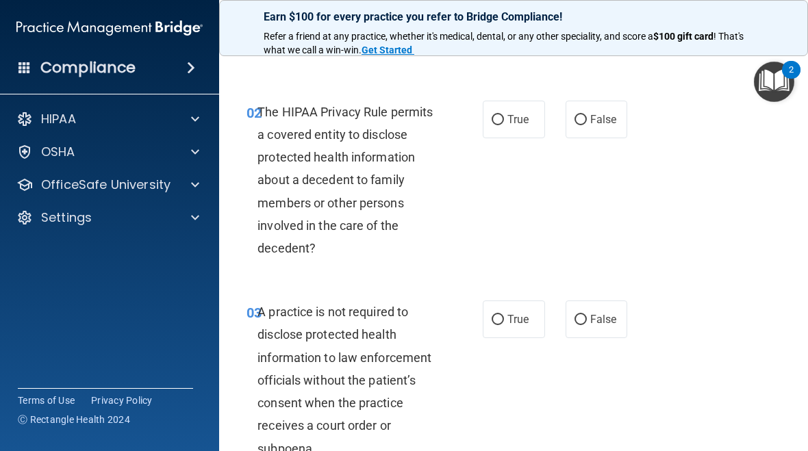
scroll to position [186, 0]
click at [515, 120] on span "True" at bounding box center [517, 118] width 21 height 13
click at [504, 120] on input "True" at bounding box center [498, 119] width 12 height 10
radio input "true"
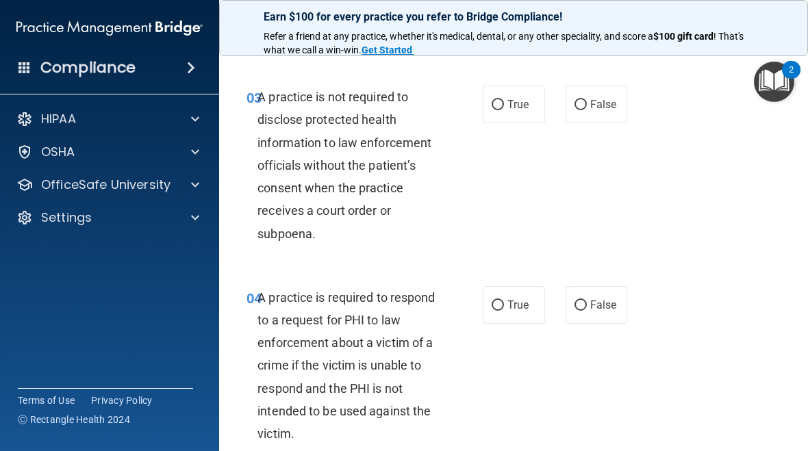
scroll to position [400, 0]
click at [514, 103] on span "True" at bounding box center [517, 105] width 21 height 13
click at [504, 103] on input "True" at bounding box center [498, 106] width 12 height 10
radio input "true"
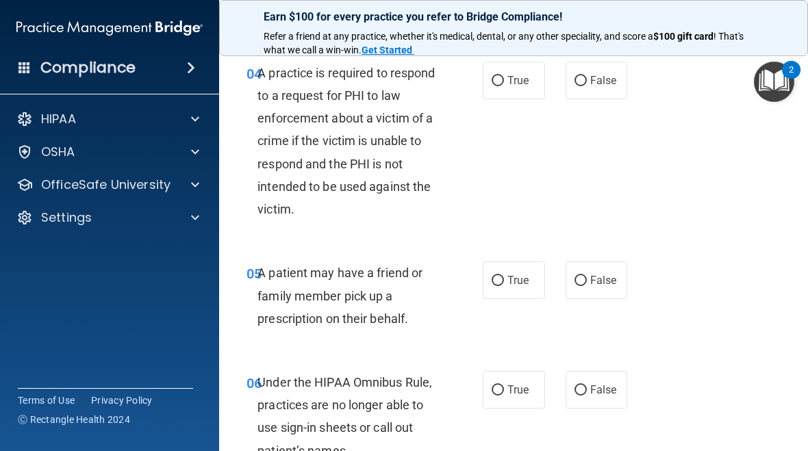
scroll to position [627, 0]
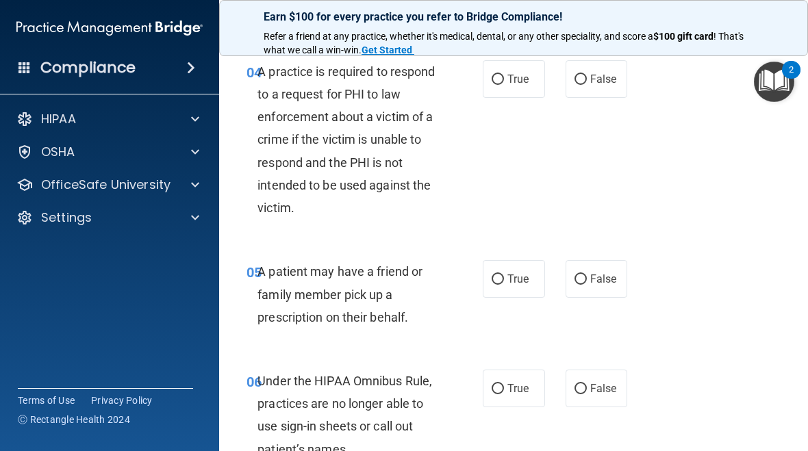
click at [520, 74] on span "True" at bounding box center [517, 79] width 21 height 13
click at [504, 75] on input "True" at bounding box center [498, 80] width 12 height 10
radio input "true"
click at [583, 75] on input "False" at bounding box center [581, 80] width 12 height 10
radio input "true"
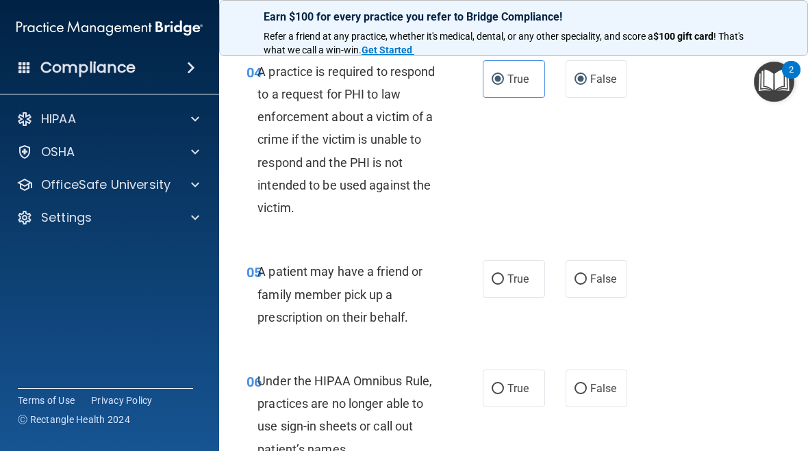
radio input "false"
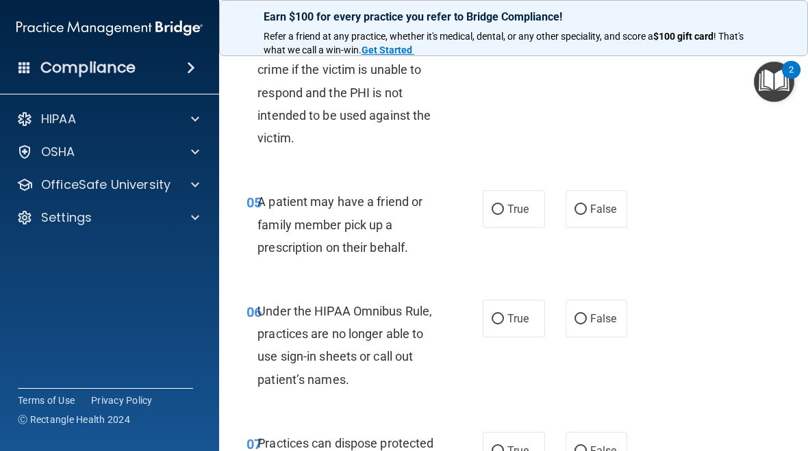
scroll to position [681, 0]
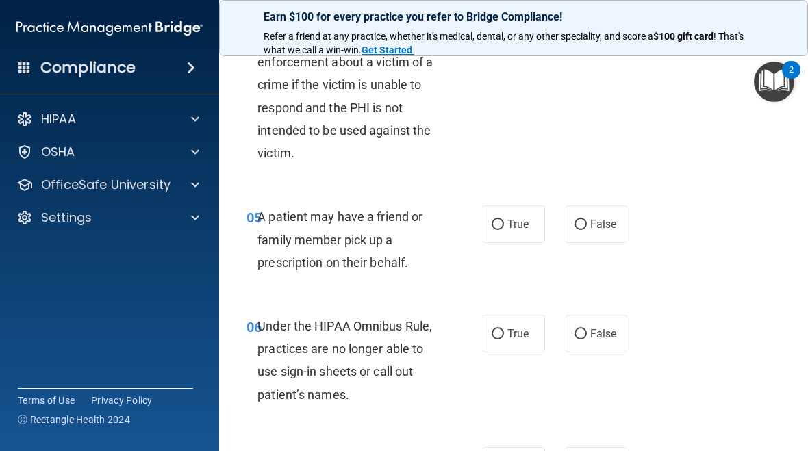
click at [505, 238] on label "True" at bounding box center [514, 224] width 62 height 38
click at [504, 230] on input "True" at bounding box center [498, 225] width 12 height 10
radio input "true"
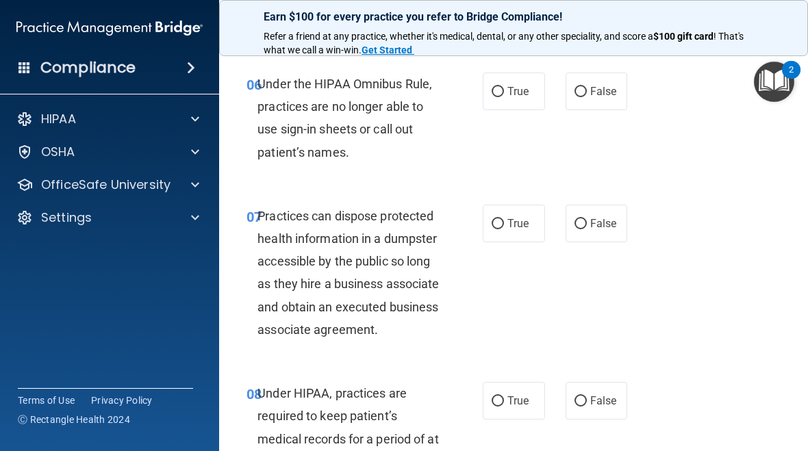
scroll to position [923, 0]
click at [520, 101] on label "True" at bounding box center [514, 92] width 62 height 38
click at [504, 98] on input "True" at bounding box center [498, 93] width 12 height 10
radio input "true"
click at [613, 221] on span "False" at bounding box center [603, 224] width 27 height 13
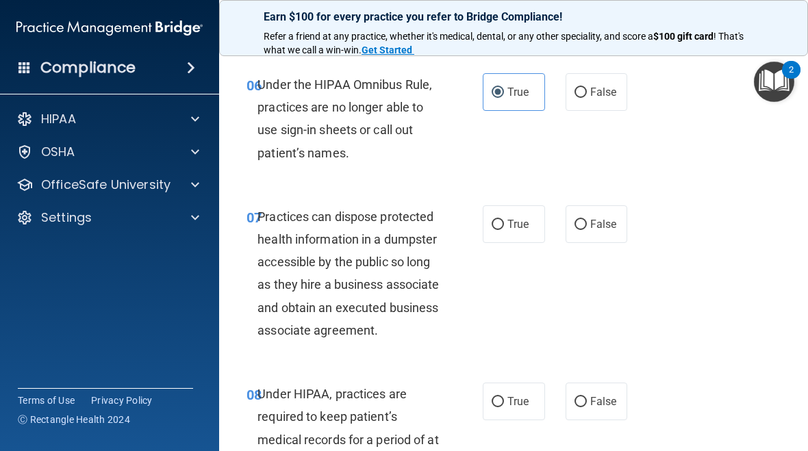
click at [587, 221] on input "False" at bounding box center [581, 225] width 12 height 10
radio input "true"
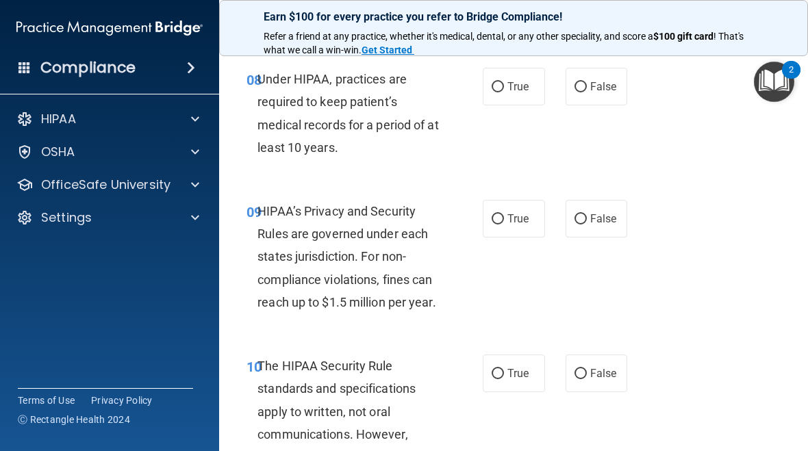
scroll to position [1242, 0]
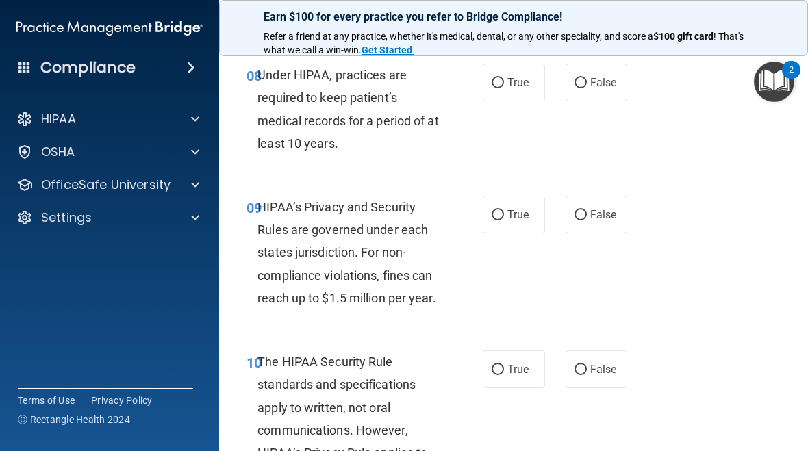
click at [608, 101] on label "False" at bounding box center [597, 83] width 62 height 38
click at [587, 88] on input "False" at bounding box center [581, 83] width 12 height 10
radio input "true"
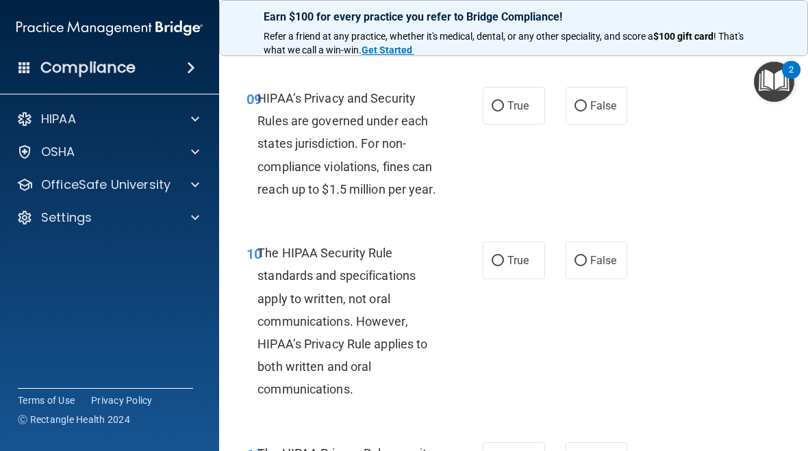
scroll to position [1354, 0]
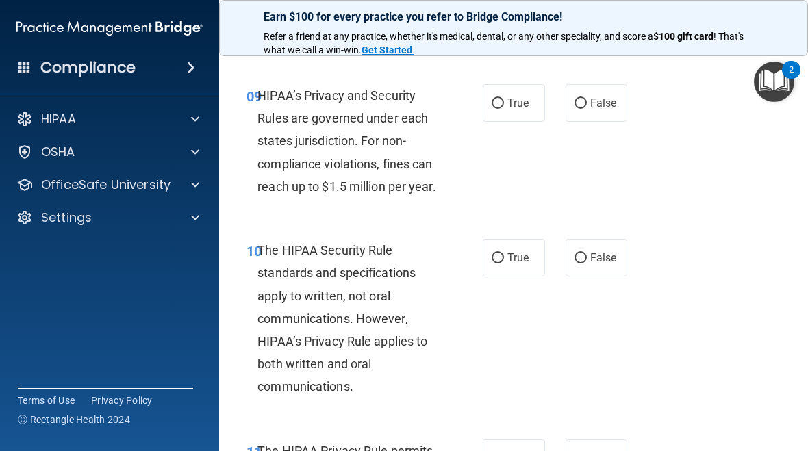
click at [518, 110] on span "True" at bounding box center [517, 103] width 21 height 13
click at [504, 109] on input "True" at bounding box center [498, 104] width 12 height 10
radio input "true"
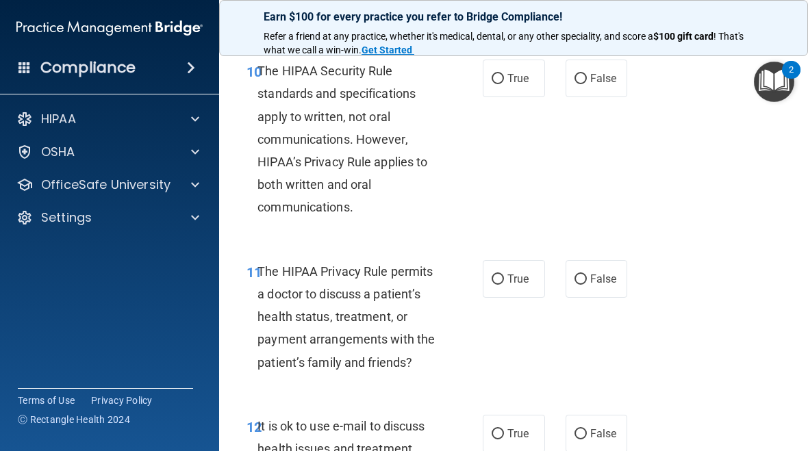
scroll to position [1537, 0]
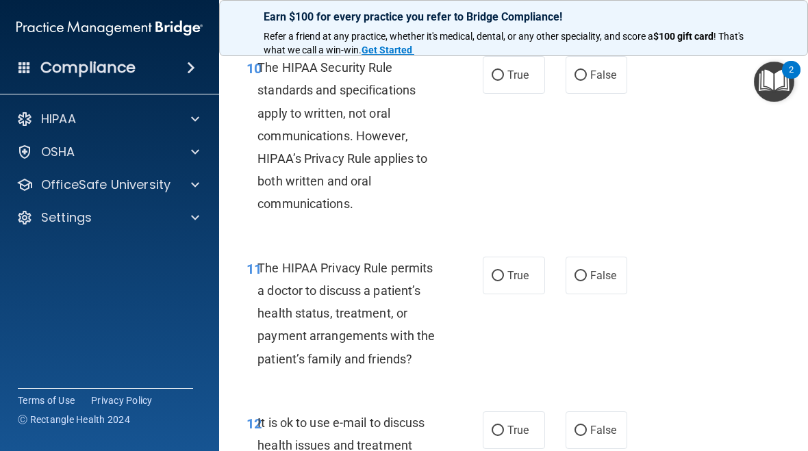
click at [518, 81] on span "True" at bounding box center [517, 74] width 21 height 13
click at [504, 81] on input "True" at bounding box center [498, 76] width 12 height 10
radio input "true"
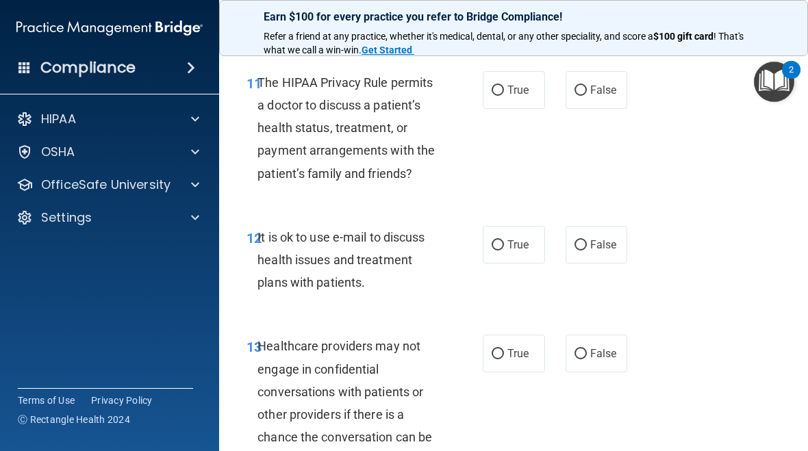
scroll to position [1724, 0]
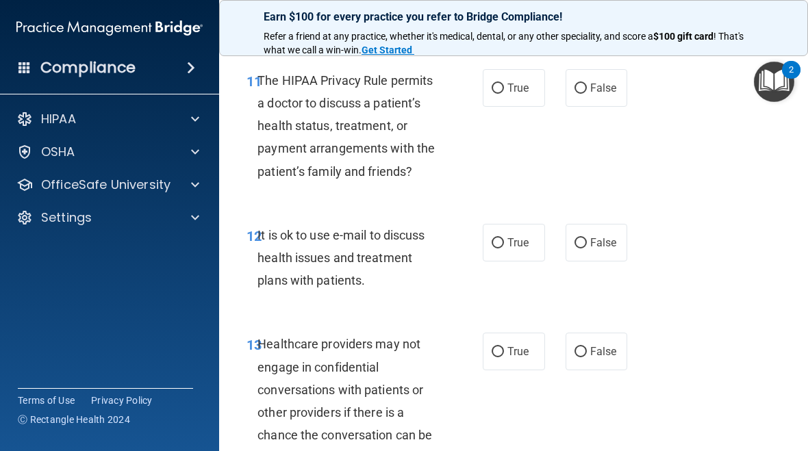
click at [616, 95] on span "False" at bounding box center [603, 87] width 27 height 13
click at [587, 94] on input "False" at bounding box center [581, 89] width 12 height 10
radio input "true"
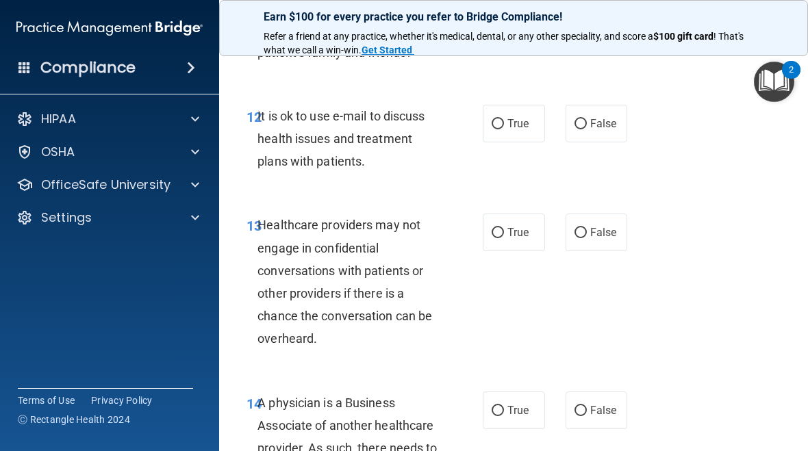
scroll to position [1844, 0]
click at [618, 142] on label "False" at bounding box center [597, 123] width 62 height 38
click at [587, 129] on input "False" at bounding box center [581, 123] width 12 height 10
radio input "true"
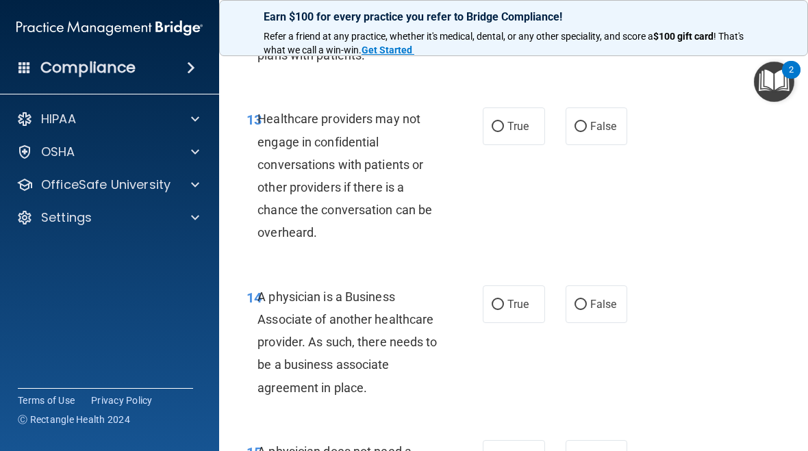
scroll to position [1950, 0]
click at [518, 132] on span "True" at bounding box center [517, 125] width 21 height 13
click at [504, 131] on input "True" at bounding box center [498, 126] width 12 height 10
radio input "true"
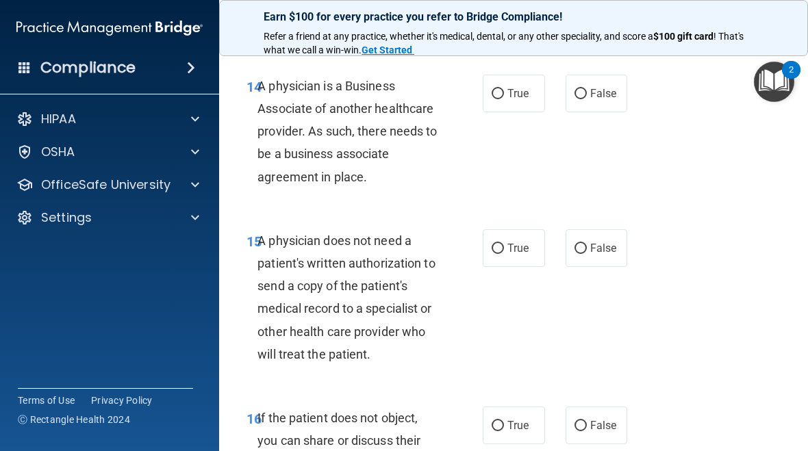
scroll to position [2163, 0]
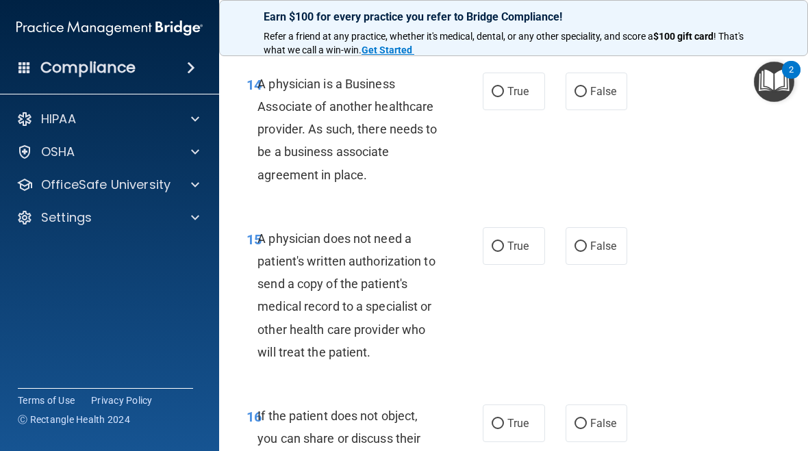
click at [601, 110] on label "False" at bounding box center [597, 92] width 62 height 38
click at [587, 97] on input "False" at bounding box center [581, 92] width 12 height 10
radio input "true"
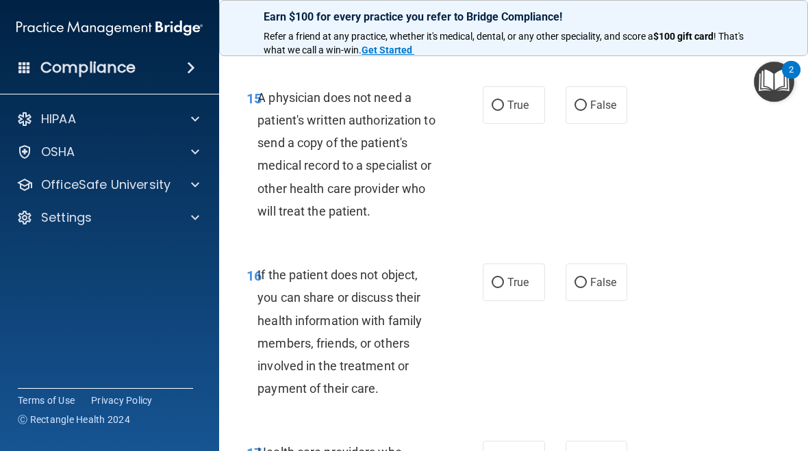
scroll to position [2299, 0]
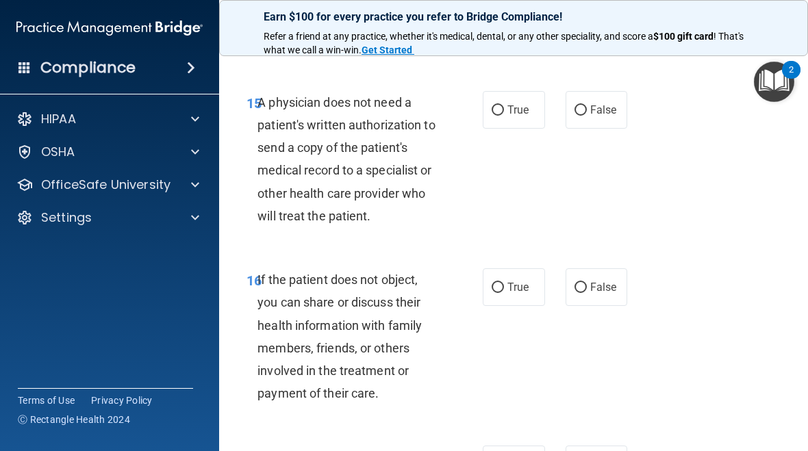
click at [614, 129] on label "False" at bounding box center [597, 110] width 62 height 38
click at [587, 116] on input "False" at bounding box center [581, 110] width 12 height 10
radio input "true"
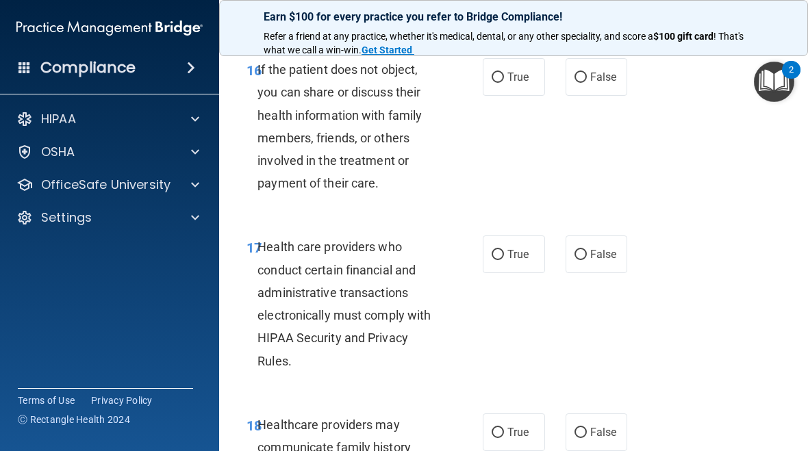
scroll to position [2511, 0]
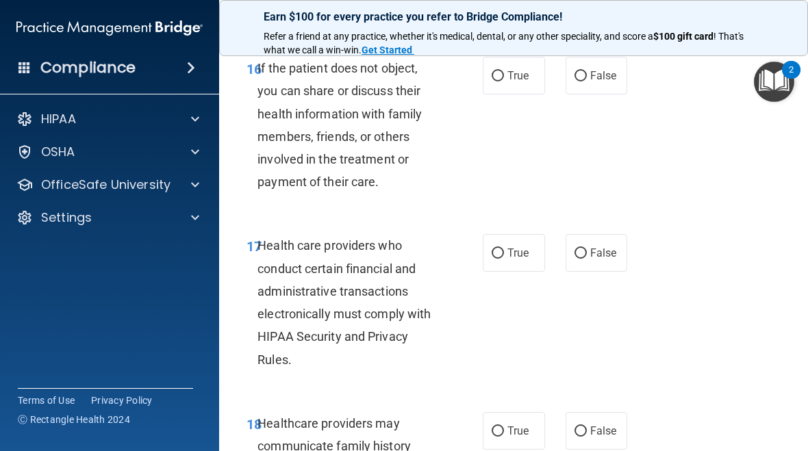
click at [515, 82] on span "True" at bounding box center [517, 75] width 21 height 13
click at [504, 81] on input "True" at bounding box center [498, 76] width 12 height 10
radio input "true"
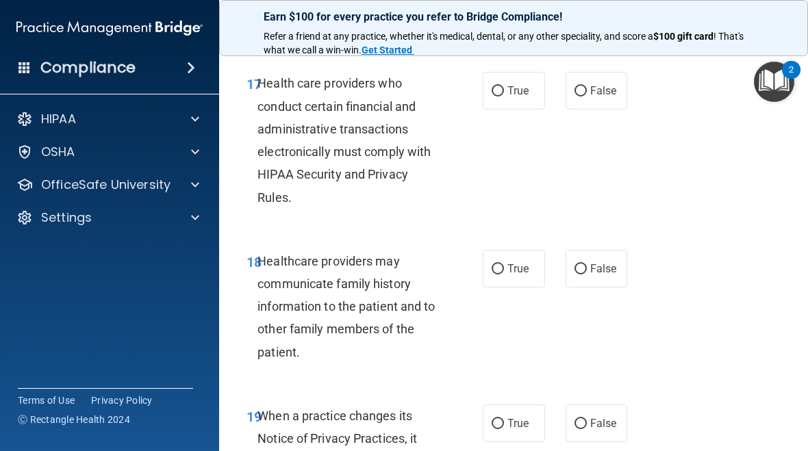
scroll to position [2667, 0]
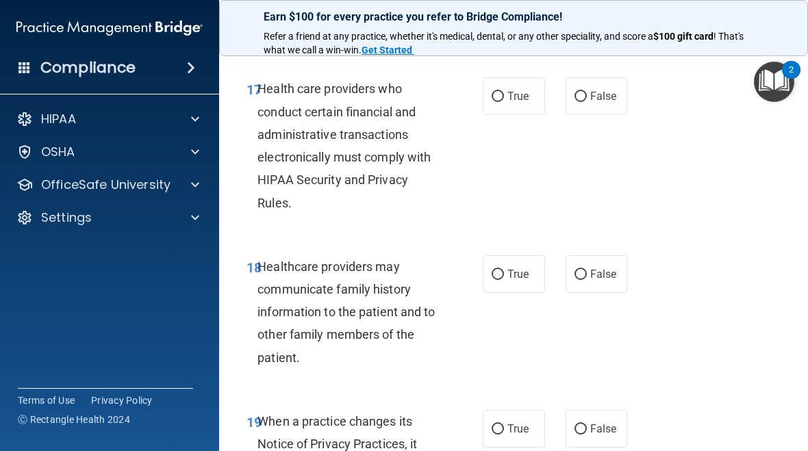
click at [530, 115] on label "True" at bounding box center [514, 96] width 62 height 38
click at [504, 102] on input "True" at bounding box center [498, 97] width 12 height 10
radio input "true"
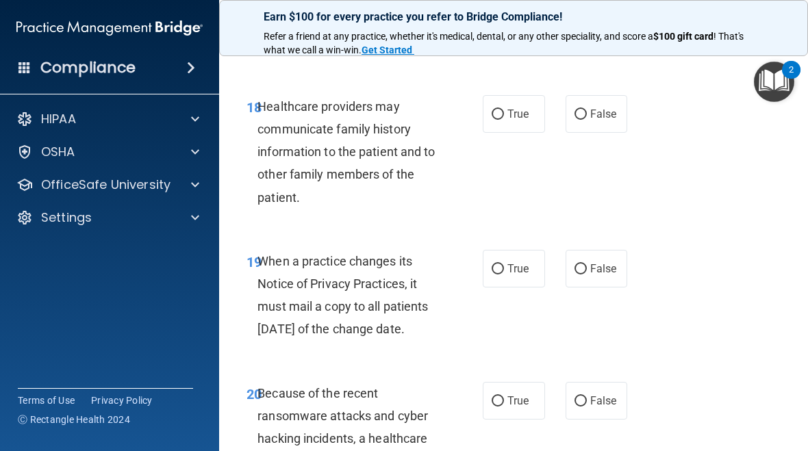
scroll to position [2834, 0]
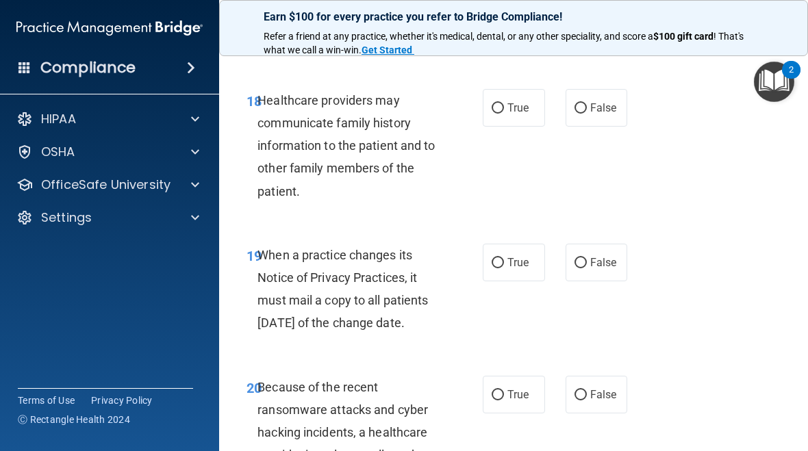
click at [613, 127] on label "False" at bounding box center [597, 108] width 62 height 38
click at [587, 114] on input "False" at bounding box center [581, 108] width 12 height 10
radio input "true"
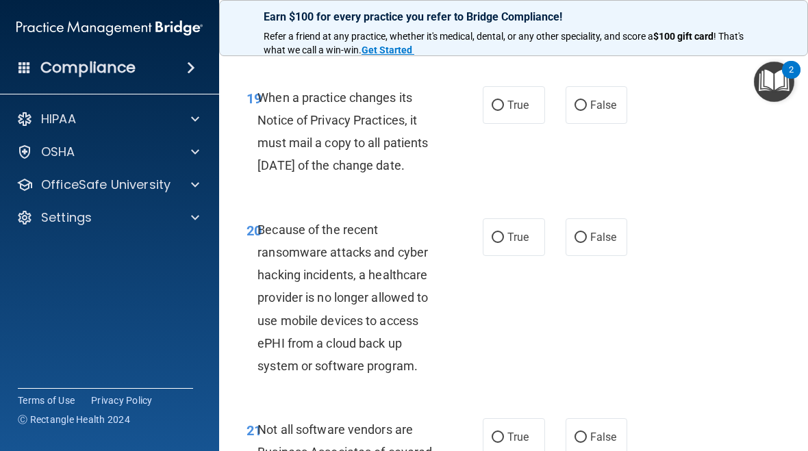
scroll to position [2993, 0]
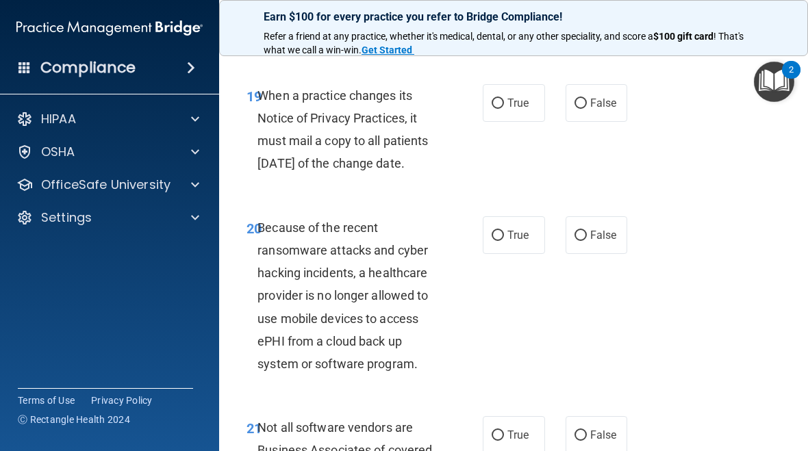
click at [530, 105] on label "True" at bounding box center [514, 103] width 62 height 38
click at [504, 105] on input "True" at bounding box center [498, 104] width 12 height 10
radio input "true"
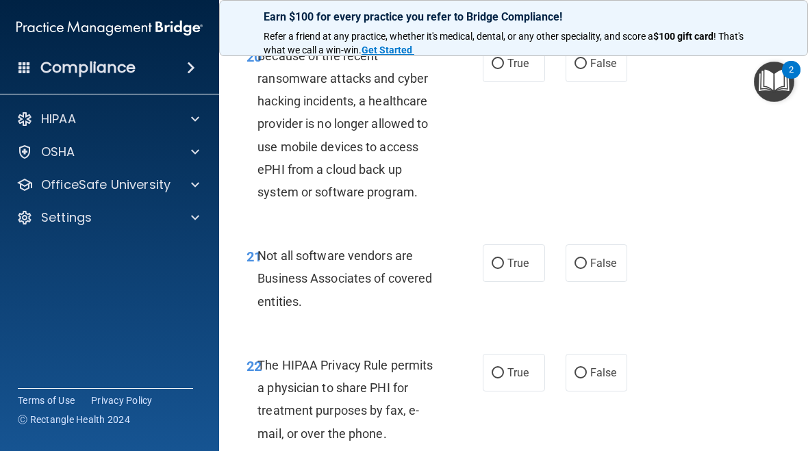
scroll to position [3184, 0]
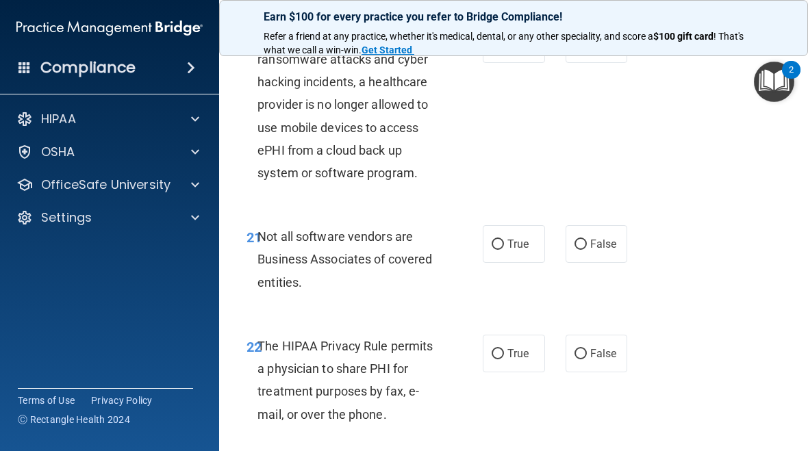
click at [503, 250] on input "True" at bounding box center [498, 245] width 12 height 10
radio input "true"
click at [499, 50] on input "True" at bounding box center [498, 45] width 12 height 10
radio input "true"
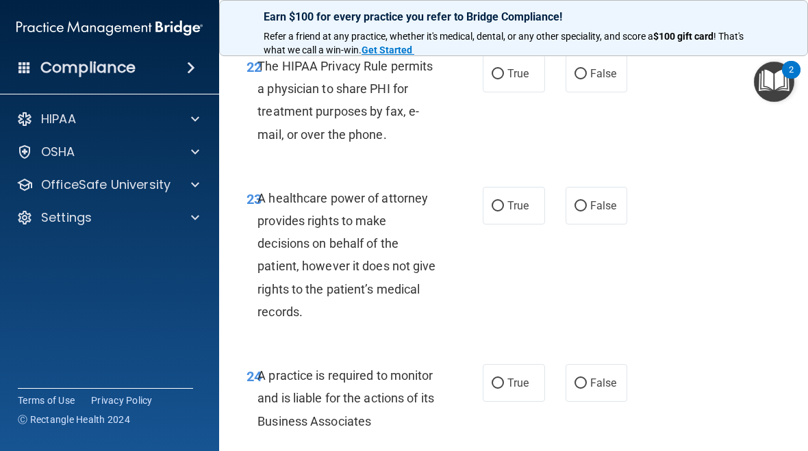
scroll to position [3466, 0]
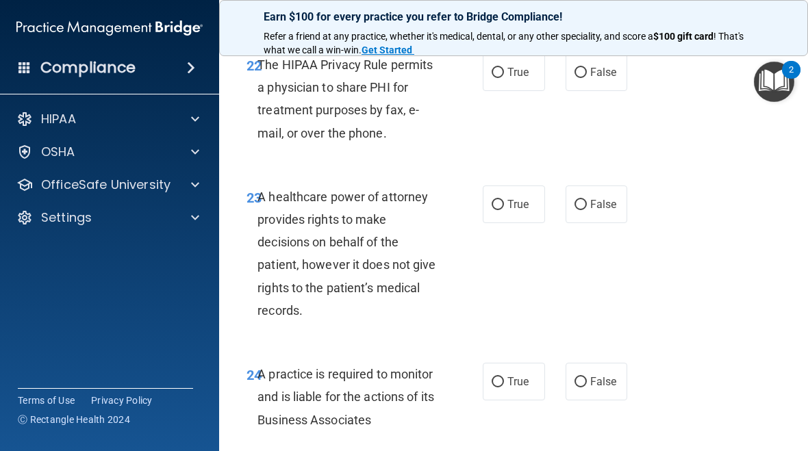
click at [513, 79] on span "True" at bounding box center [517, 72] width 21 height 13
click at [504, 78] on input "True" at bounding box center [498, 73] width 12 height 10
radio input "true"
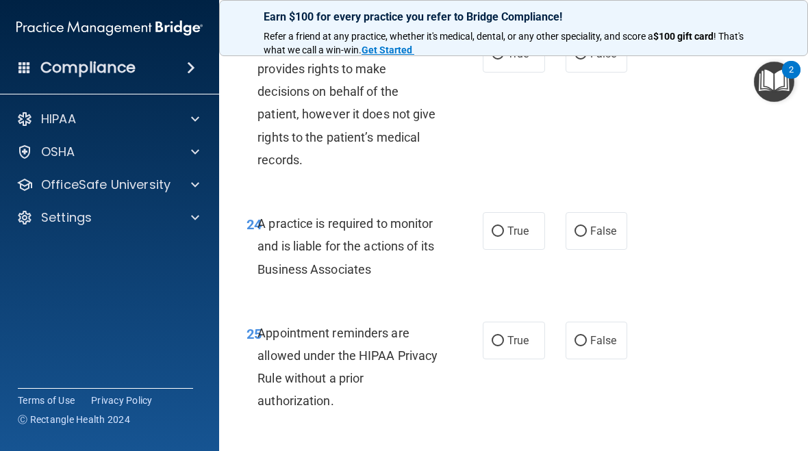
scroll to position [3603, 0]
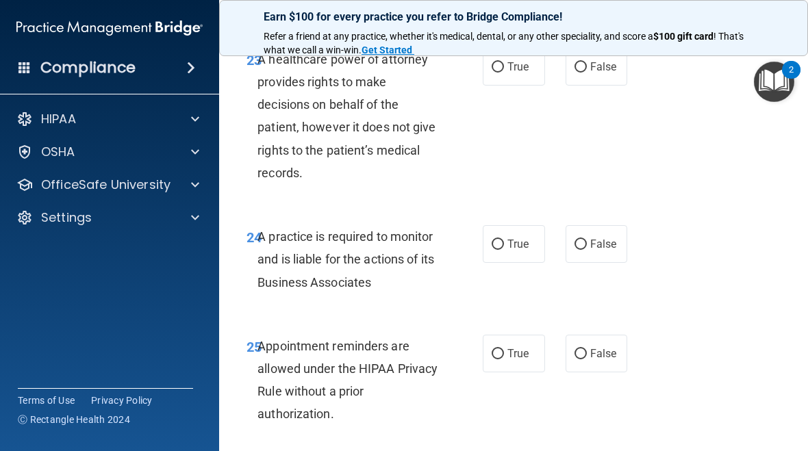
click at [522, 73] on span "True" at bounding box center [517, 66] width 21 height 13
click at [504, 73] on input "True" at bounding box center [498, 67] width 12 height 10
radio input "true"
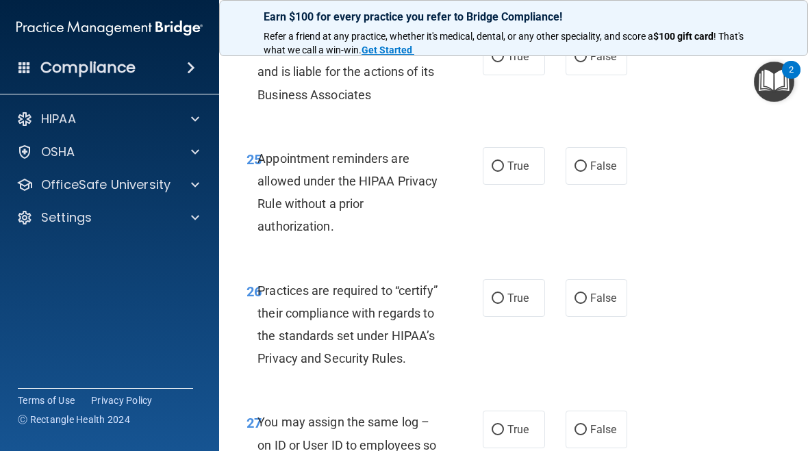
scroll to position [3796, 0]
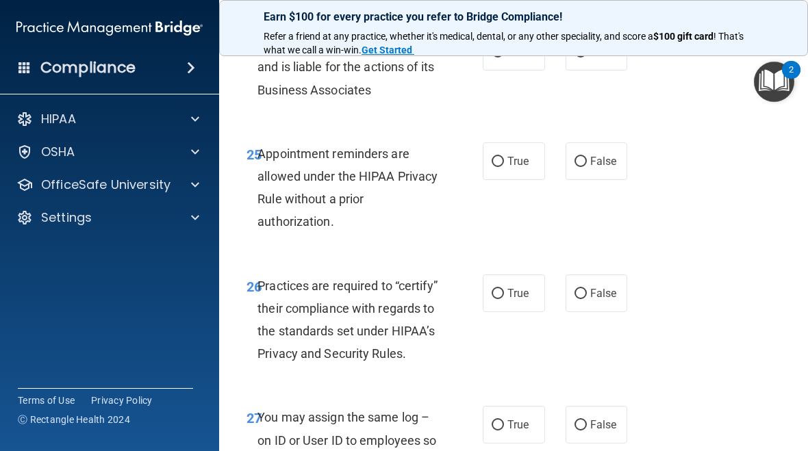
click at [527, 71] on label "True" at bounding box center [514, 52] width 62 height 38
click at [504, 58] on input "True" at bounding box center [498, 52] width 12 height 10
radio input "true"
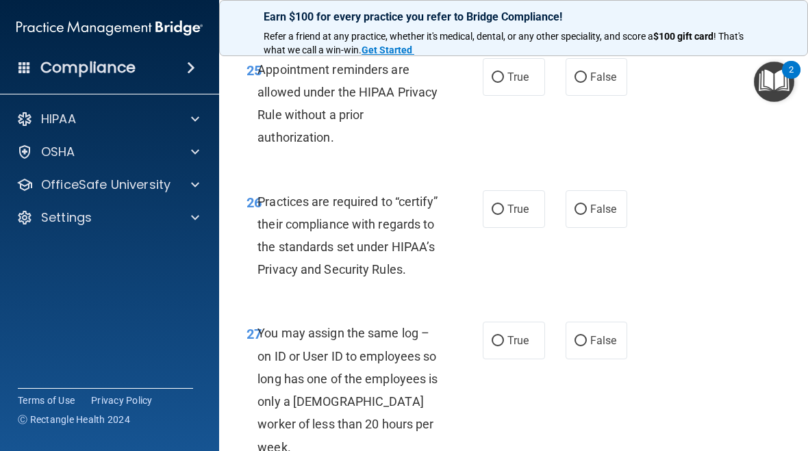
scroll to position [3883, 0]
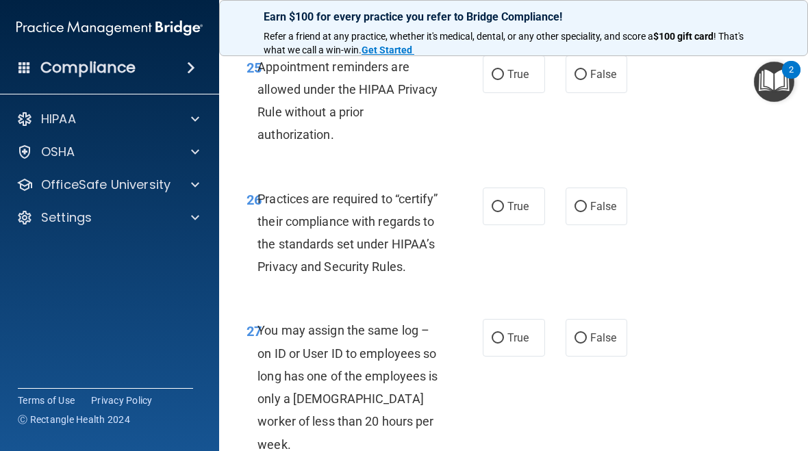
click at [525, 93] on label "True" at bounding box center [514, 74] width 62 height 38
click at [504, 80] on input "True" at bounding box center [498, 75] width 12 height 10
radio input "true"
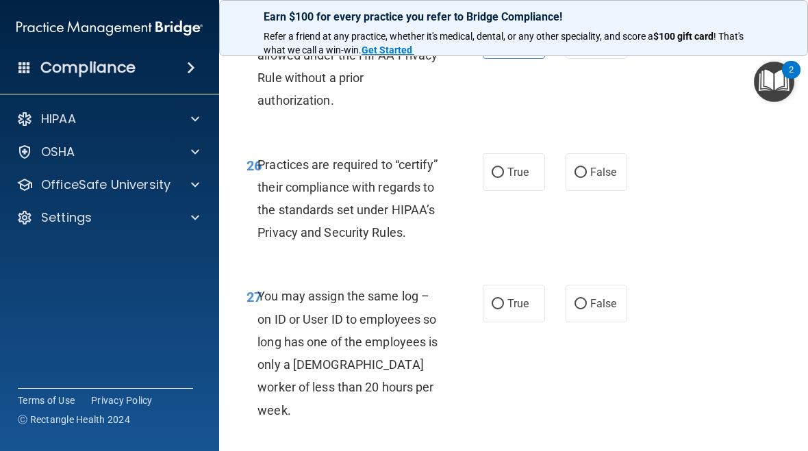
scroll to position [3946, 0]
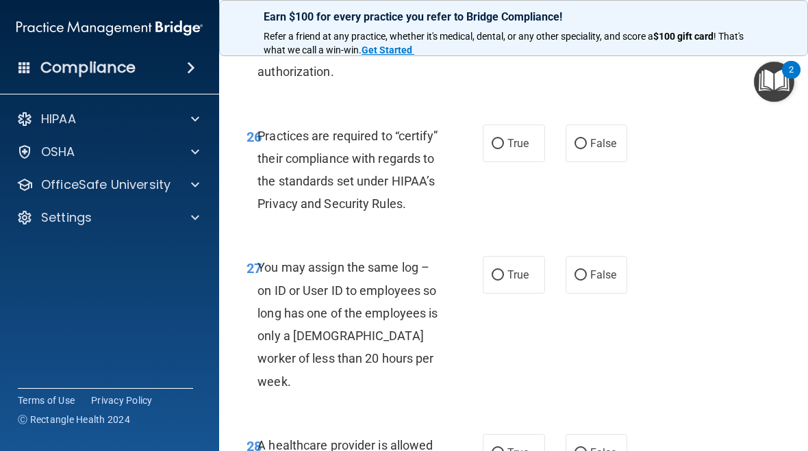
click at [688, 329] on div "27 You may assign the same log – on ID or User ID to employees so long has one …" at bounding box center [513, 327] width 555 height 177
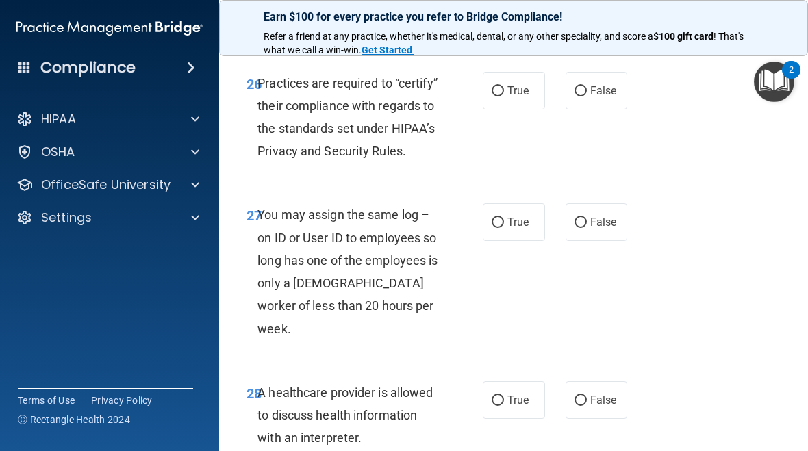
scroll to position [3999, 0]
click at [501, 96] on input "True" at bounding box center [498, 91] width 12 height 10
radio input "true"
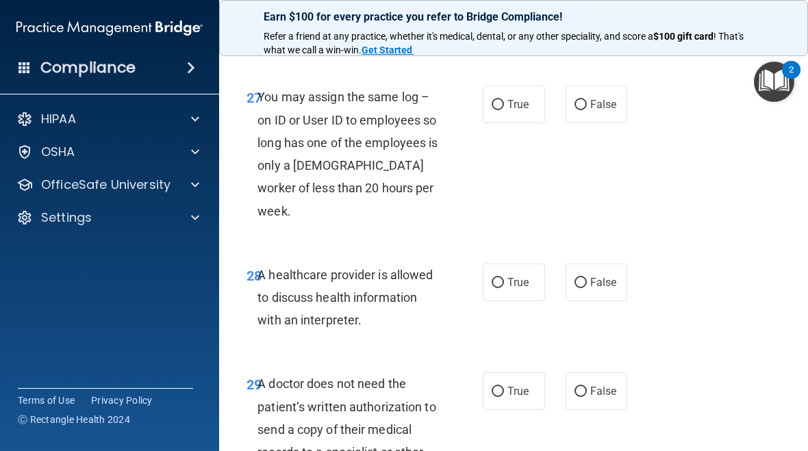
scroll to position [4118, 0]
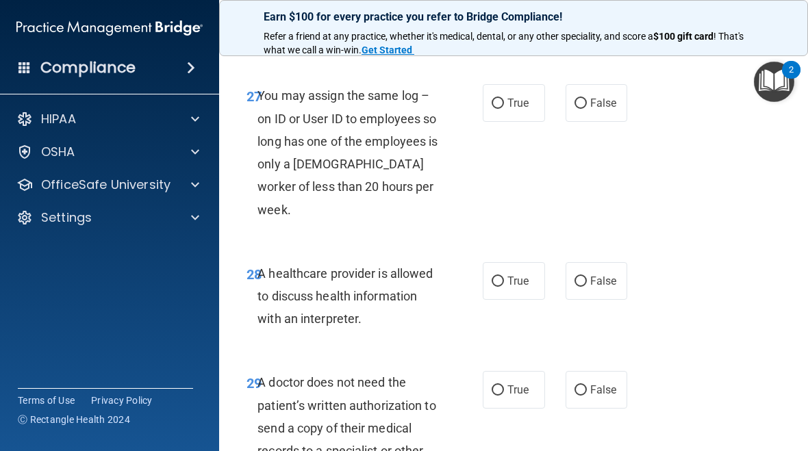
click at [599, 110] on span "False" at bounding box center [603, 103] width 27 height 13
click at [587, 109] on input "False" at bounding box center [581, 104] width 12 height 10
radio input "true"
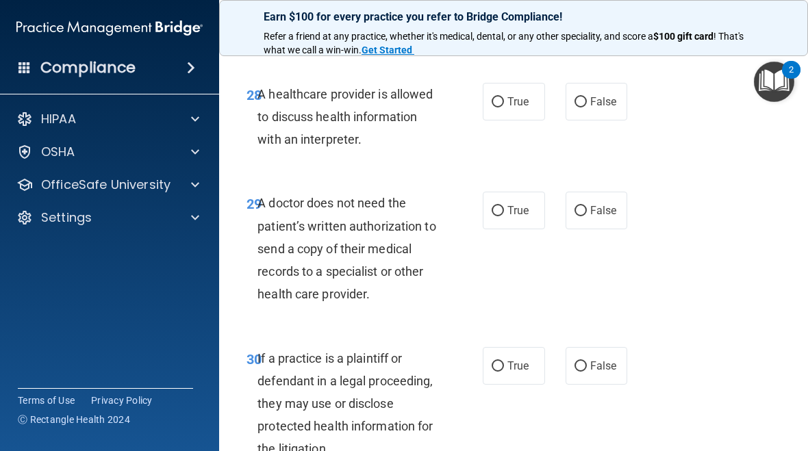
scroll to position [4298, 0]
click at [603, 109] on label "False" at bounding box center [597, 101] width 62 height 38
click at [587, 107] on input "False" at bounding box center [581, 102] width 12 height 10
radio input "true"
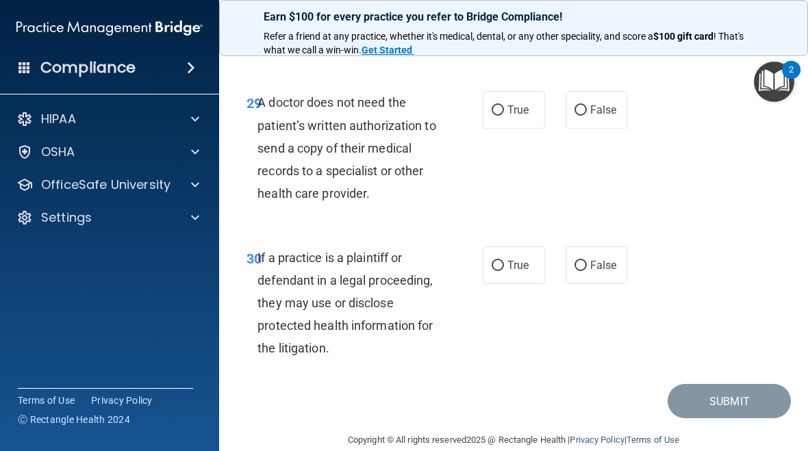
scroll to position [4404, 0]
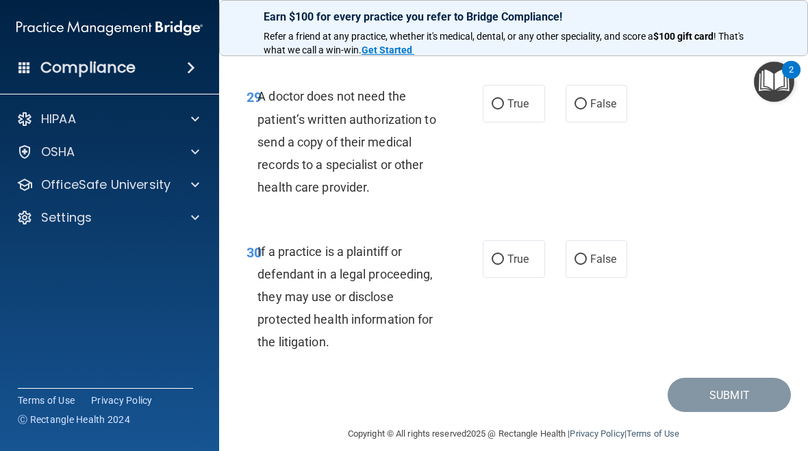
click at [572, 110] on label "False" at bounding box center [597, 104] width 62 height 38
click at [575, 110] on input "False" at bounding box center [581, 104] width 12 height 10
radio input "true"
click at [597, 260] on span "False" at bounding box center [603, 259] width 27 height 13
click at [587, 260] on input "False" at bounding box center [581, 260] width 12 height 10
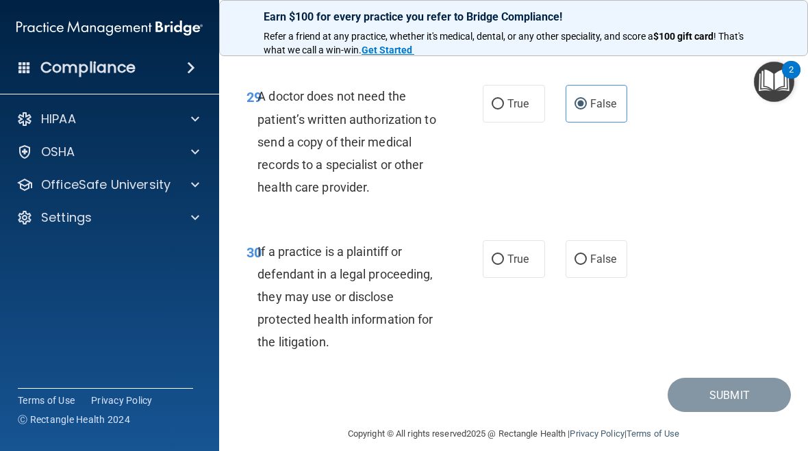
radio input "true"
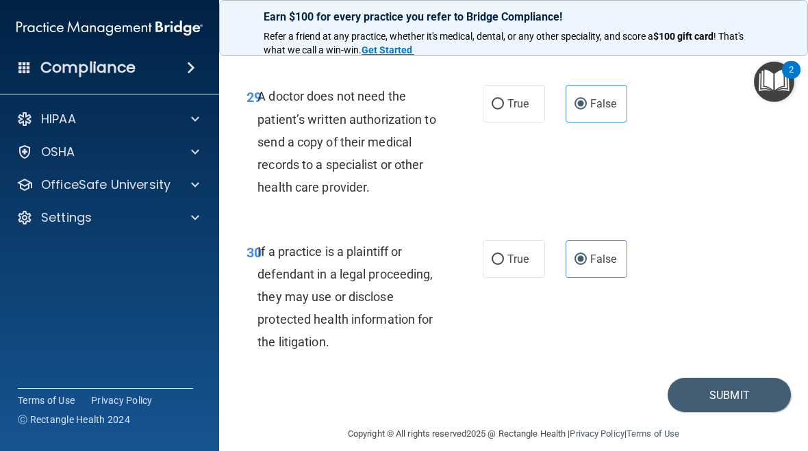
click at [712, 401] on button "Submit" at bounding box center [729, 395] width 123 height 35
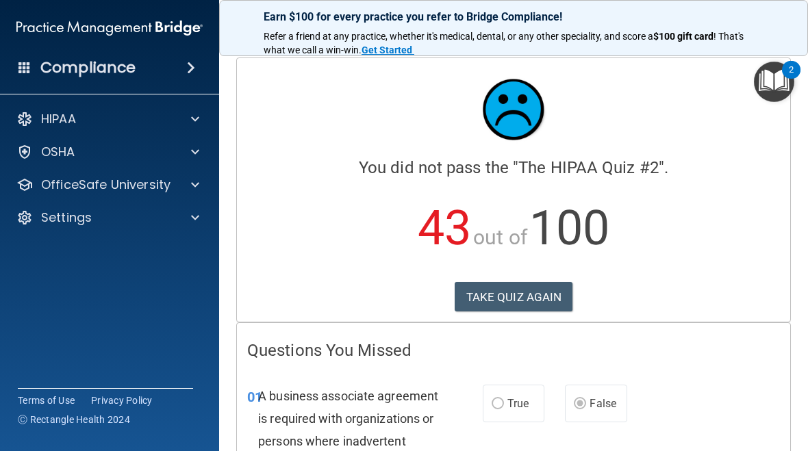
click at [20, 286] on div "Compliance HIPAA Documents and Policies Report an Incident Business Associates …" at bounding box center [109, 225] width 219 height 451
click at [507, 292] on button "TAKE QUIZ AGAIN" at bounding box center [514, 297] width 118 height 30
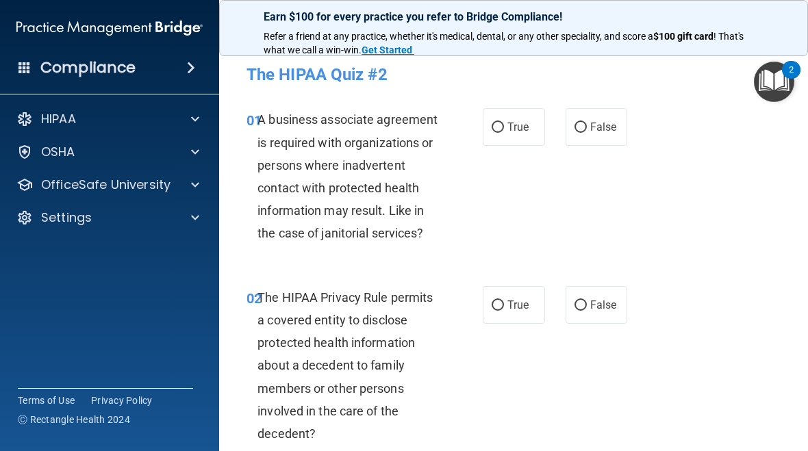
click at [584, 129] on input "False" at bounding box center [581, 128] width 12 height 10
radio input "true"
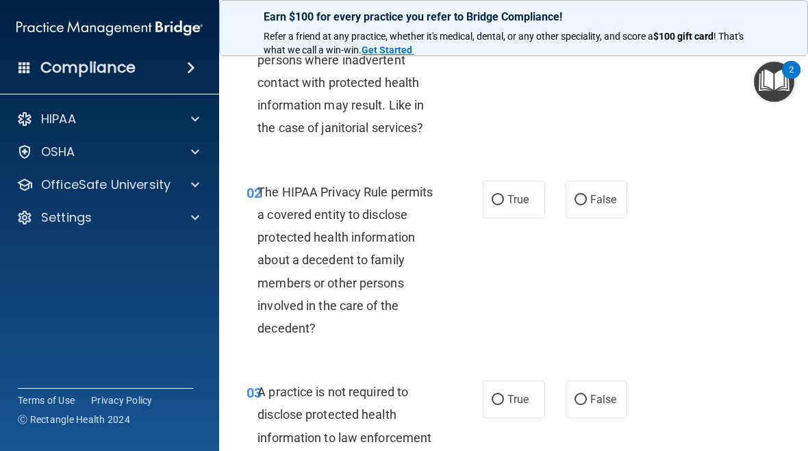
scroll to position [112, 0]
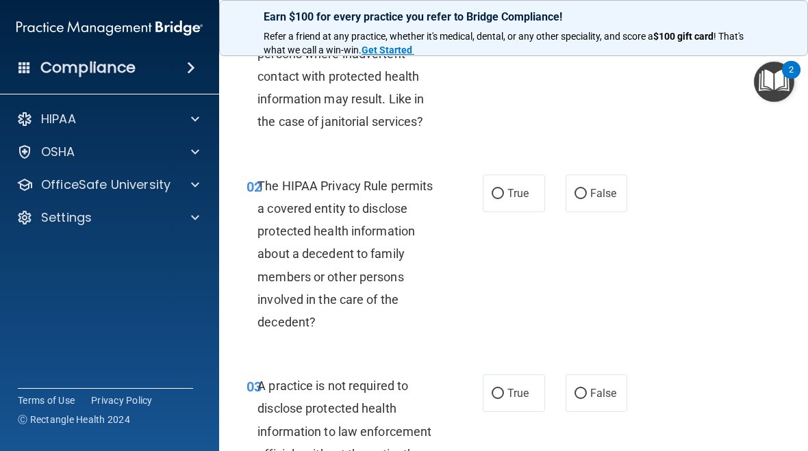
click at [605, 206] on label "False" at bounding box center [597, 194] width 62 height 38
click at [587, 199] on input "False" at bounding box center [581, 194] width 12 height 10
radio input "true"
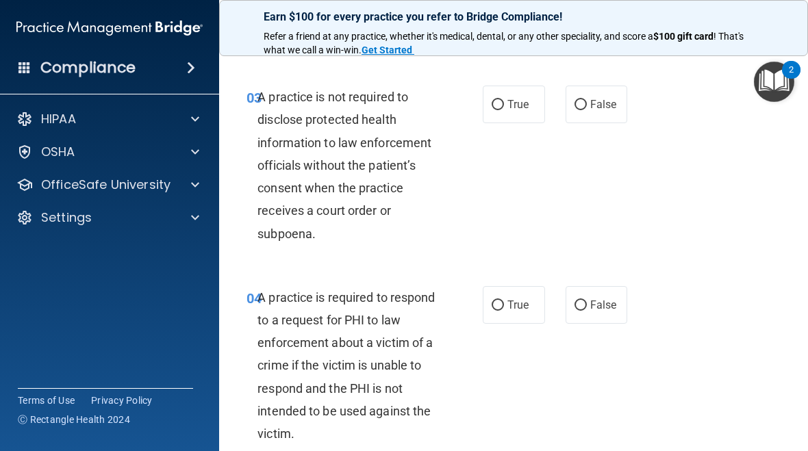
scroll to position [401, 0]
click at [577, 118] on label "False" at bounding box center [597, 105] width 62 height 38
click at [577, 110] on input "False" at bounding box center [581, 105] width 12 height 10
radio input "true"
click at [491, 310] on label "True" at bounding box center [514, 305] width 62 height 38
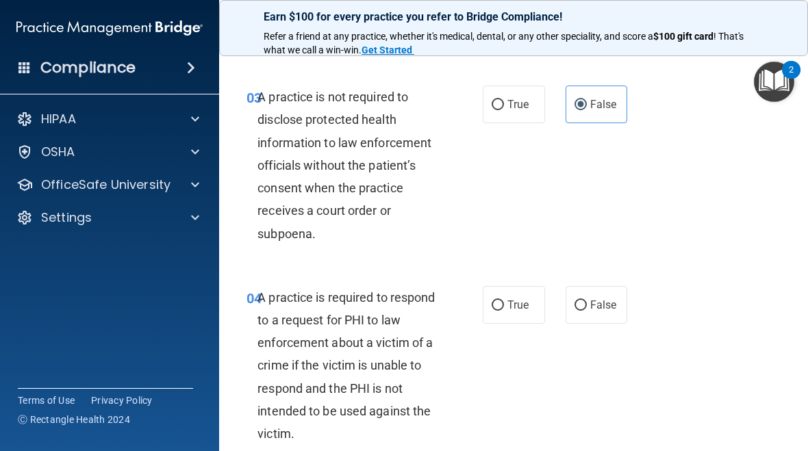
click at [492, 310] on input "True" at bounding box center [498, 306] width 12 height 10
radio input "true"
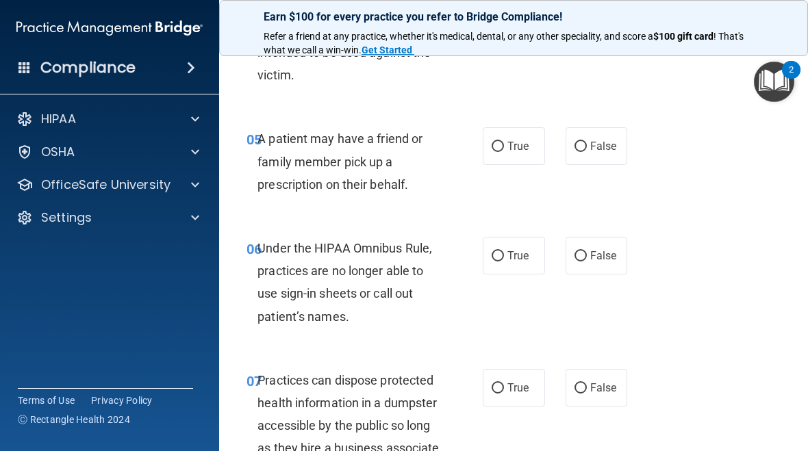
scroll to position [757, 0]
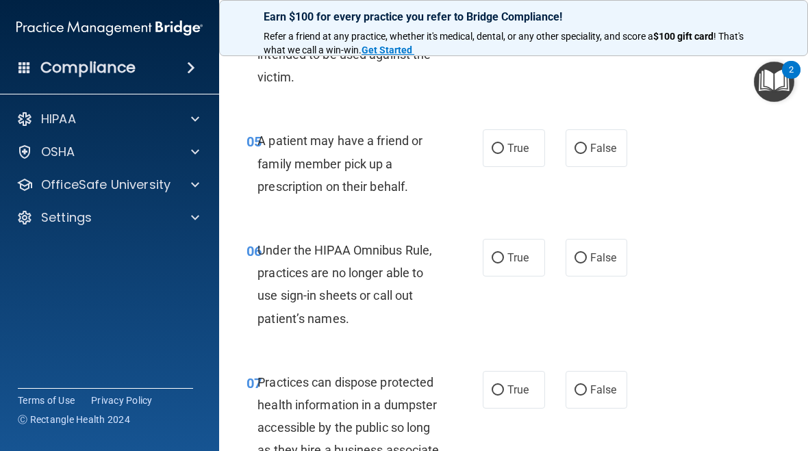
click at [522, 145] on span "True" at bounding box center [517, 148] width 21 height 13
click at [504, 145] on input "True" at bounding box center [498, 149] width 12 height 10
radio input "true"
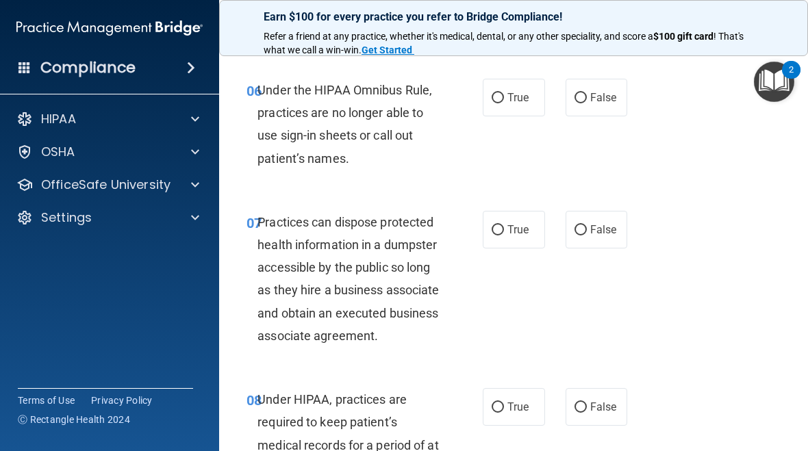
scroll to position [922, 0]
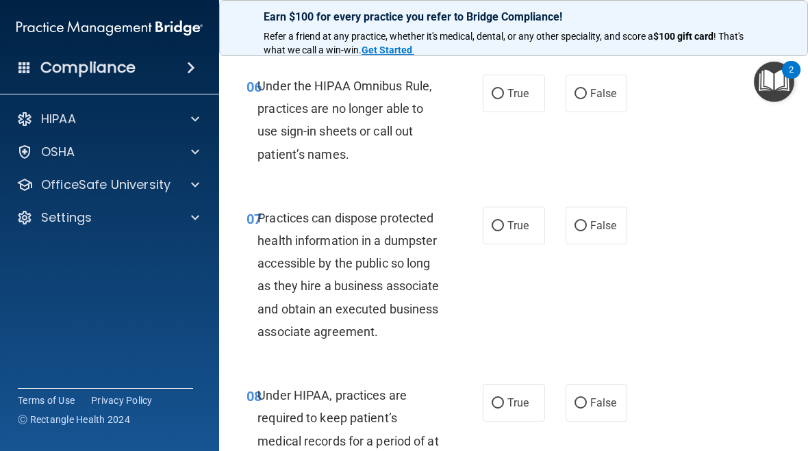
click at [598, 92] on span "False" at bounding box center [603, 93] width 27 height 13
click at [587, 92] on input "False" at bounding box center [581, 94] width 12 height 10
radio input "true"
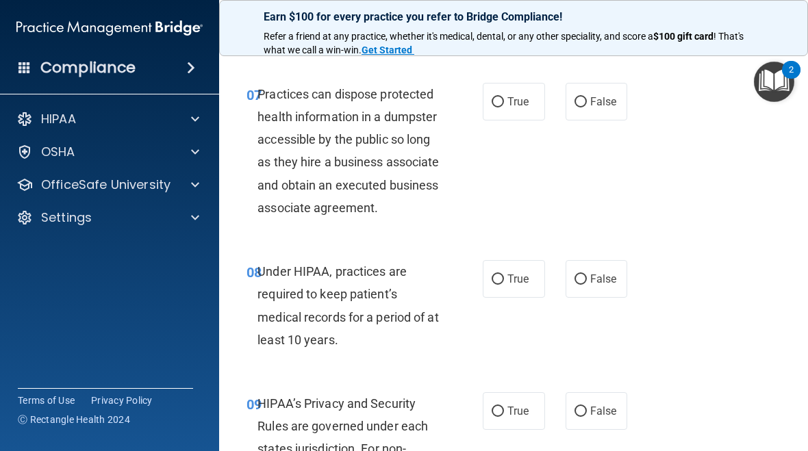
scroll to position [1048, 0]
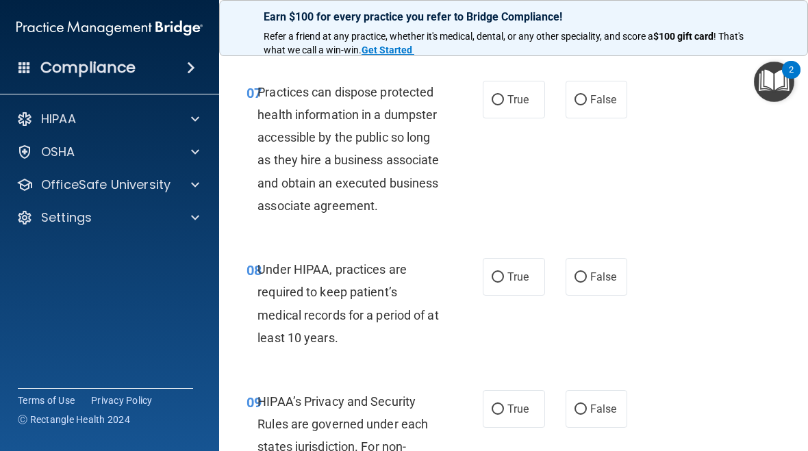
click at [594, 111] on label "False" at bounding box center [597, 100] width 62 height 38
click at [587, 105] on input "False" at bounding box center [581, 100] width 12 height 10
radio input "true"
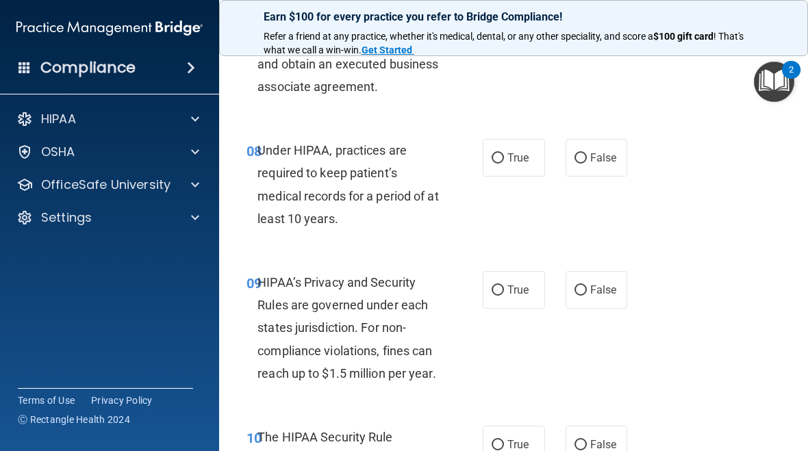
scroll to position [1170, 0]
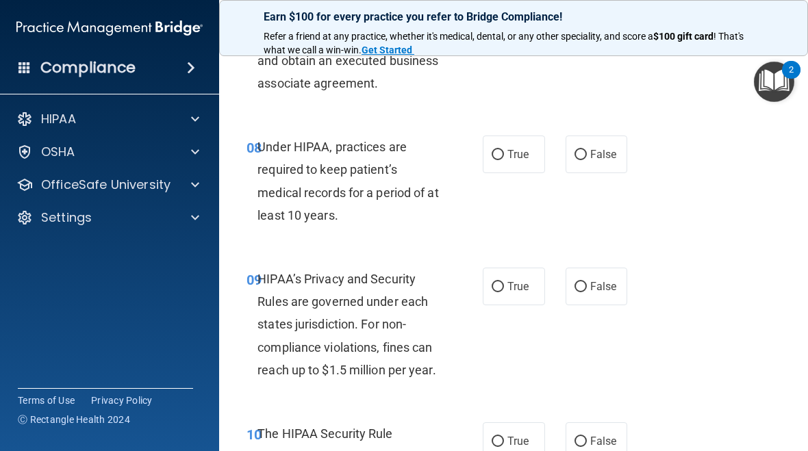
click at [607, 173] on label "False" at bounding box center [597, 155] width 62 height 38
click at [587, 160] on input "False" at bounding box center [581, 155] width 12 height 10
radio input "true"
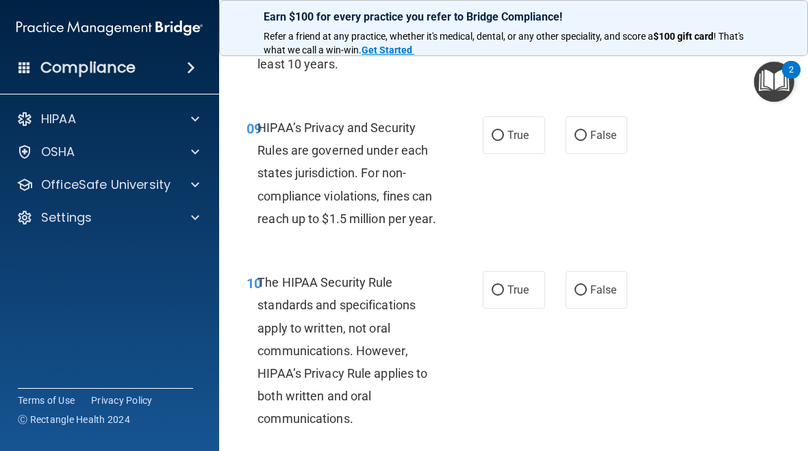
scroll to position [1324, 0]
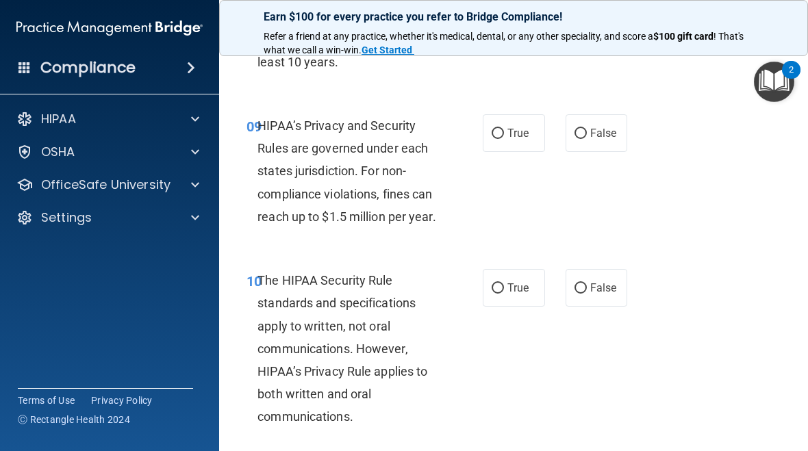
click at [608, 152] on label "False" at bounding box center [597, 133] width 62 height 38
click at [587, 139] on input "False" at bounding box center [581, 134] width 12 height 10
radio input "true"
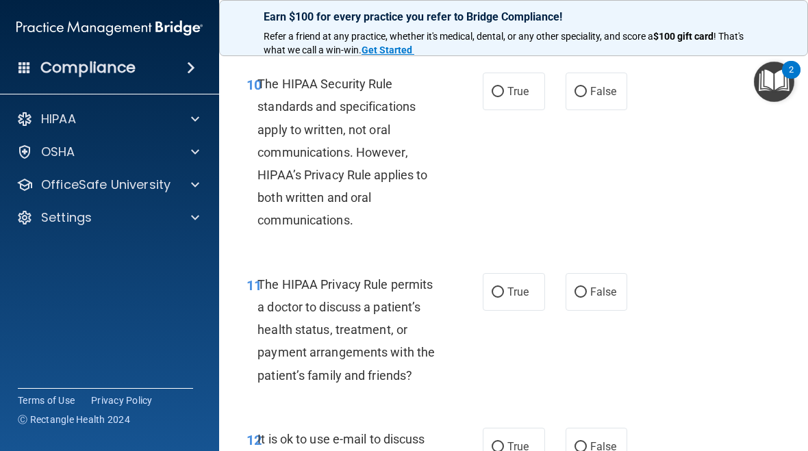
scroll to position [1521, 0]
click at [519, 110] on label "True" at bounding box center [514, 91] width 62 height 38
click at [504, 97] on input "True" at bounding box center [498, 91] width 12 height 10
radio input "true"
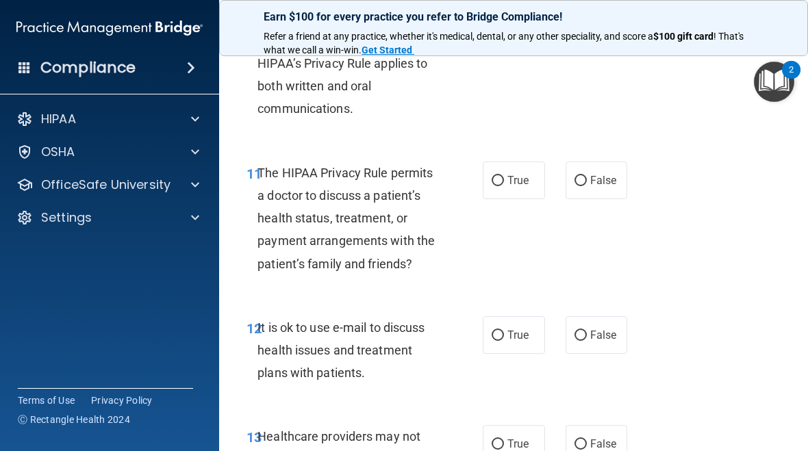
scroll to position [1635, 0]
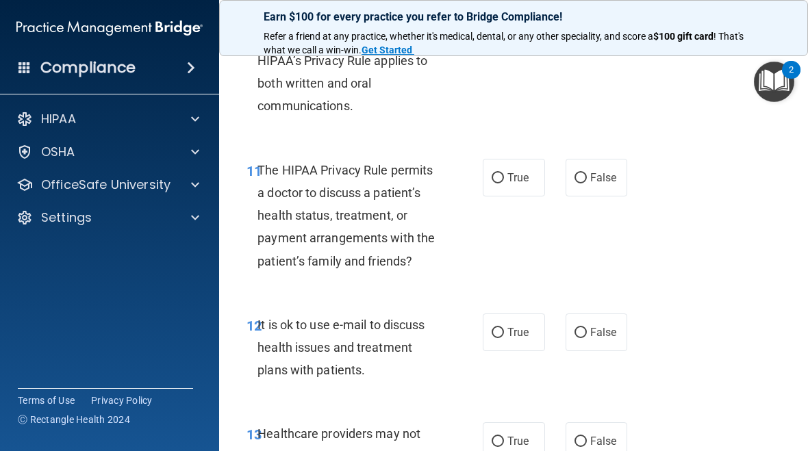
click at [522, 184] on span "True" at bounding box center [517, 177] width 21 height 13
click at [504, 184] on input "True" at bounding box center [498, 178] width 12 height 10
radio input "true"
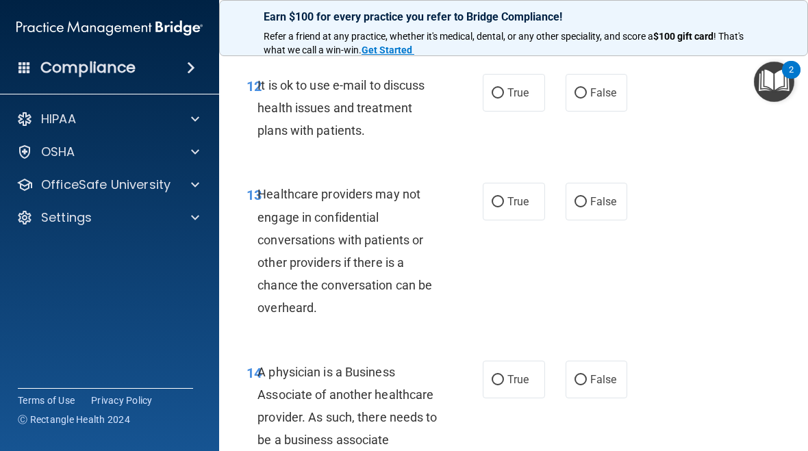
scroll to position [1886, 0]
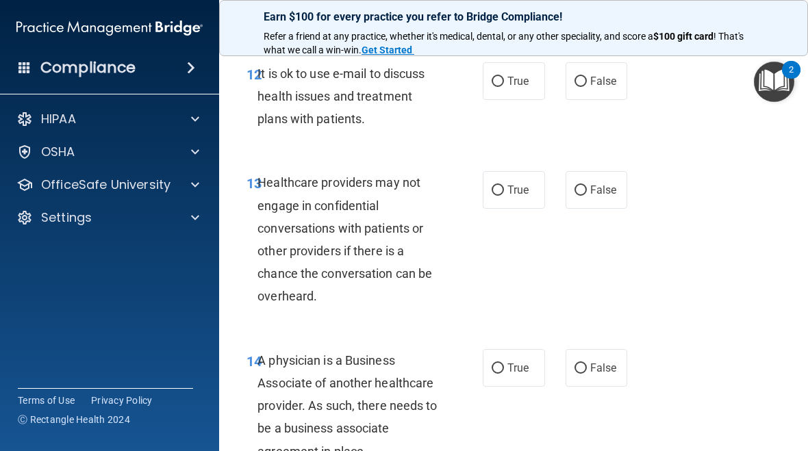
click at [502, 87] on input "True" at bounding box center [498, 82] width 12 height 10
radio input "true"
click at [626, 203] on label "False" at bounding box center [597, 190] width 62 height 38
click at [587, 196] on input "False" at bounding box center [581, 191] width 12 height 10
radio input "true"
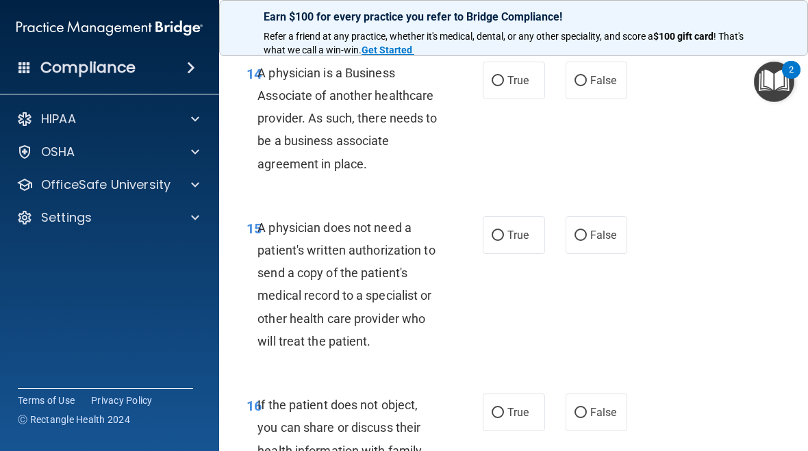
scroll to position [2174, 0]
click at [513, 99] on label "True" at bounding box center [514, 80] width 62 height 38
click at [504, 86] on input "True" at bounding box center [498, 80] width 12 height 10
radio input "true"
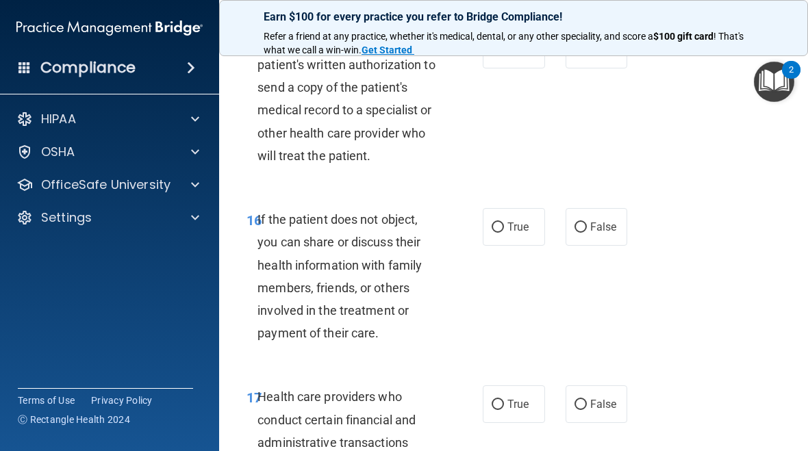
scroll to position [2329, 0]
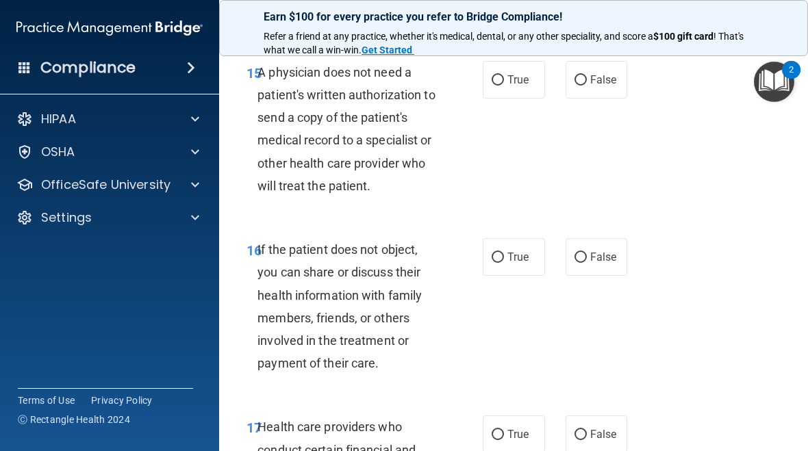
click at [512, 99] on label "True" at bounding box center [514, 80] width 62 height 38
click at [504, 86] on input "True" at bounding box center [498, 80] width 12 height 10
radio input "true"
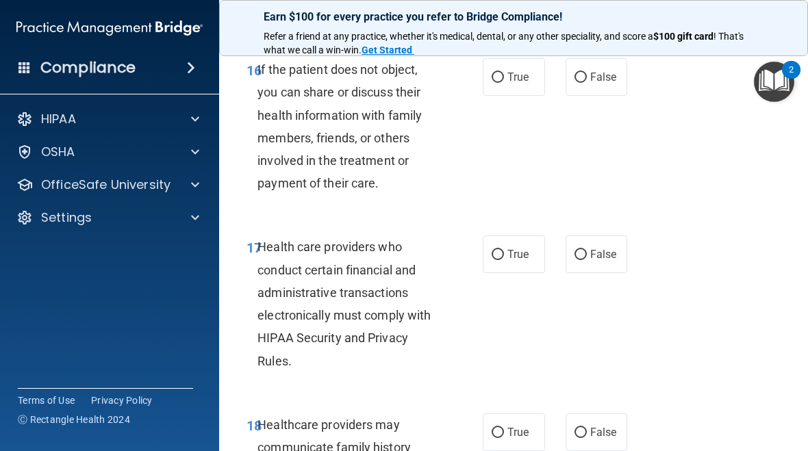
scroll to position [2511, 0]
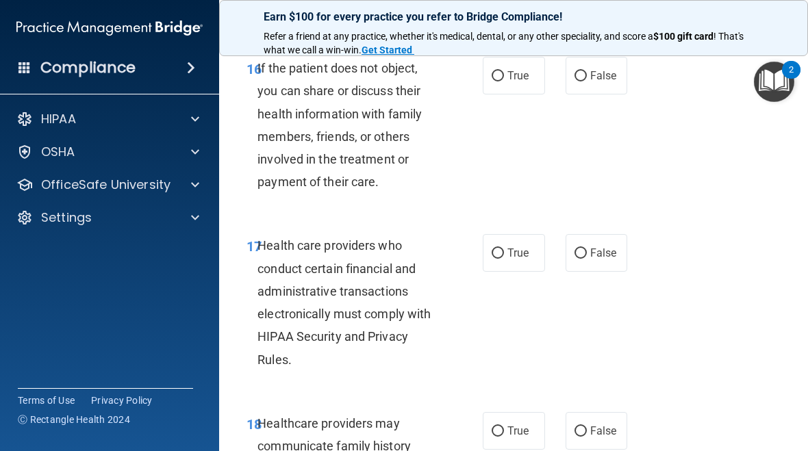
click at [524, 82] on span "True" at bounding box center [517, 75] width 21 height 13
click at [504, 81] on input "True" at bounding box center [498, 76] width 12 height 10
radio input "true"
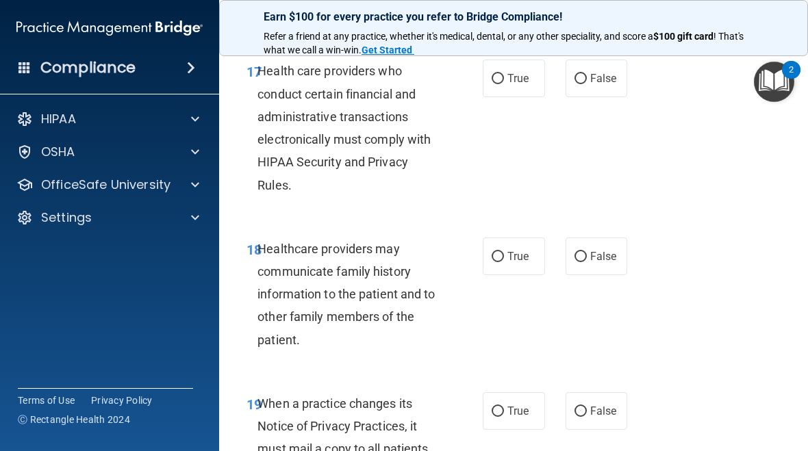
scroll to position [2686, 0]
click at [501, 84] on input "True" at bounding box center [498, 78] width 12 height 10
radio input "true"
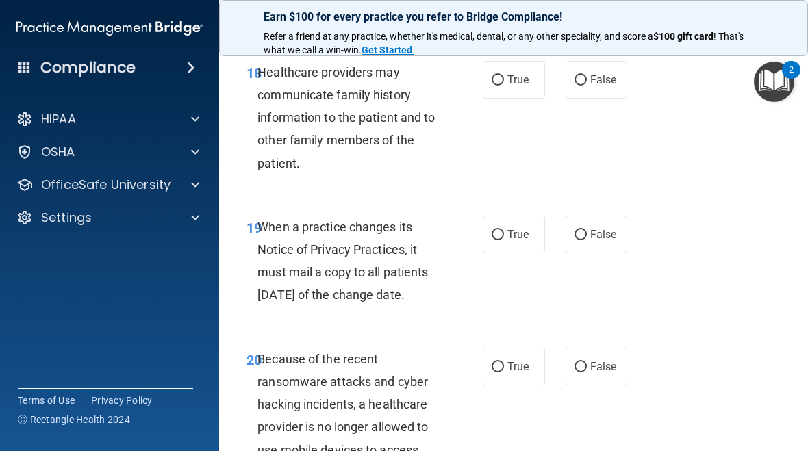
scroll to position [2863, 0]
click at [608, 98] on label "False" at bounding box center [597, 79] width 62 height 38
click at [587, 85] on input "False" at bounding box center [581, 80] width 12 height 10
radio input "true"
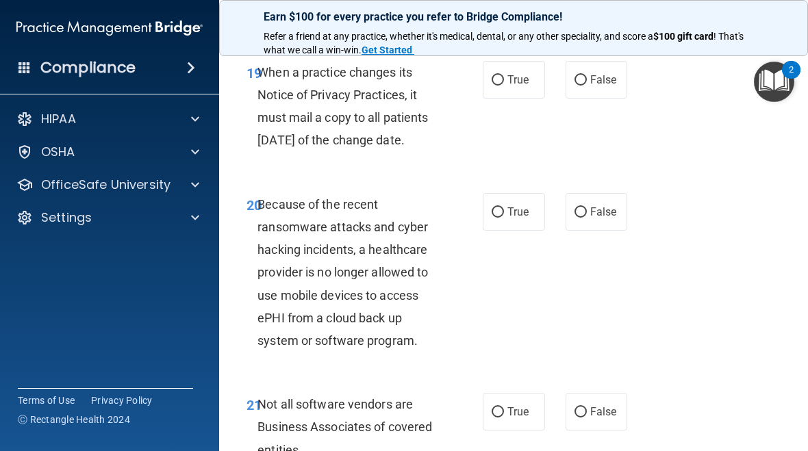
scroll to position [3018, 0]
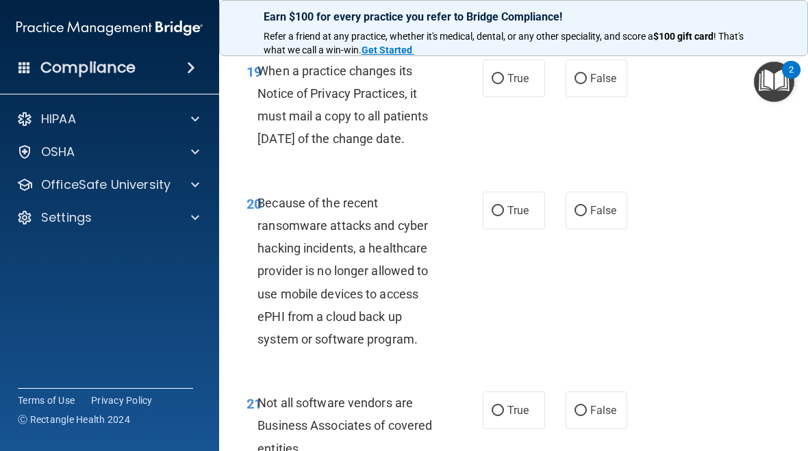
click at [603, 97] on label "False" at bounding box center [597, 79] width 62 height 38
click at [587, 84] on input "False" at bounding box center [581, 79] width 12 height 10
radio input "true"
click at [607, 229] on label "False" at bounding box center [597, 211] width 62 height 38
click at [587, 216] on input "False" at bounding box center [581, 211] width 12 height 10
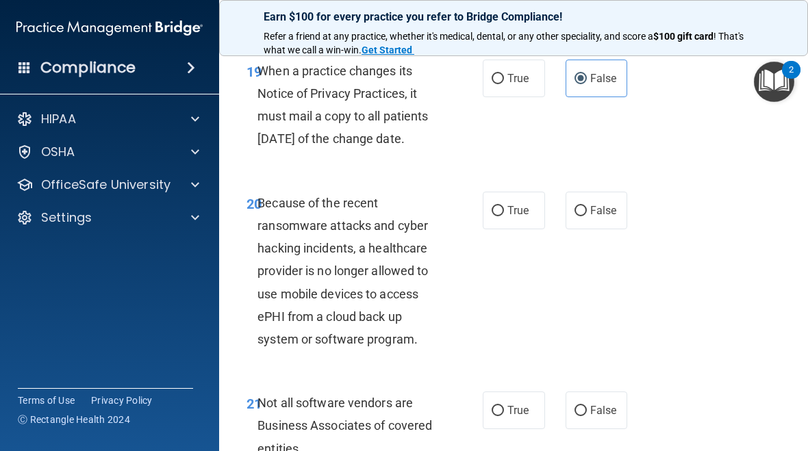
radio input "true"
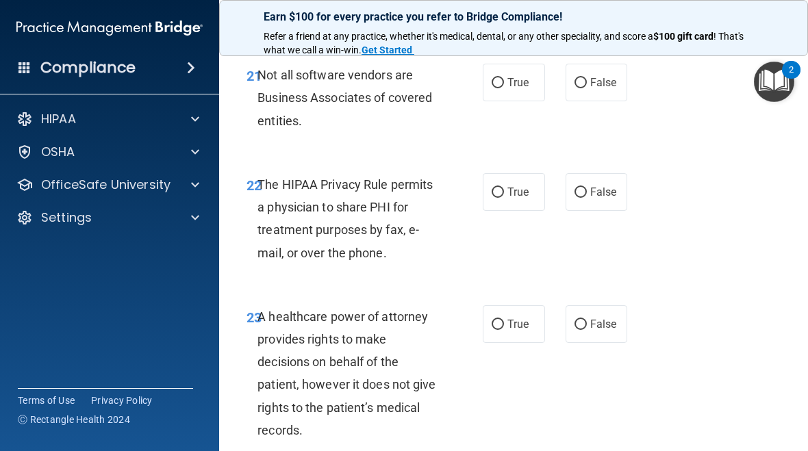
scroll to position [3347, 0]
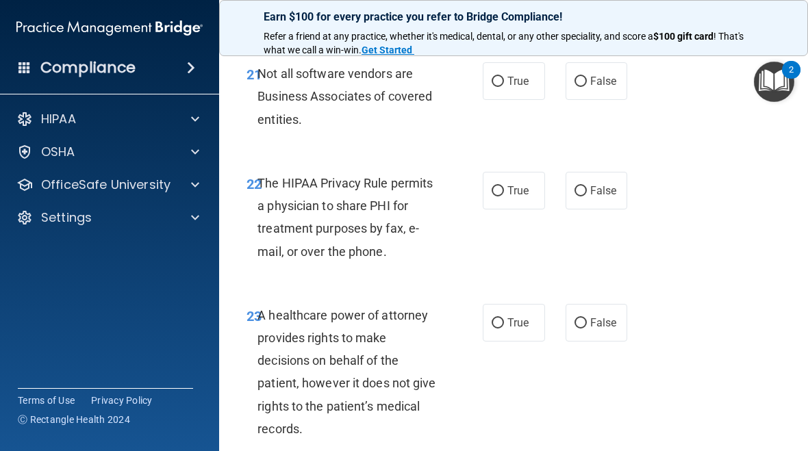
click at [525, 100] on label "True" at bounding box center [514, 81] width 62 height 38
click at [504, 87] on input "True" at bounding box center [498, 82] width 12 height 10
radio input "true"
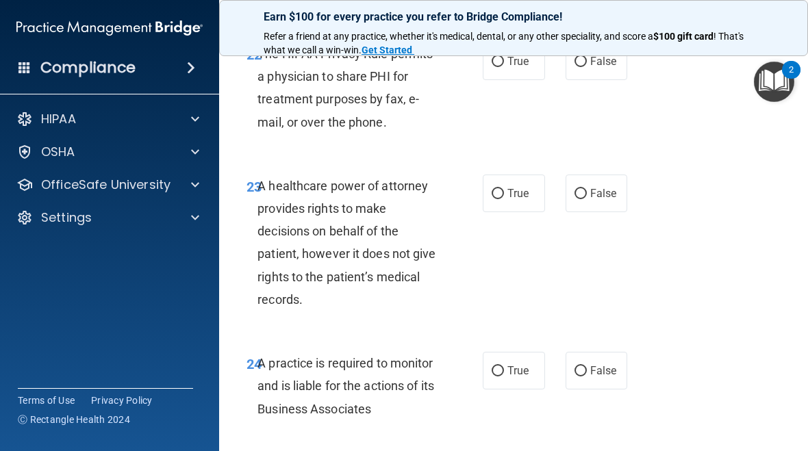
scroll to position [3478, 0]
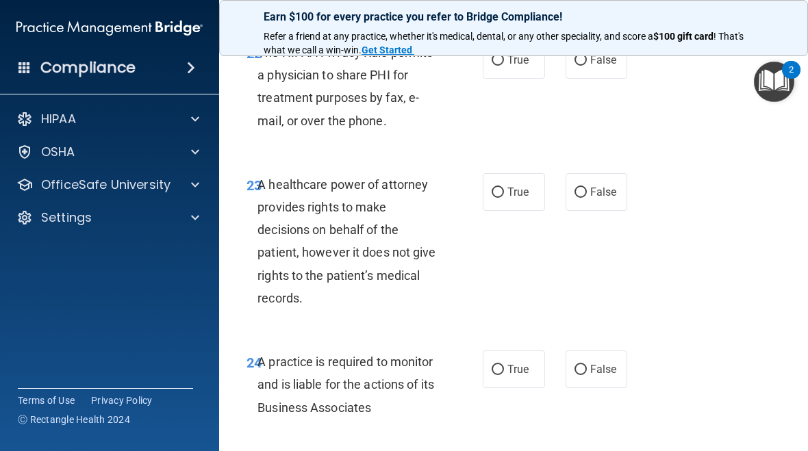
click at [619, 79] on label "False" at bounding box center [597, 60] width 62 height 38
click at [587, 66] on input "False" at bounding box center [581, 60] width 12 height 10
radio input "true"
click at [596, 199] on span "False" at bounding box center [603, 192] width 27 height 13
click at [587, 198] on input "False" at bounding box center [581, 193] width 12 height 10
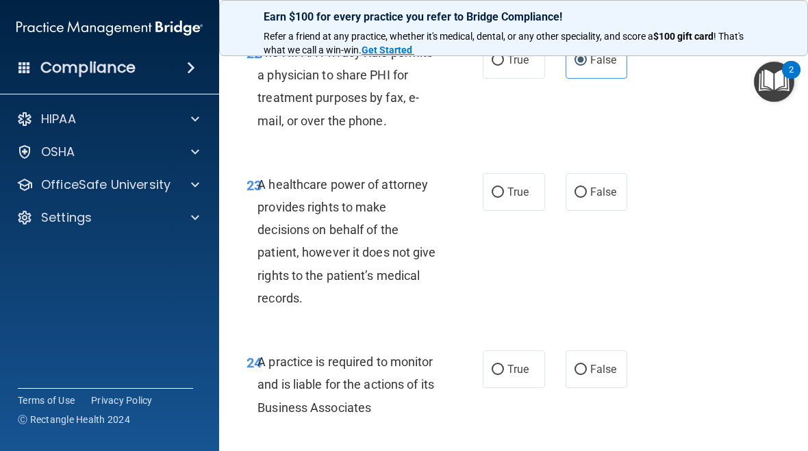
radio input "true"
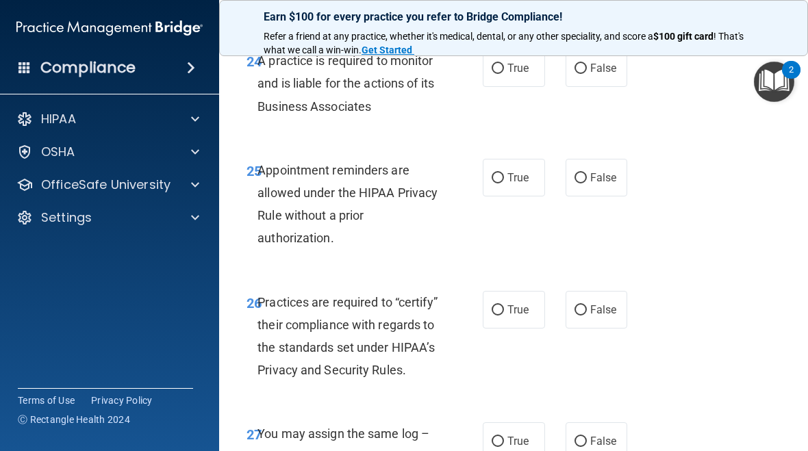
scroll to position [3782, 0]
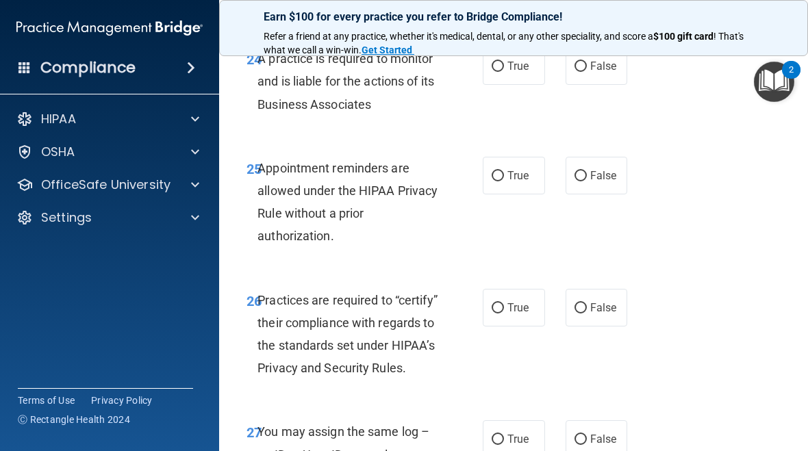
click at [607, 85] on label "False" at bounding box center [597, 66] width 62 height 38
click at [587, 72] on input "False" at bounding box center [581, 67] width 12 height 10
radio input "true"
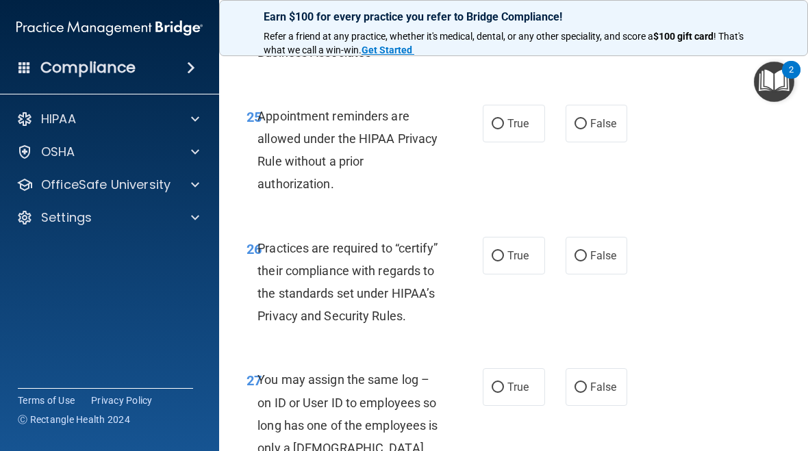
scroll to position [3836, 0]
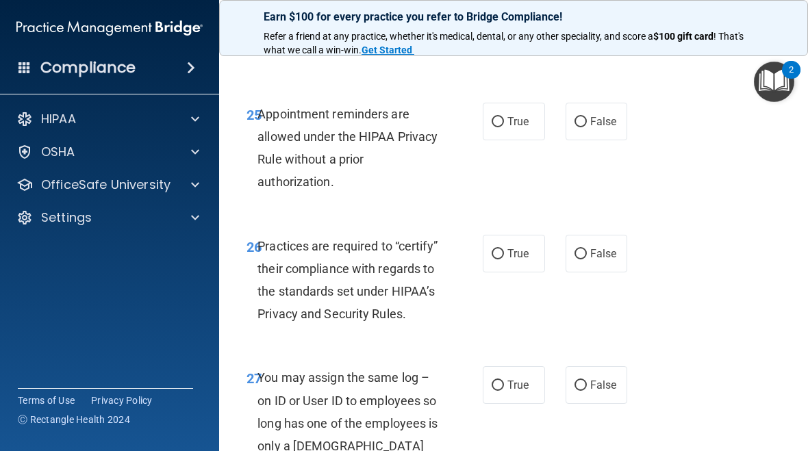
click at [537, 140] on label "True" at bounding box center [514, 122] width 62 height 38
click at [504, 127] on input "True" at bounding box center [498, 122] width 12 height 10
radio input "true"
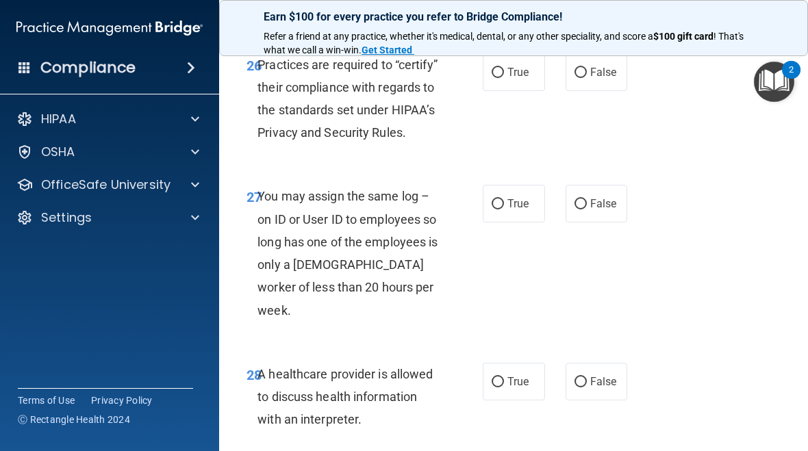
scroll to position [4020, 0]
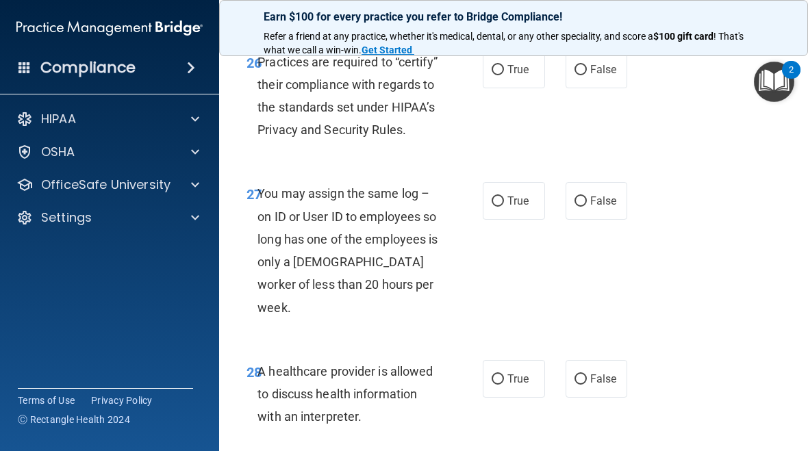
click at [608, 76] on span "False" at bounding box center [603, 69] width 27 height 13
click at [587, 75] on input "False" at bounding box center [581, 70] width 12 height 10
radio input "true"
click at [583, 207] on input "False" at bounding box center [581, 202] width 12 height 10
radio input "true"
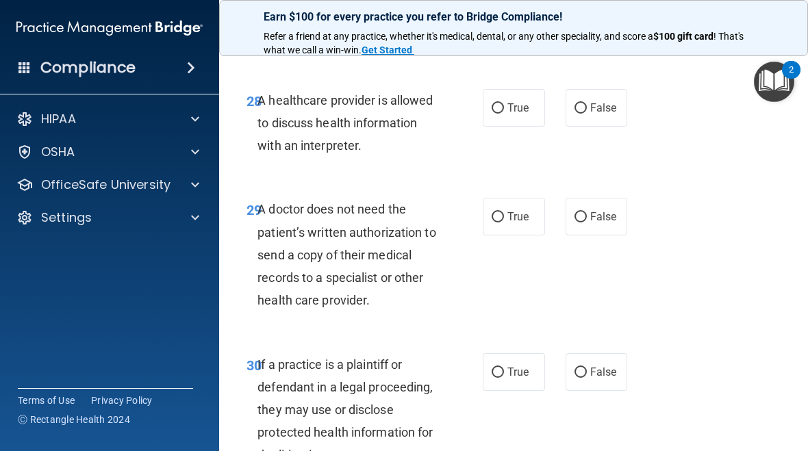
scroll to position [4292, 0]
click at [500, 123] on label "True" at bounding box center [514, 107] width 62 height 38
click at [500, 113] on input "True" at bounding box center [498, 108] width 12 height 10
radio input "true"
click at [520, 213] on span "True" at bounding box center [517, 216] width 21 height 13
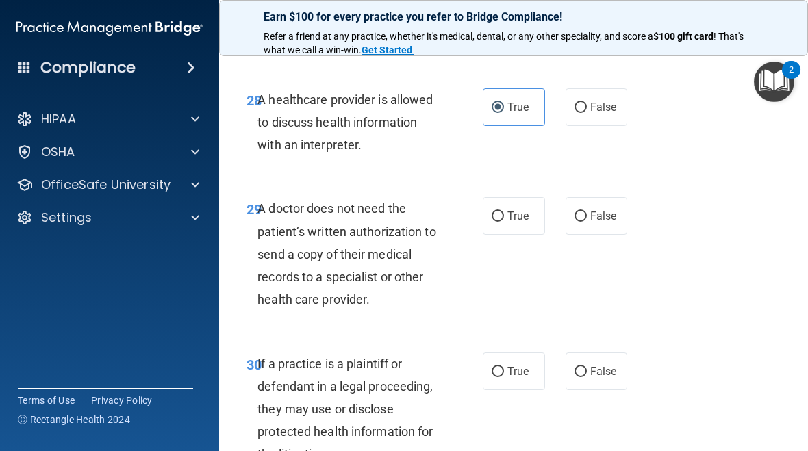
click at [504, 213] on input "True" at bounding box center [498, 217] width 12 height 10
radio input "true"
click at [514, 369] on span "True" at bounding box center [517, 371] width 21 height 13
click at [504, 369] on input "True" at bounding box center [498, 372] width 12 height 10
radio input "true"
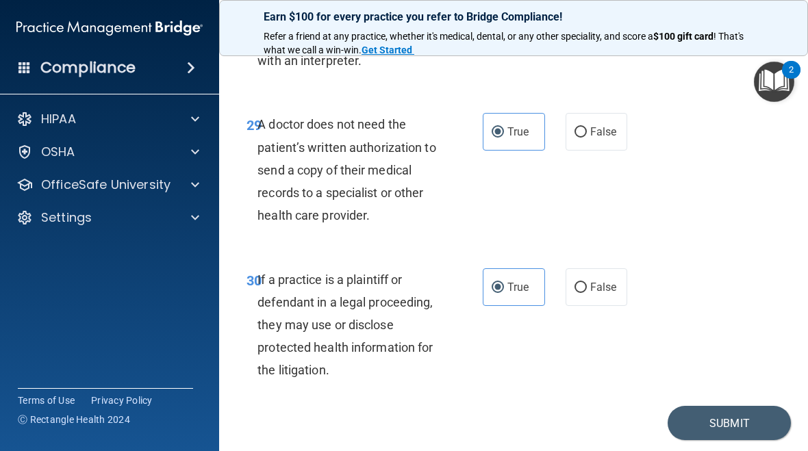
scroll to position [4377, 0]
click at [738, 417] on button "Submit" at bounding box center [729, 422] width 123 height 35
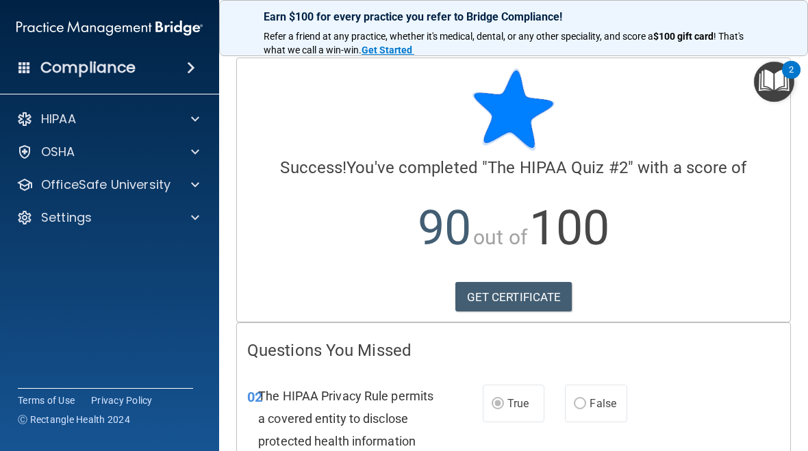
click at [166, 103] on div "HIPAA Documents and Policies Report an Incident Business Associates Emergency P…" at bounding box center [110, 171] width 220 height 142
click at [151, 117] on div "HIPAA" at bounding box center [91, 119] width 170 height 16
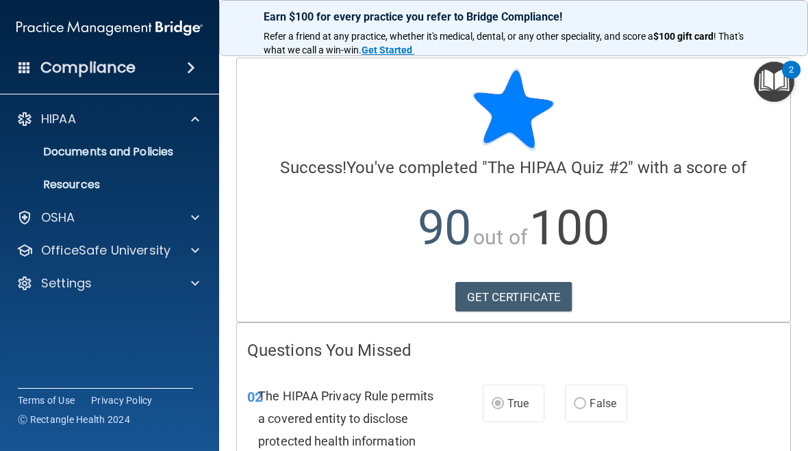
click at [158, 248] on p "OfficeSafe University" at bounding box center [105, 250] width 129 height 16
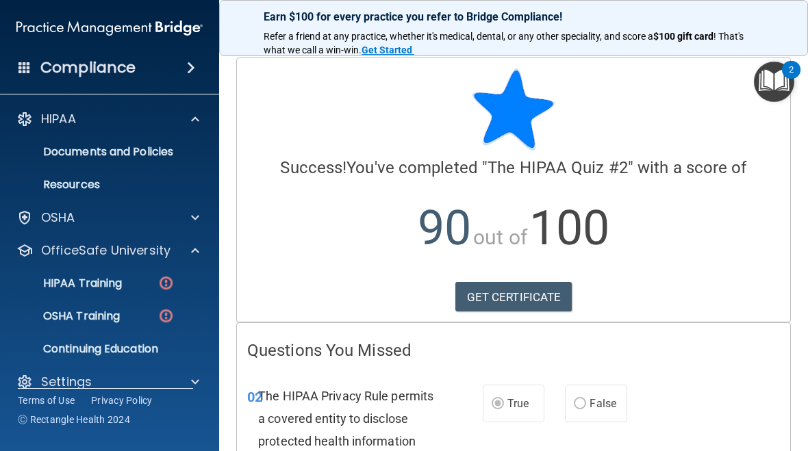
click at [122, 283] on p "HIPAA Training" at bounding box center [65, 284] width 113 height 14
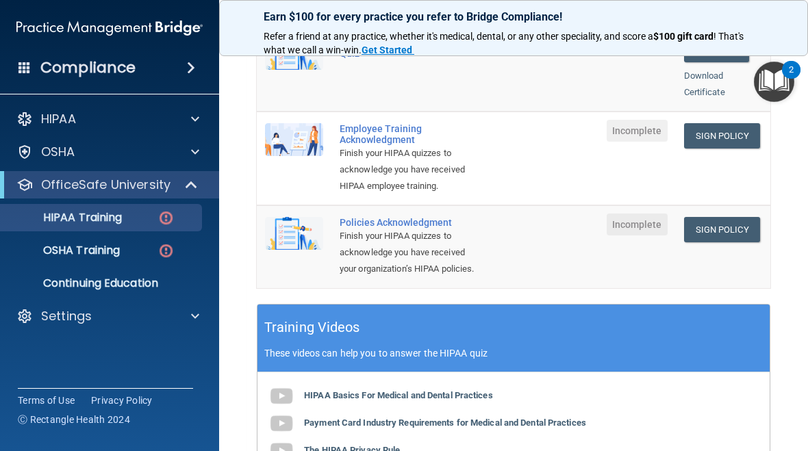
scroll to position [403, 0]
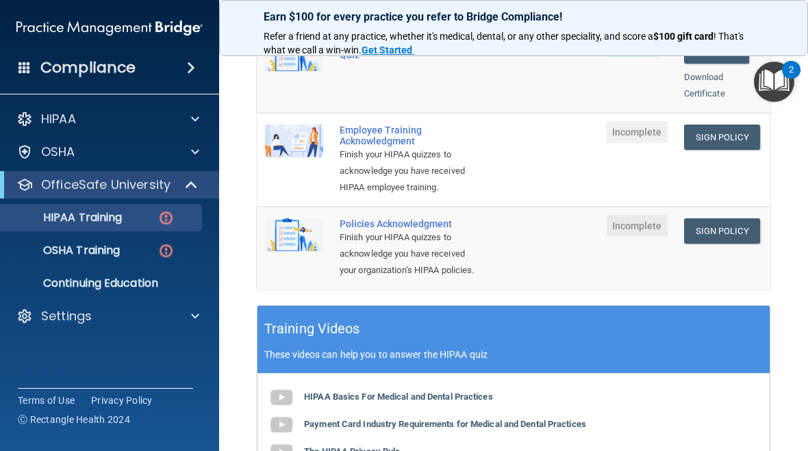
click at [727, 125] on link "Sign Policy" at bounding box center [722, 137] width 76 height 25
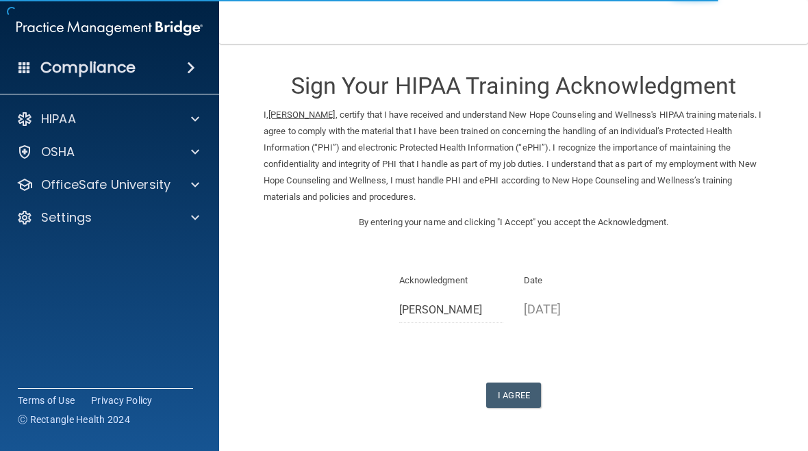
click at [525, 384] on button "I Agree" at bounding box center [513, 395] width 55 height 25
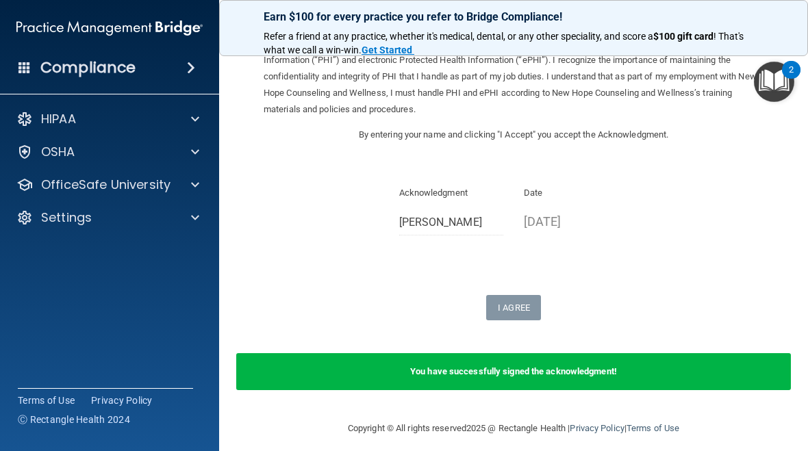
scroll to position [86, 0]
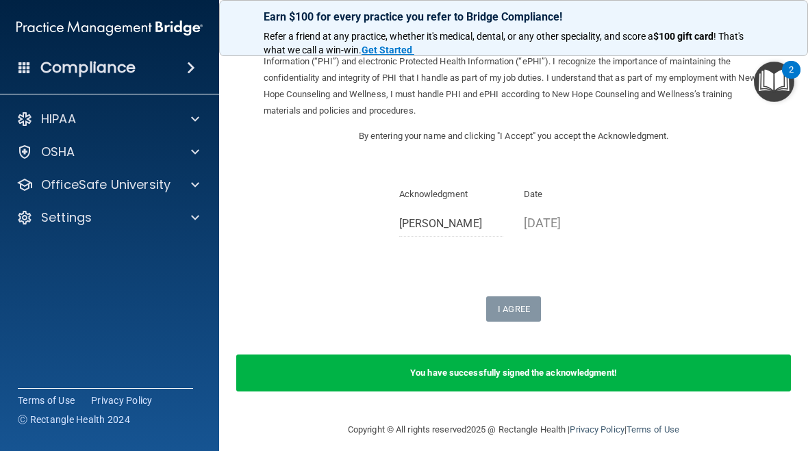
click at [161, 169] on div "HIPAA Documents and Policies Report an Incident Business Associates Emergency P…" at bounding box center [110, 171] width 220 height 142
click at [159, 181] on p "OfficeSafe University" at bounding box center [105, 185] width 129 height 16
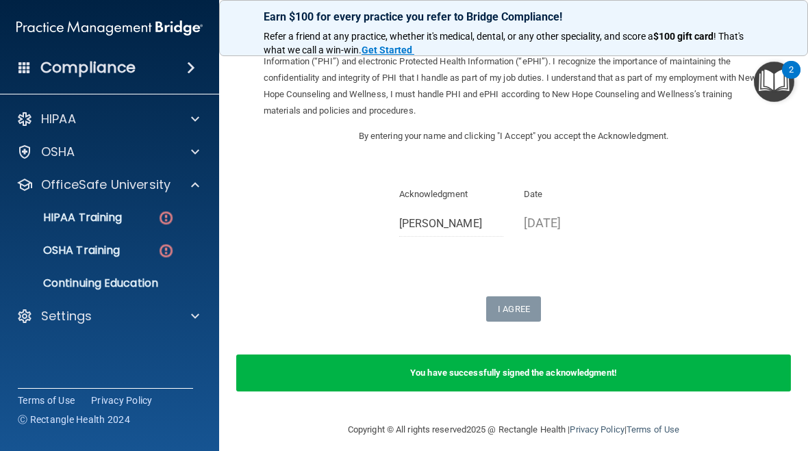
click at [122, 218] on p "HIPAA Training" at bounding box center [65, 218] width 113 height 14
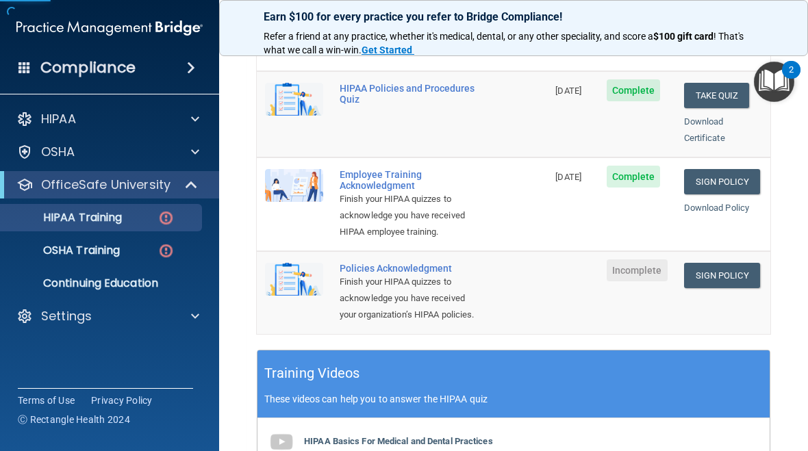
scroll to position [368, 0]
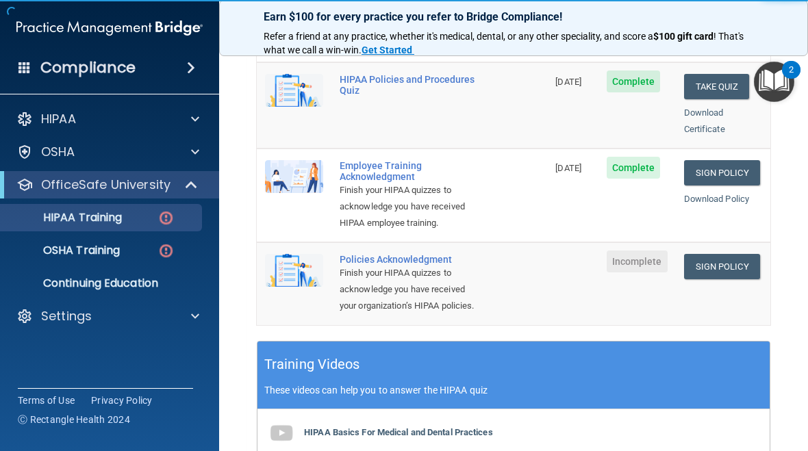
click at [739, 254] on link "Sign Policy" at bounding box center [722, 266] width 76 height 25
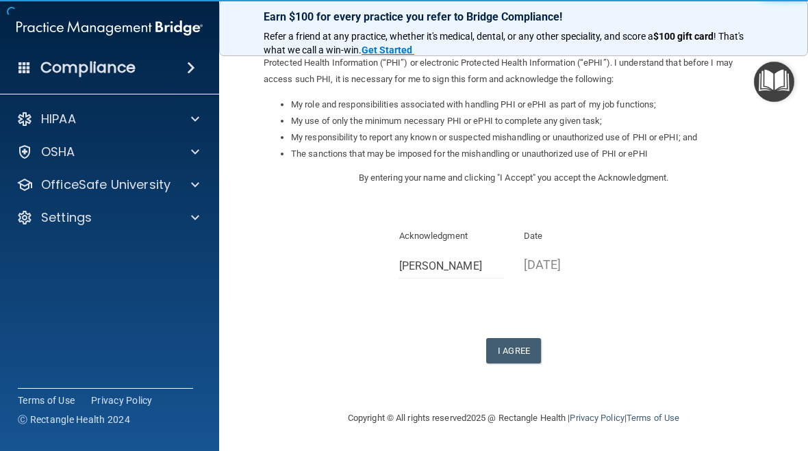
click at [512, 363] on button "I Agree" at bounding box center [513, 350] width 55 height 25
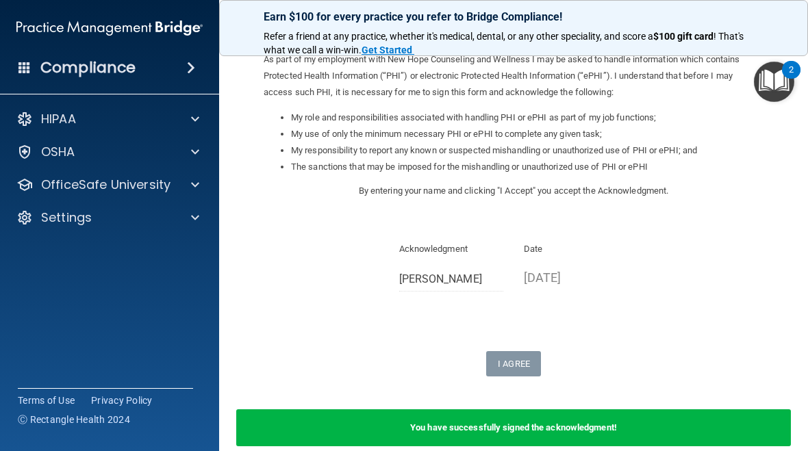
click at [145, 185] on p "OfficeSafe University" at bounding box center [105, 185] width 129 height 16
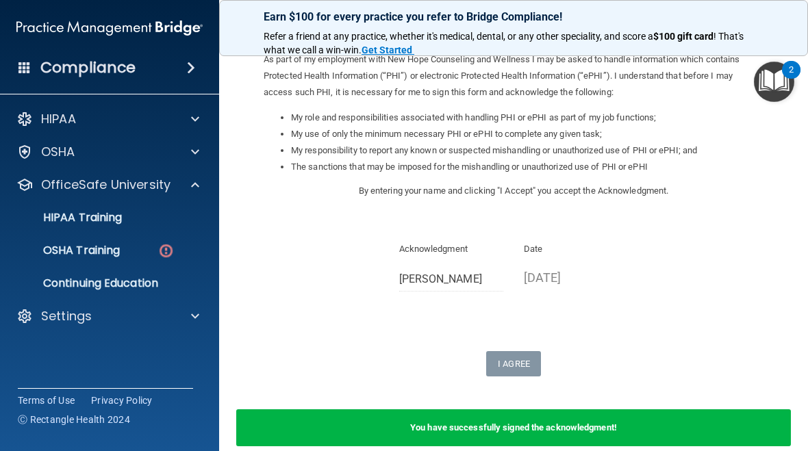
click at [140, 254] on div "OSHA Training" at bounding box center [102, 251] width 187 height 14
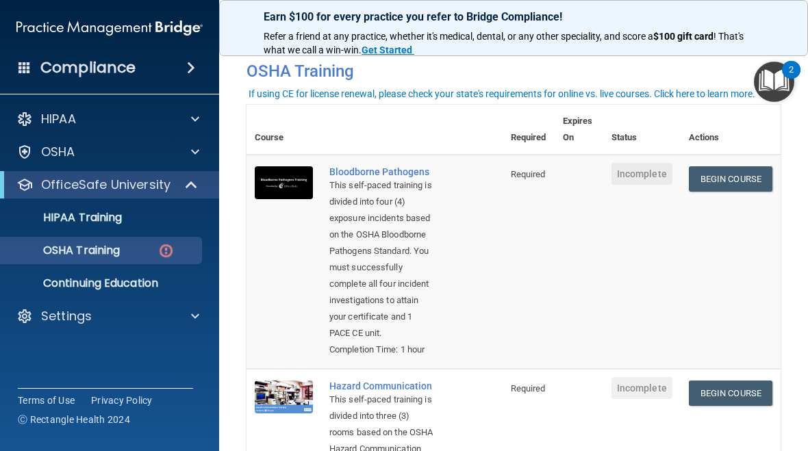
scroll to position [53, 0]
click at [742, 179] on link "Begin Course" at bounding box center [731, 179] width 84 height 25
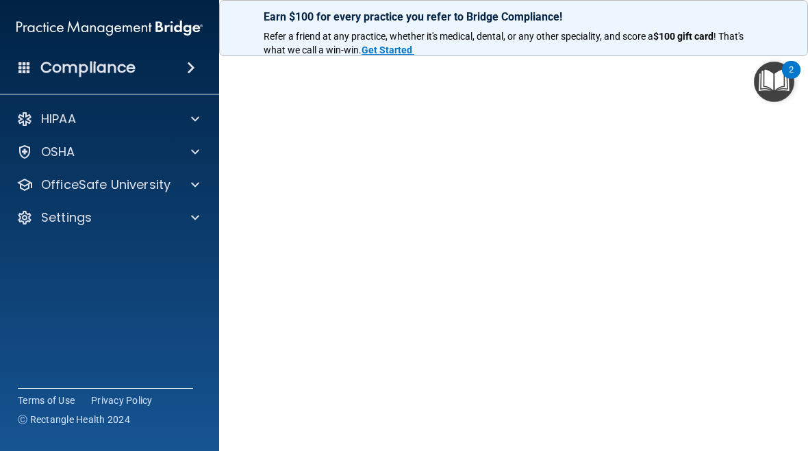
scroll to position [61, 0]
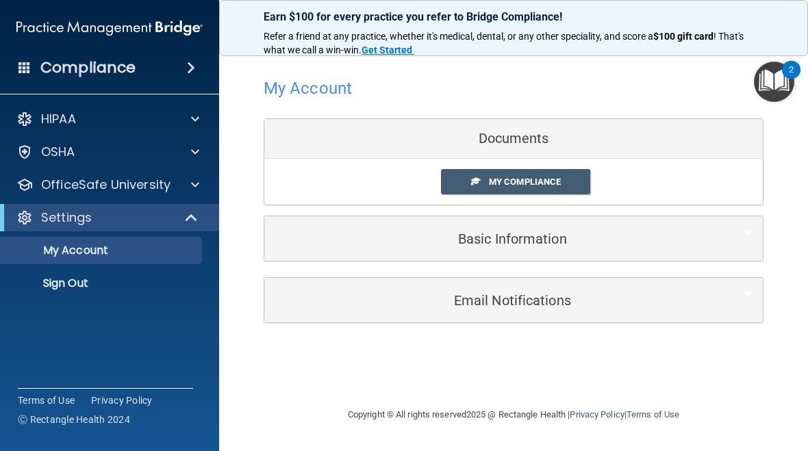
click at [150, 188] on p "OfficeSafe University" at bounding box center [105, 185] width 129 height 16
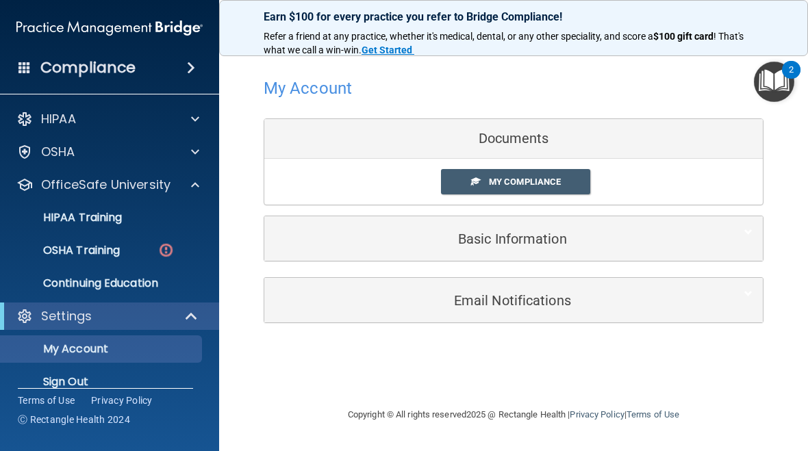
click at [162, 251] on img at bounding box center [166, 250] width 17 height 17
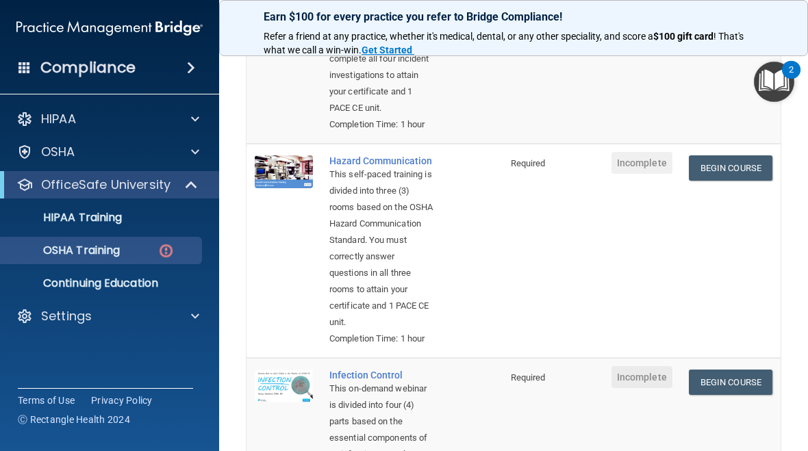
scroll to position [257, 0]
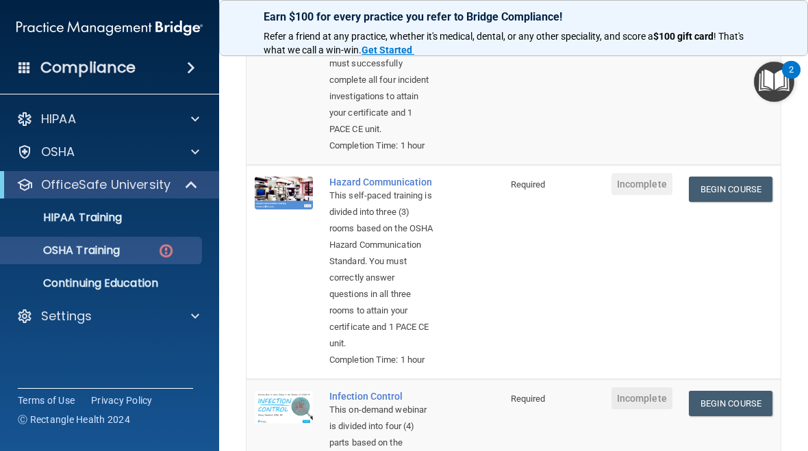
click at [756, 202] on link "Begin Course" at bounding box center [731, 189] width 84 height 25
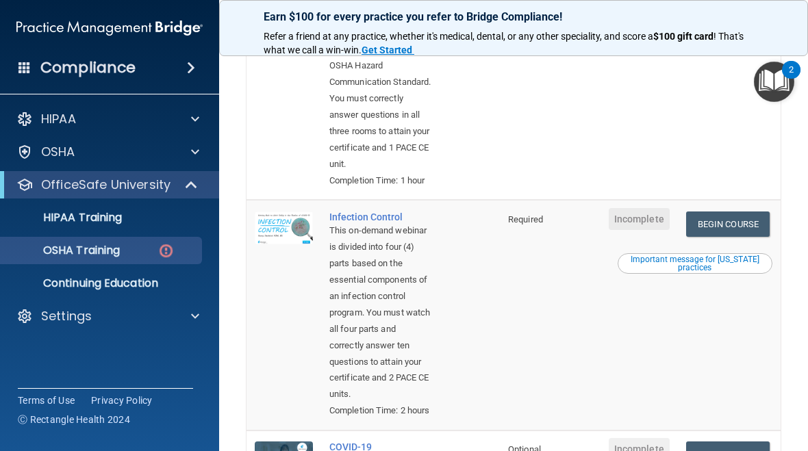
scroll to position [458, 0]
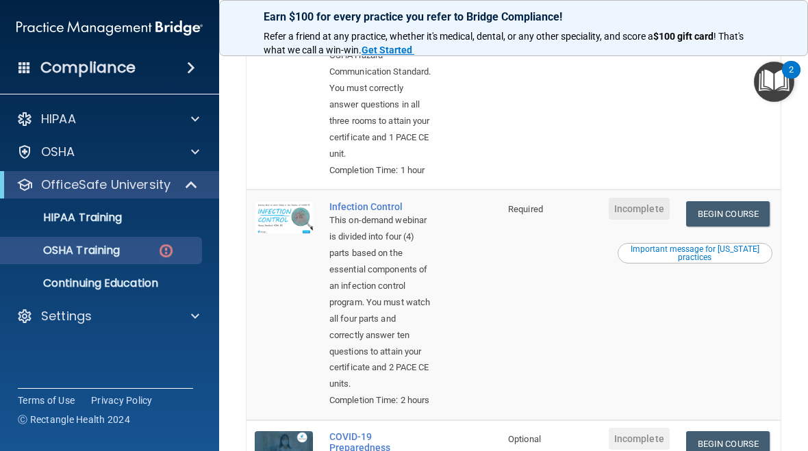
click at [747, 227] on link "Begin Course" at bounding box center [728, 213] width 84 height 25
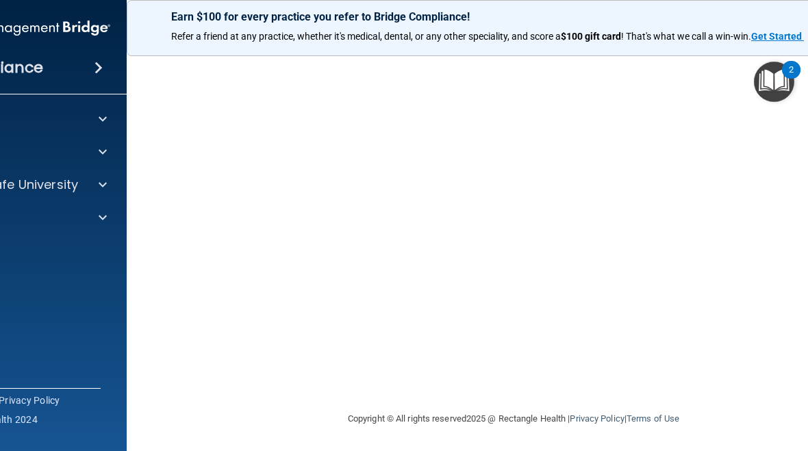
scroll to position [144, 0]
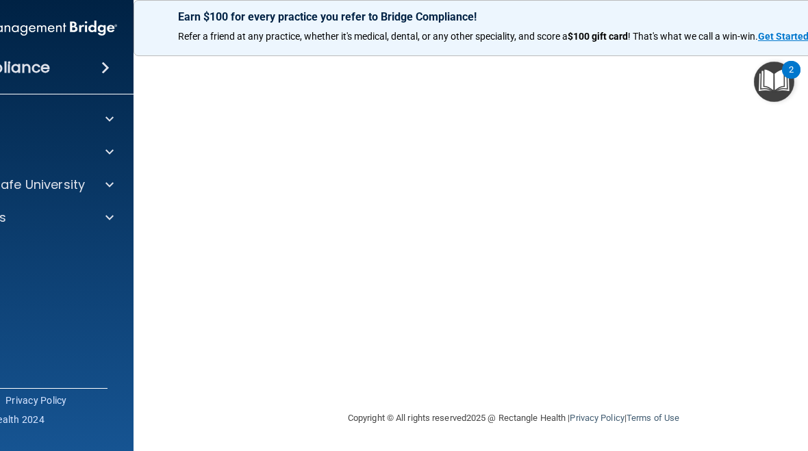
scroll to position [134, 0]
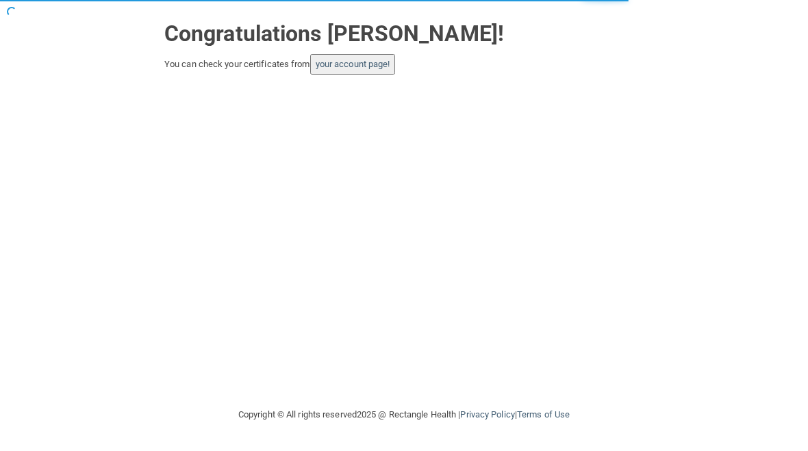
click at [349, 62] on link "your account page!" at bounding box center [353, 64] width 75 height 10
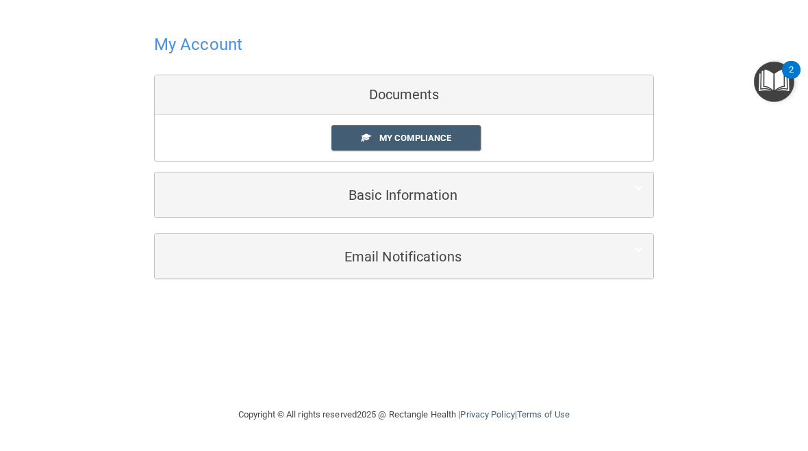
click at [451, 137] on span "My Compliance" at bounding box center [415, 138] width 72 height 10
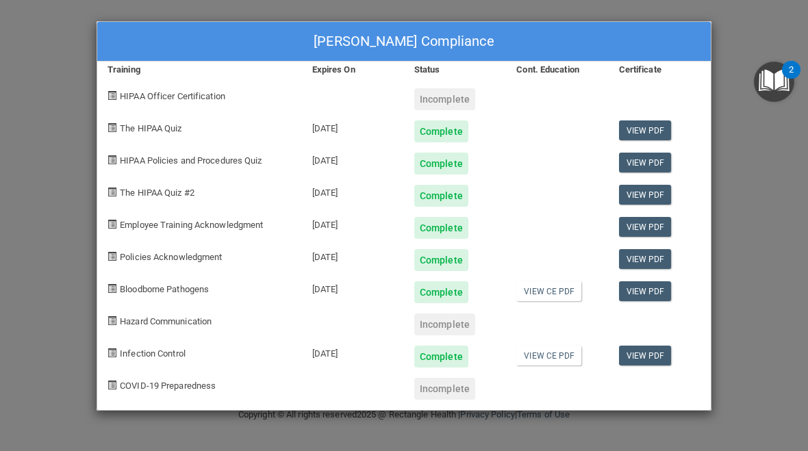
click at [462, 97] on div "Incomplete" at bounding box center [444, 99] width 61 height 22
click at [440, 1] on div "[PERSON_NAME] Compliance Training Expires On Status Cont. Education Certificate…" at bounding box center [404, 225] width 808 height 451
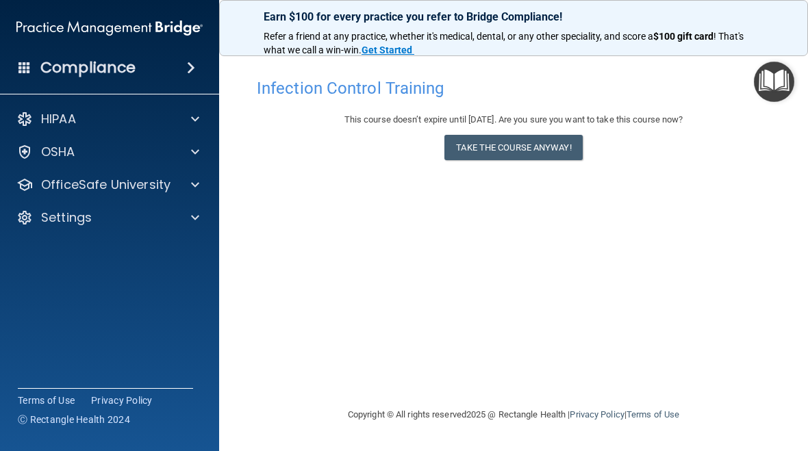
click at [185, 180] on div at bounding box center [193, 185] width 34 height 16
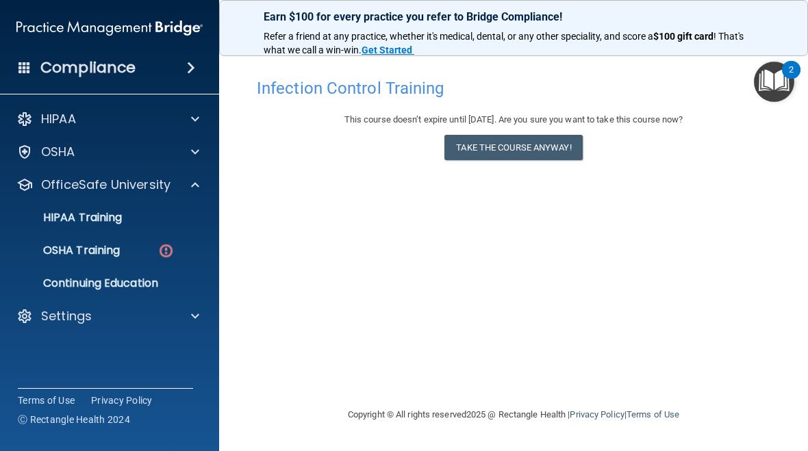
click at [165, 259] on img at bounding box center [166, 250] width 17 height 17
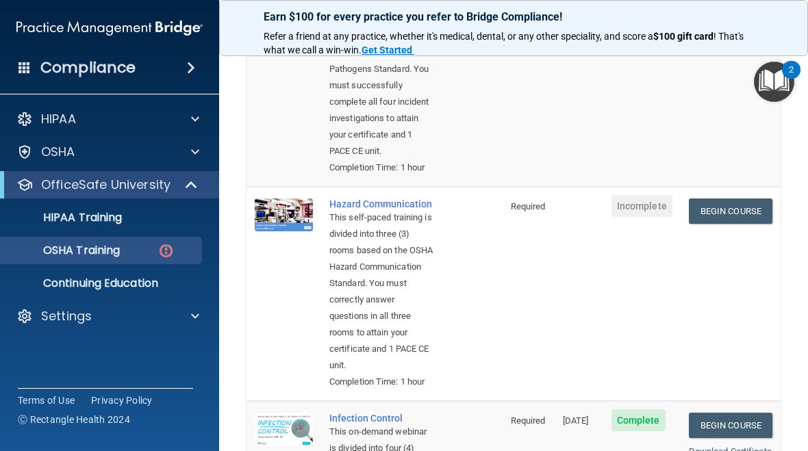
scroll to position [235, 0]
click at [720, 225] on link "Begin Course" at bounding box center [731, 211] width 84 height 25
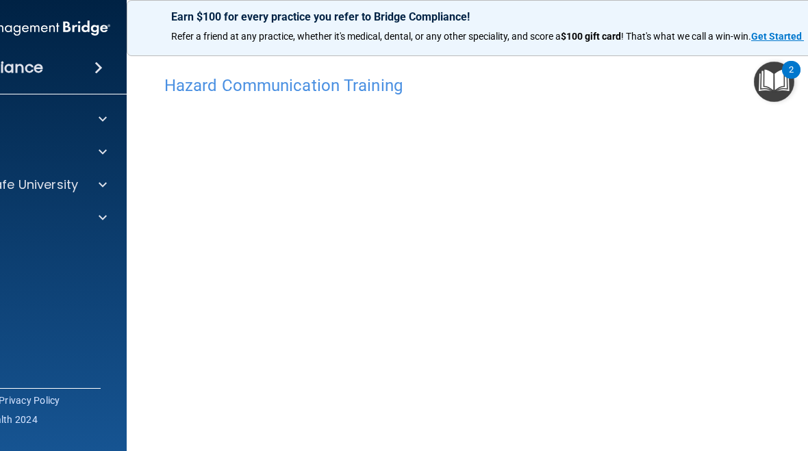
scroll to position [4, 0]
